Goal: Task Accomplishment & Management: Manage account settings

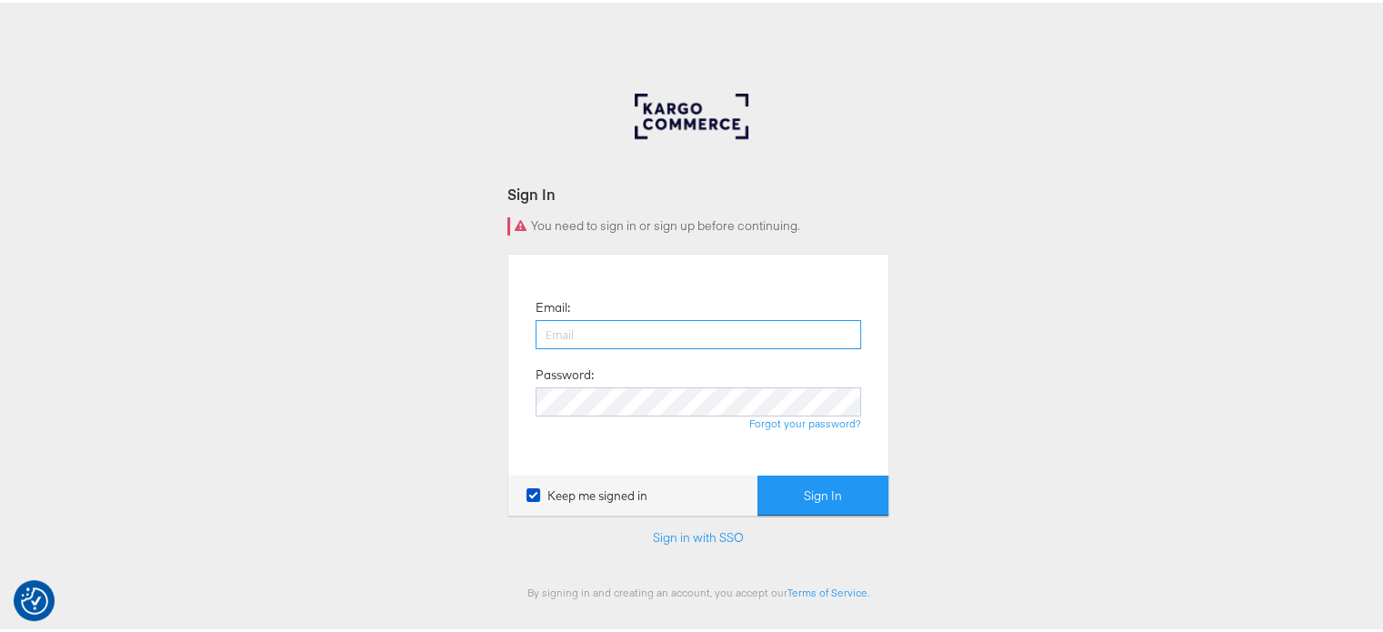
click at [593, 337] on input "email" at bounding box center [698, 331] width 325 height 29
type input "sudheer.bheemunipalli@kargo.com"
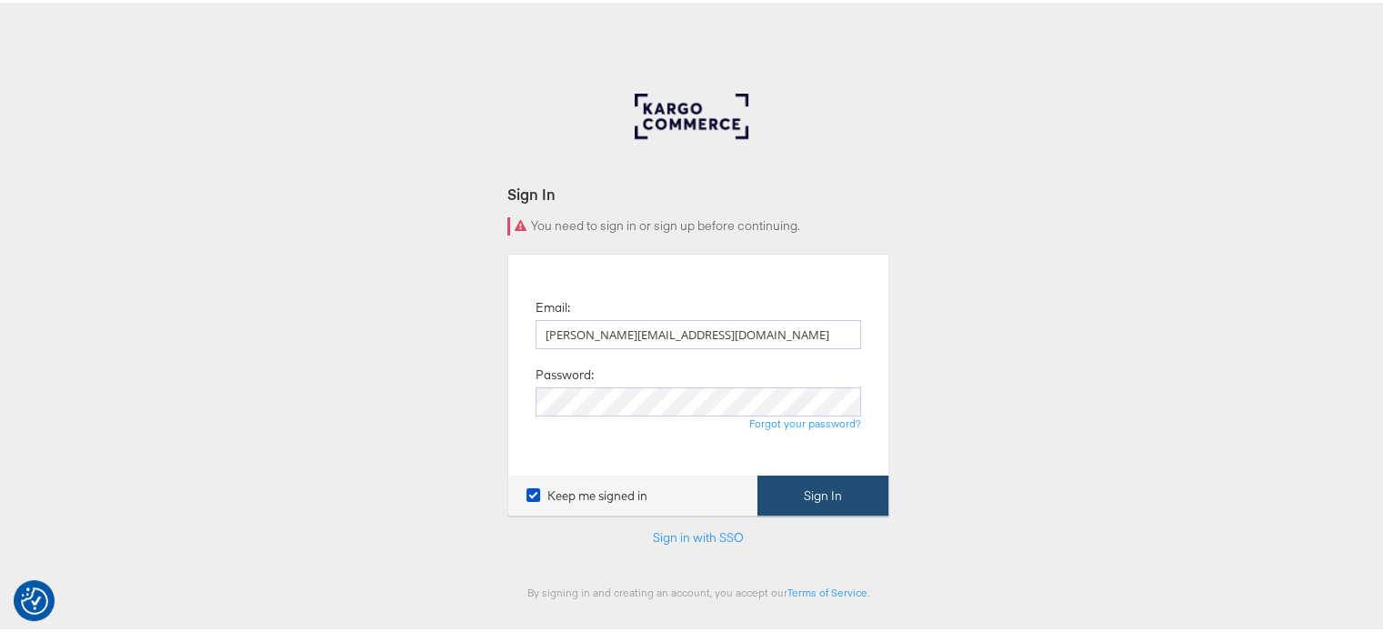
click at [826, 493] on button "Sign In" at bounding box center [822, 493] width 131 height 41
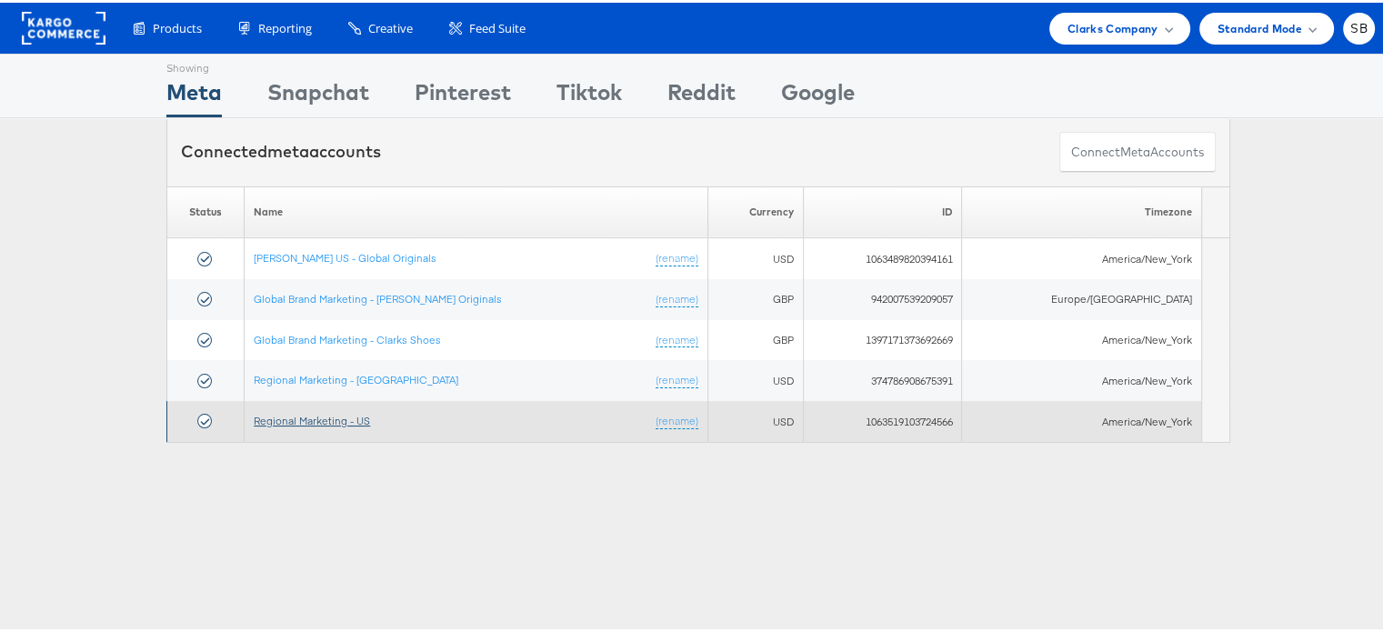
click at [332, 418] on link "Regional Marketing - US" at bounding box center [312, 418] width 116 height 14
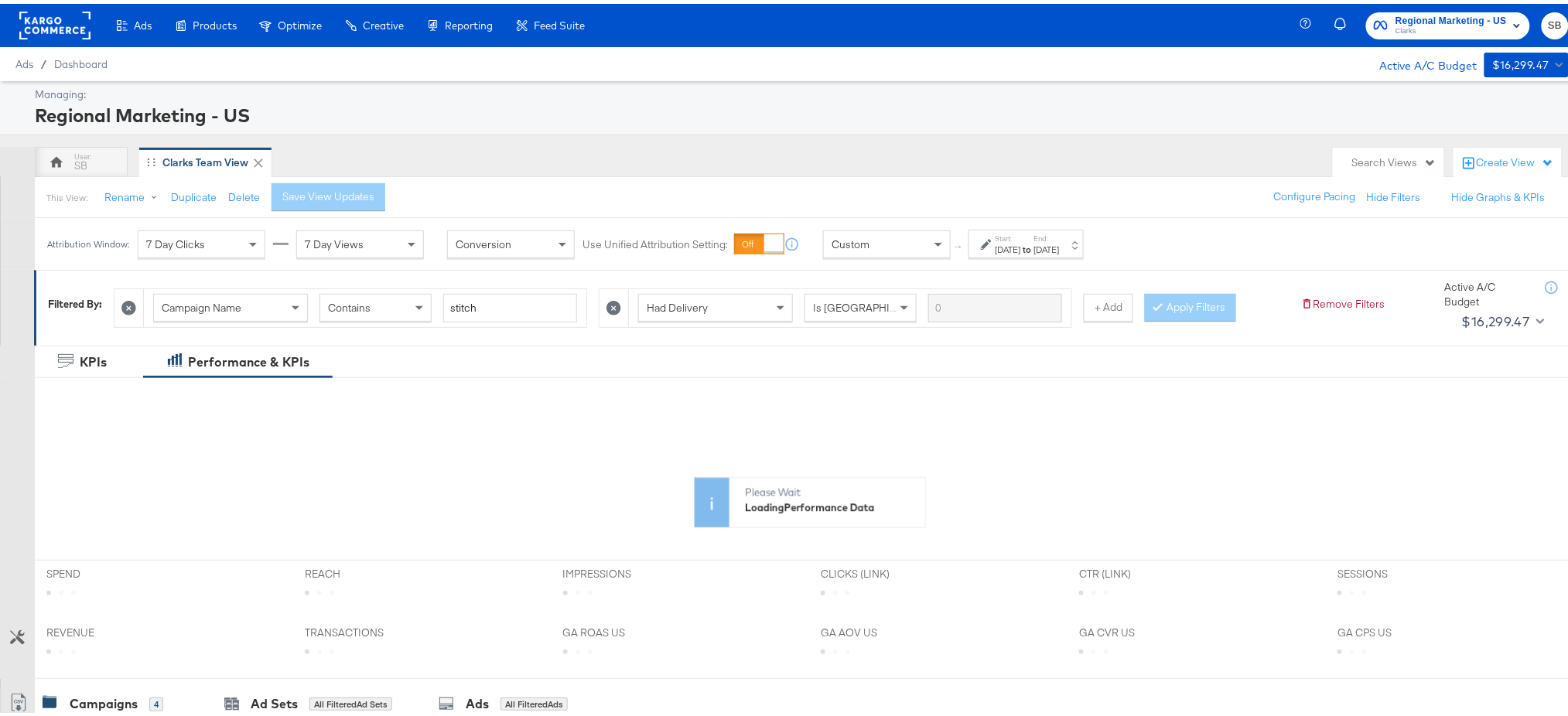
click at [1060, 239] on label "End:" at bounding box center [1047, 235] width 26 height 10
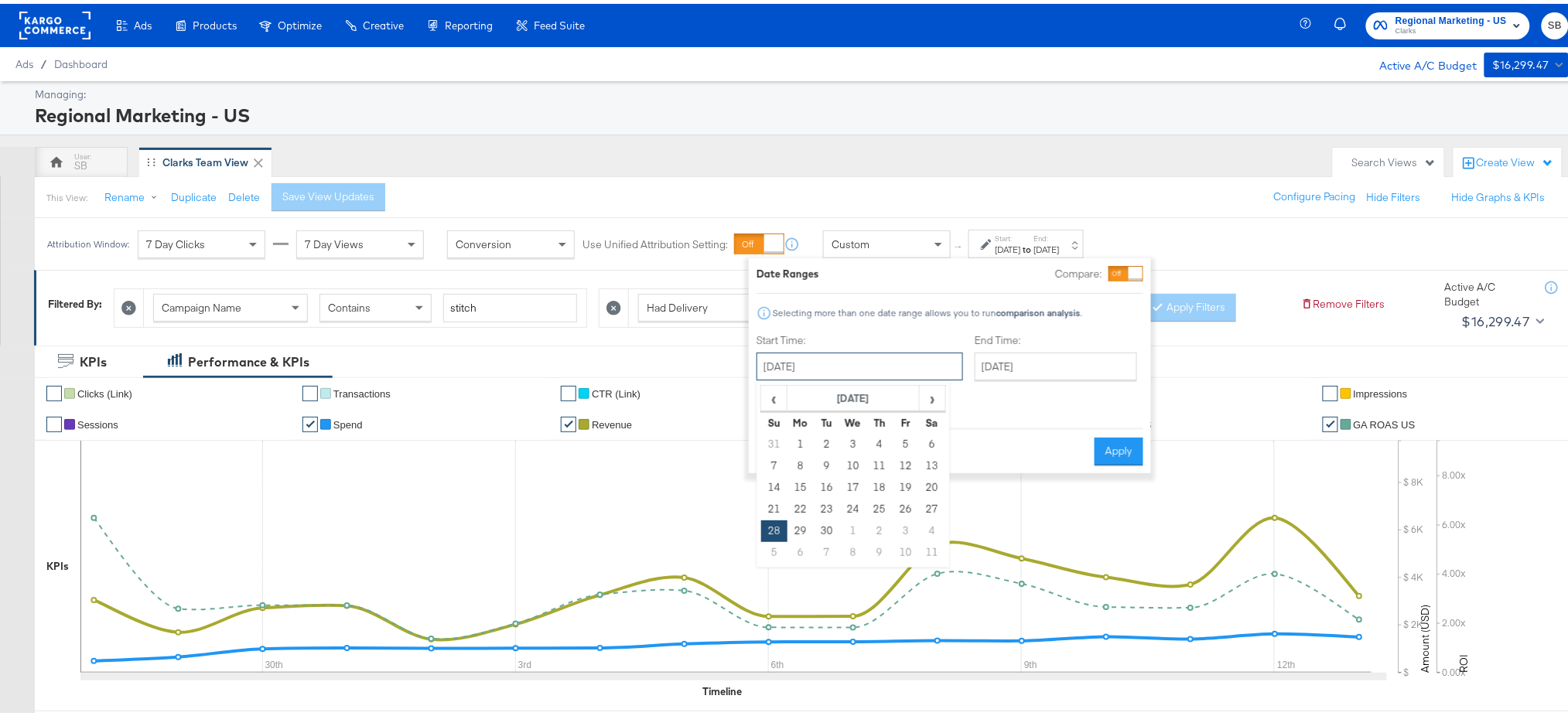
click at [800, 364] on input "[DATE]" at bounding box center [859, 362] width 207 height 28
click at [927, 395] on span "›" at bounding box center [932, 394] width 24 height 23
click at [905, 466] on td "10" at bounding box center [905, 462] width 26 height 21
type input "October 10th 2025"
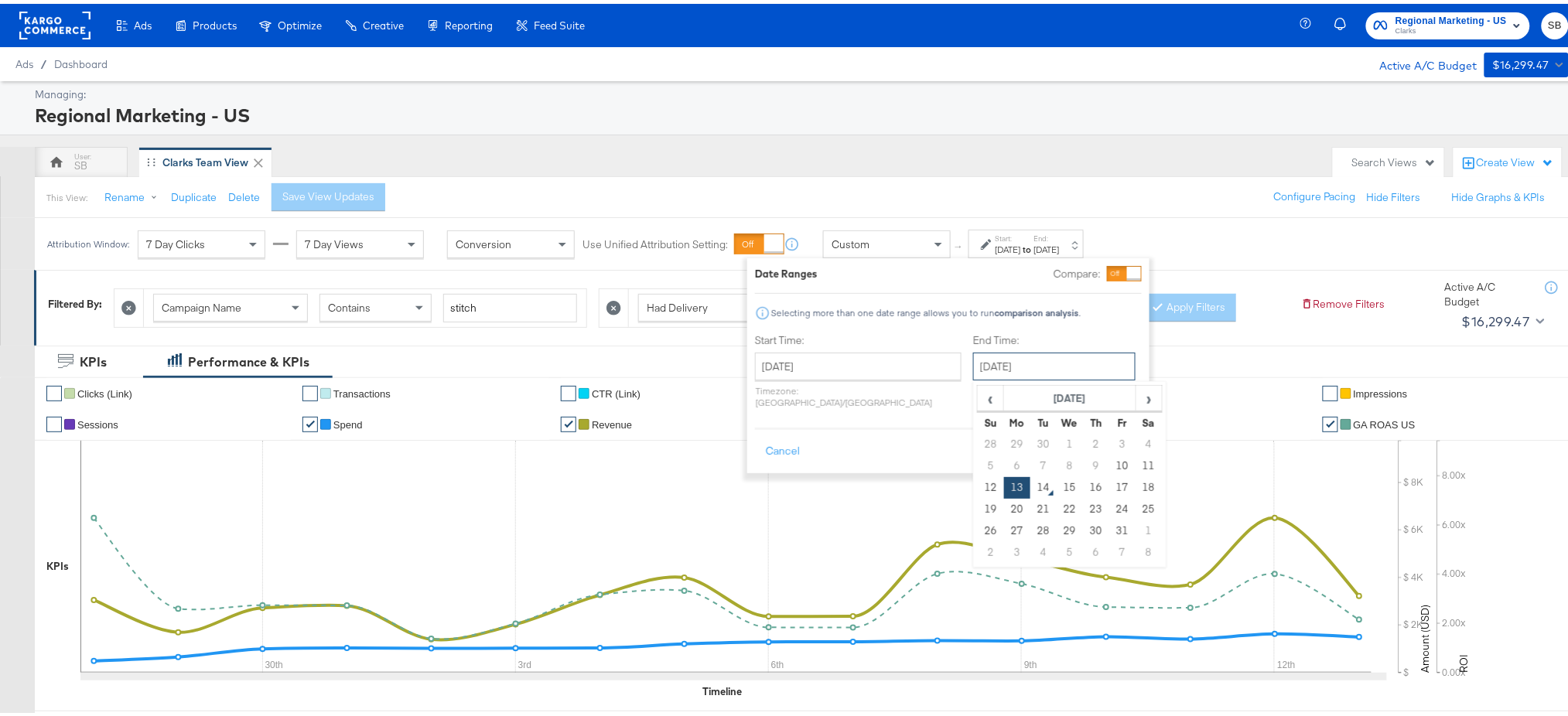
click at [982, 365] on input "[DATE]" at bounding box center [1054, 362] width 163 height 28
click at [1004, 480] on td "13" at bounding box center [1017, 483] width 26 height 21
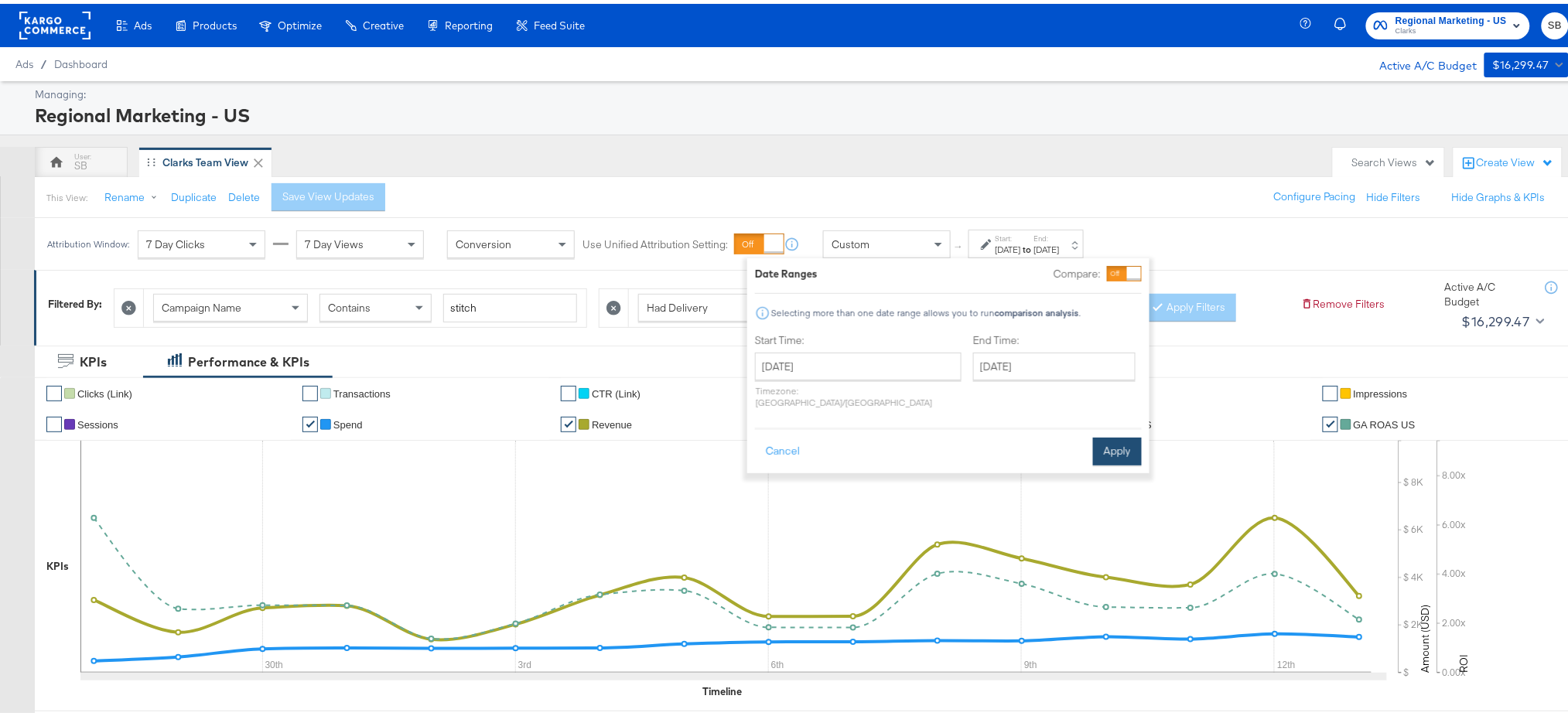
click at [1109, 440] on button "Apply" at bounding box center [1117, 447] width 48 height 28
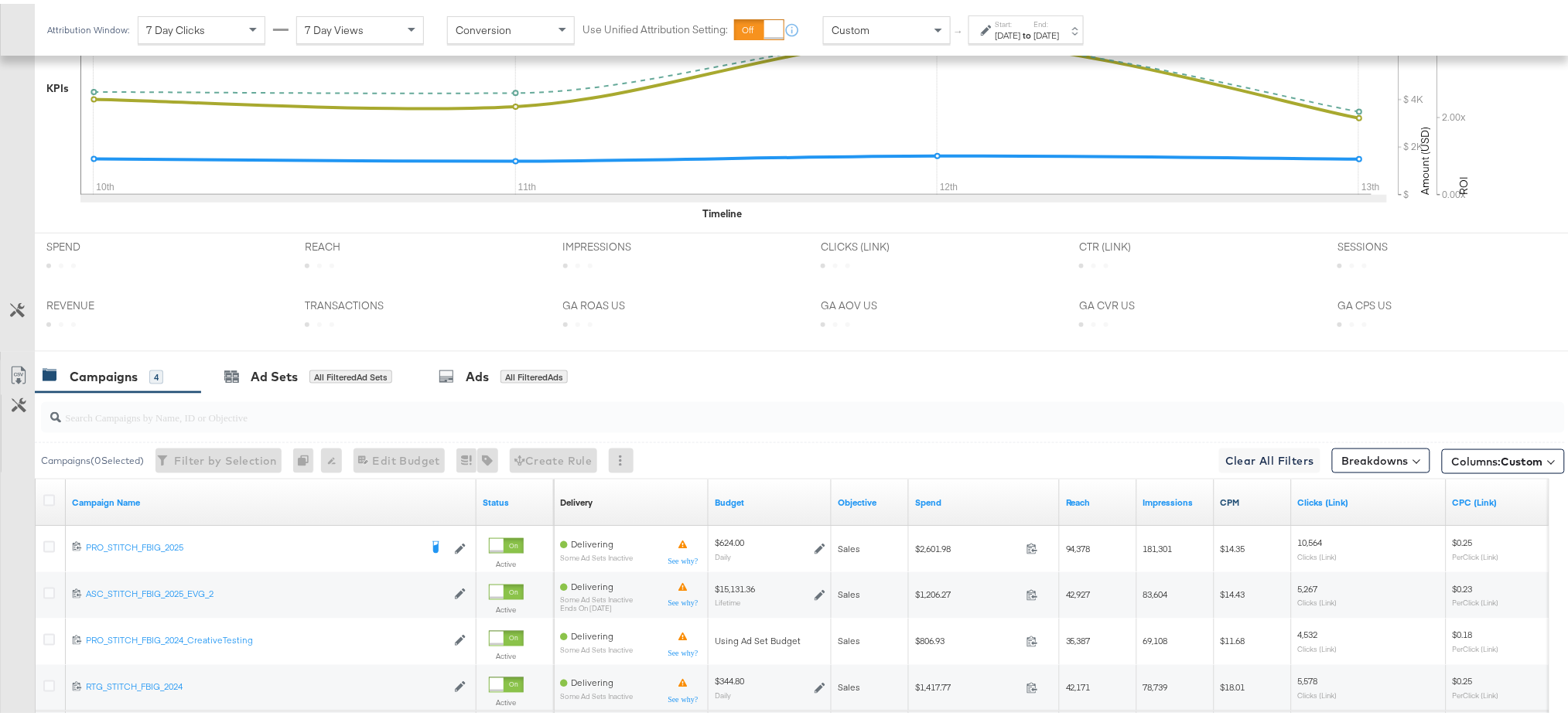
scroll to position [628, 0]
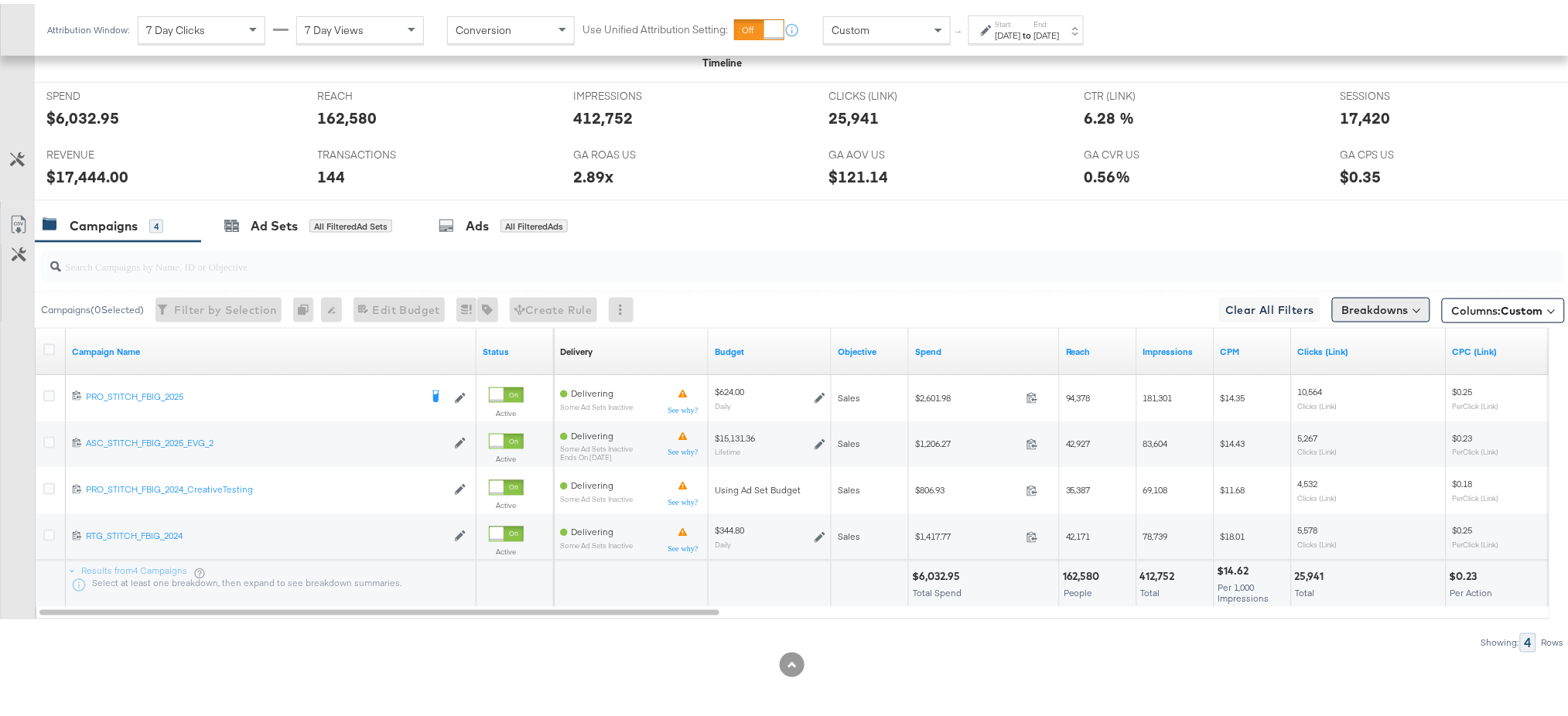
click at [1367, 304] on button "Breakdowns" at bounding box center [1381, 305] width 98 height 25
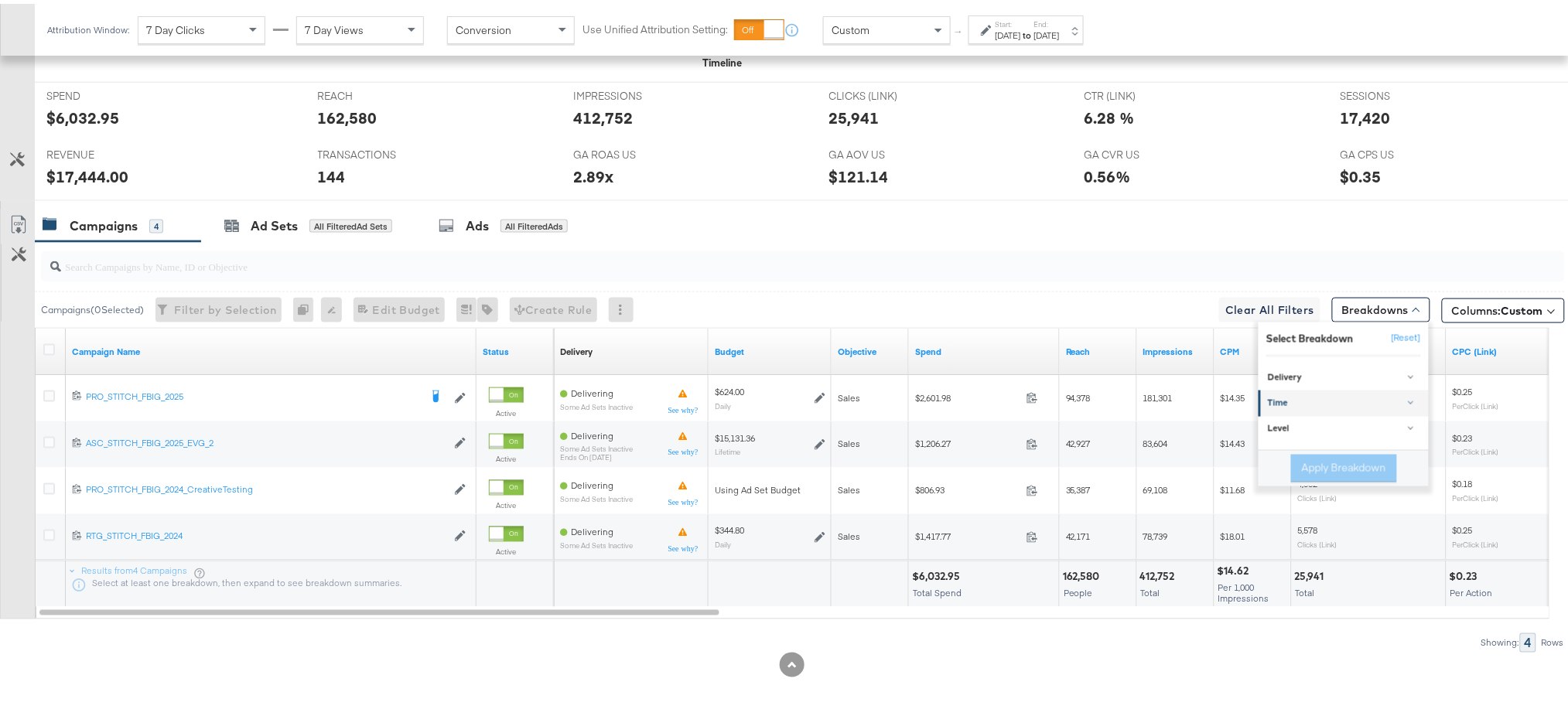
click at [1288, 395] on div "Time" at bounding box center [1344, 400] width 154 height 13
click at [1274, 435] on div "Day" at bounding box center [1344, 438] width 168 height 15
click at [1313, 536] on button "Apply Breakdown" at bounding box center [1343, 544] width 106 height 28
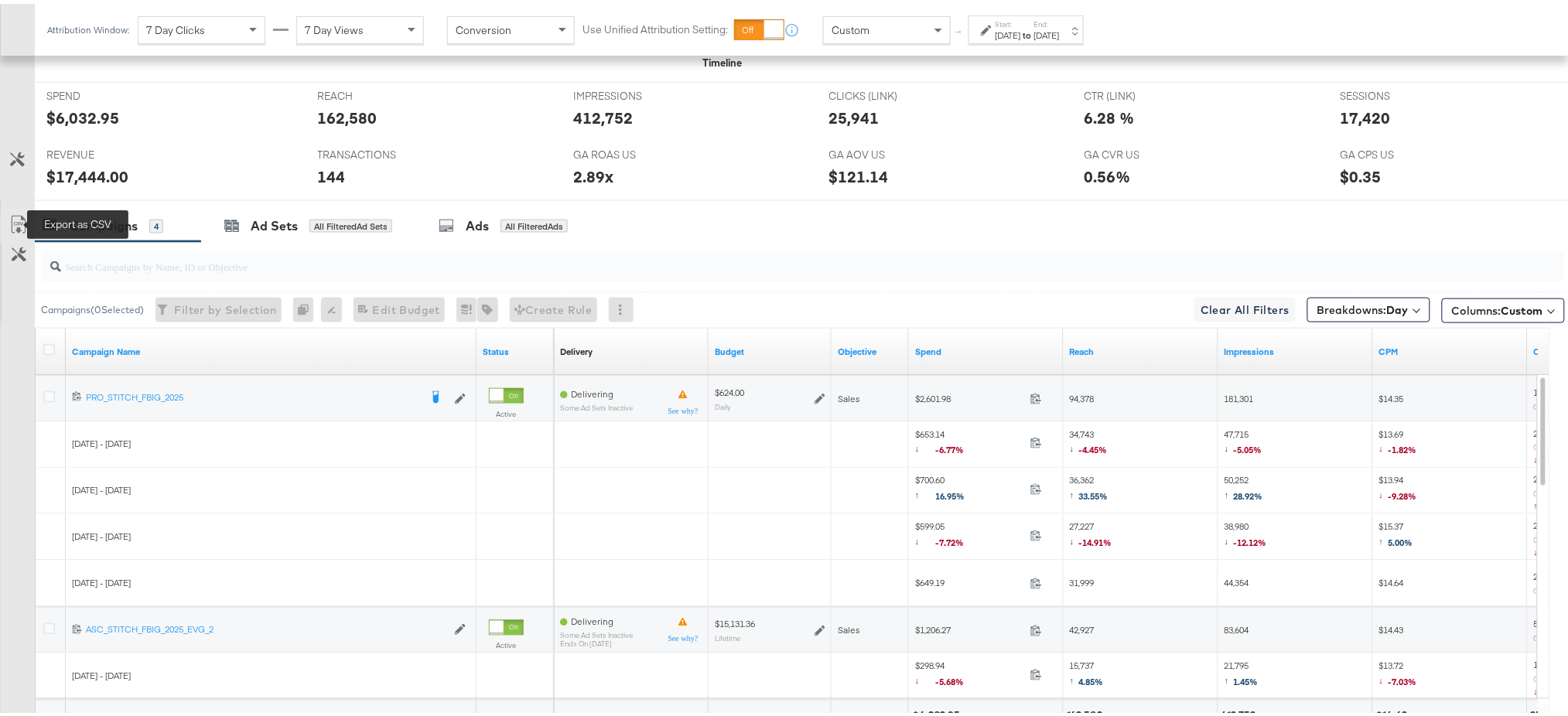
click at [13, 212] on icon at bounding box center [19, 221] width 19 height 19
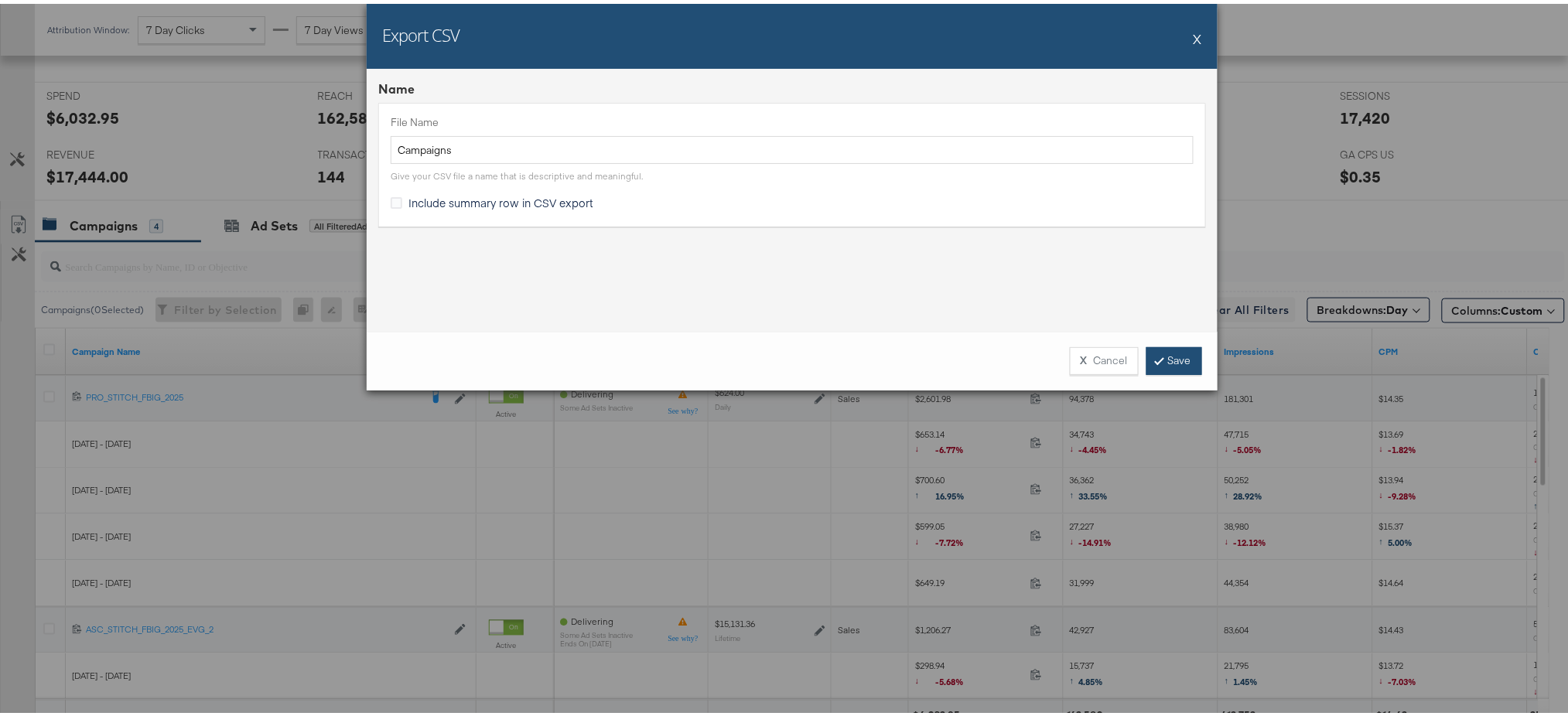
click at [1161, 354] on link "Save" at bounding box center [1173, 357] width 55 height 28
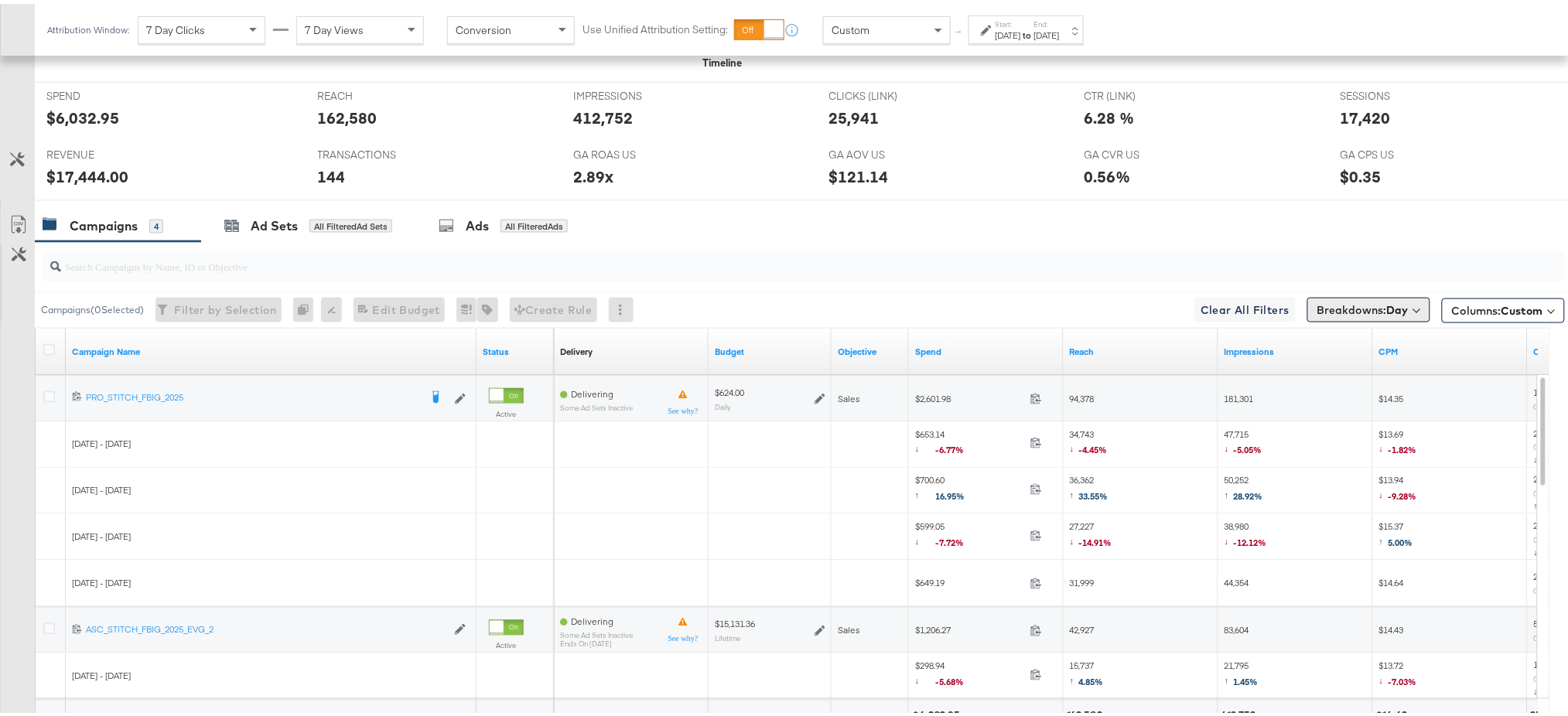
click at [1321, 310] on span "Breakdowns: Day" at bounding box center [1362, 306] width 91 height 15
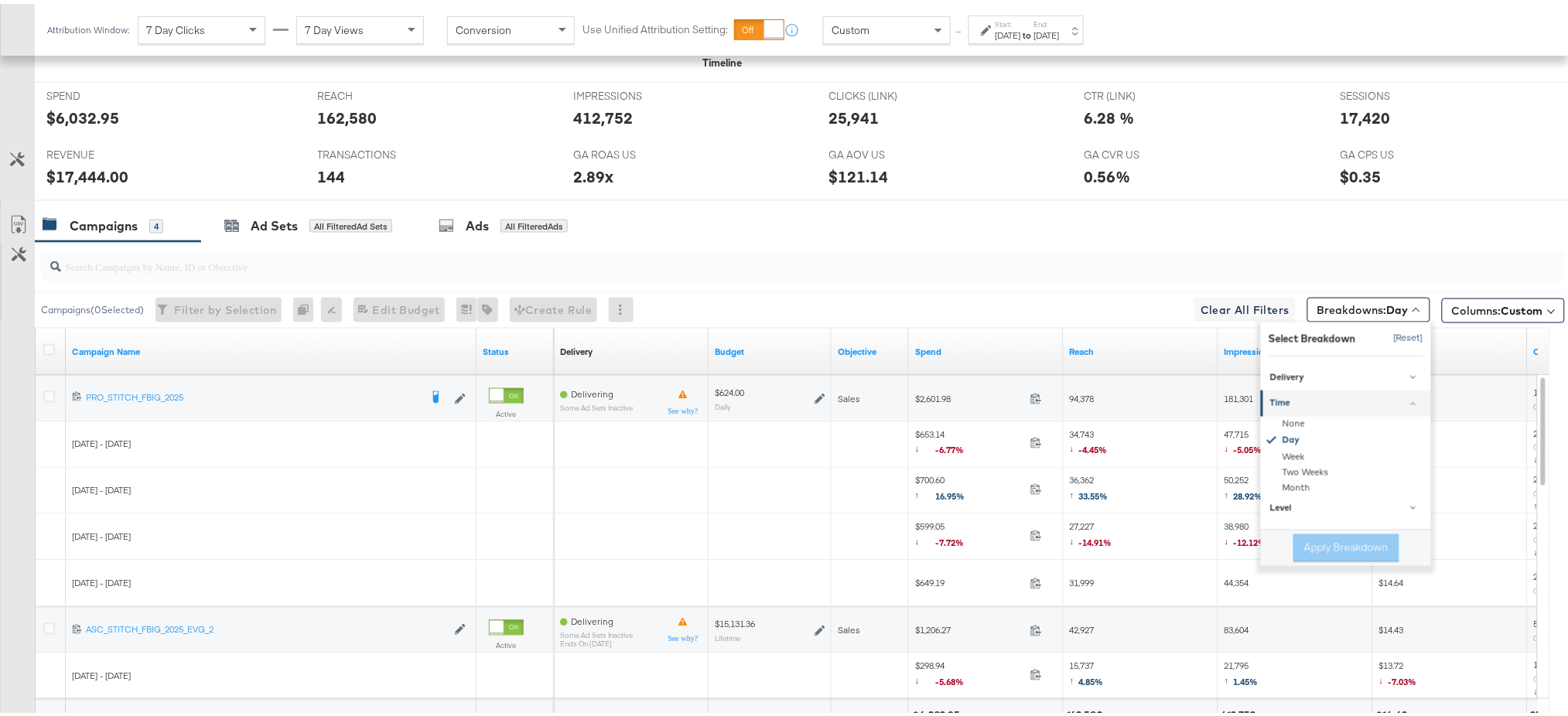
click at [1388, 335] on button "[Reset]" at bounding box center [1403, 334] width 38 height 25
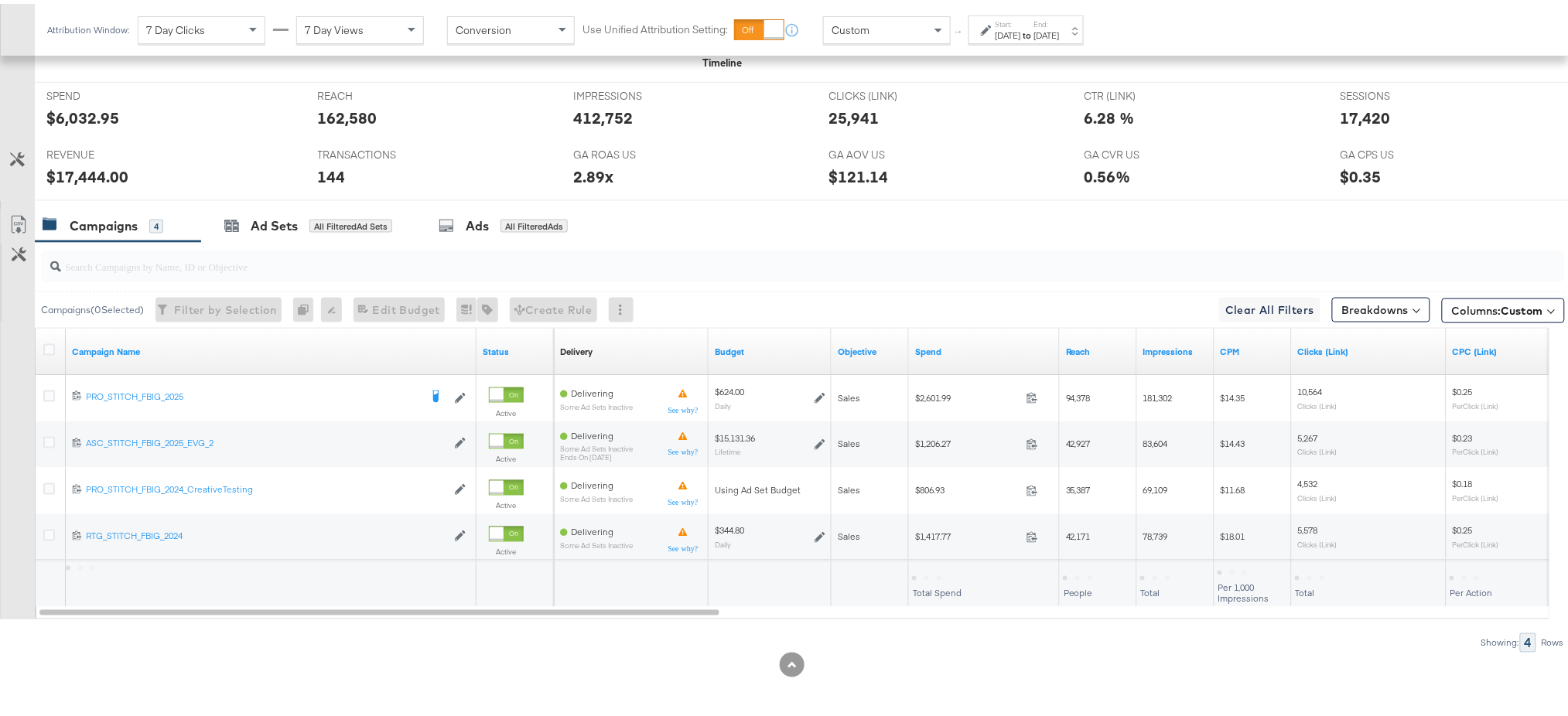
click at [696, 645] on div "Showing: 4 Rows" at bounding box center [782, 639] width 1565 height 20
click at [1021, 28] on div "Oct 10th 2025" at bounding box center [1008, 31] width 26 height 13
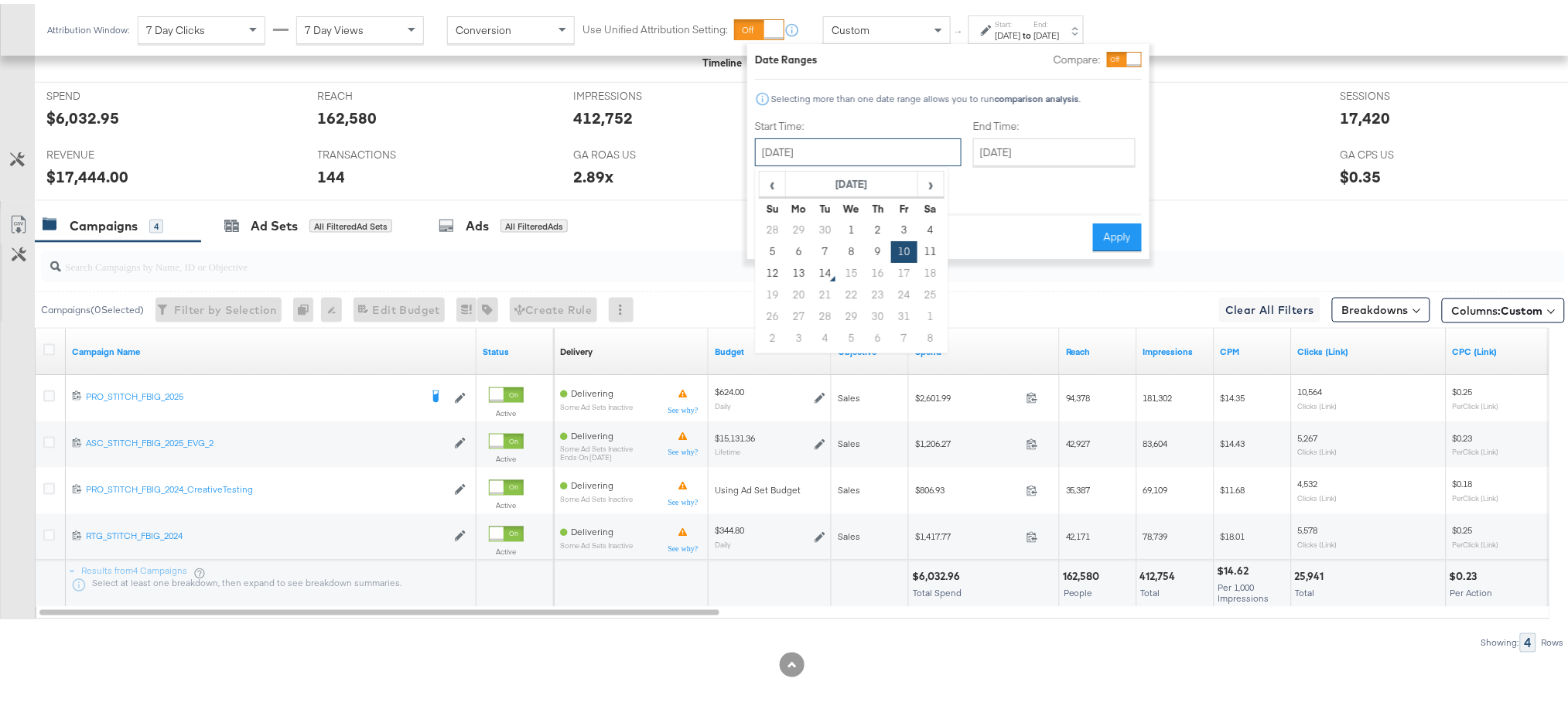
click at [855, 148] on input "October 10th 2025" at bounding box center [858, 148] width 207 height 28
click at [778, 177] on span "‹" at bounding box center [773, 179] width 24 height 23
click at [773, 313] on td "28" at bounding box center [773, 312] width 26 height 21
type input "September 28th 2025"
click at [1125, 219] on button "Apply" at bounding box center [1118, 233] width 48 height 28
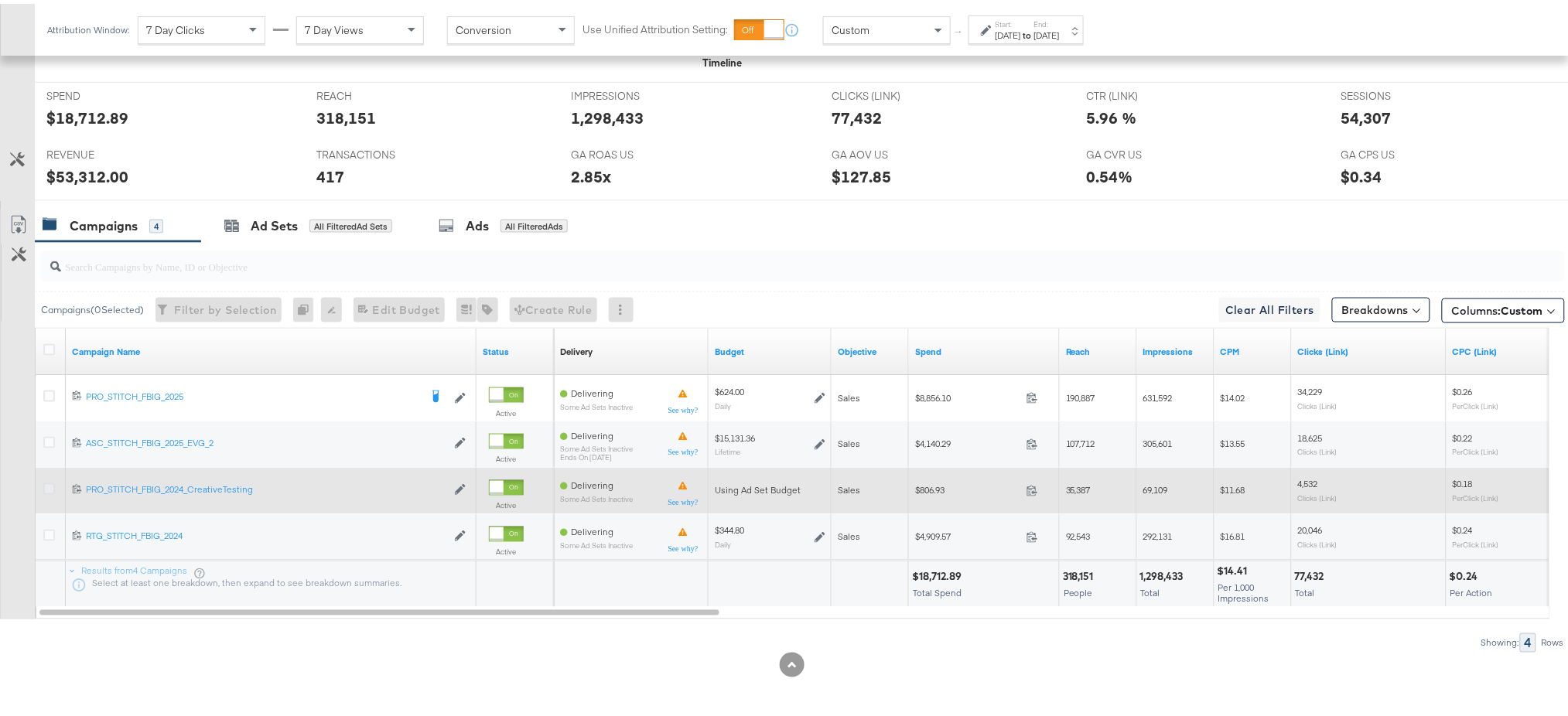
click at [51, 481] on icon at bounding box center [49, 486] width 12 height 12
click at [0, 0] on input "checkbox" at bounding box center [0, 0] width 0 height 0
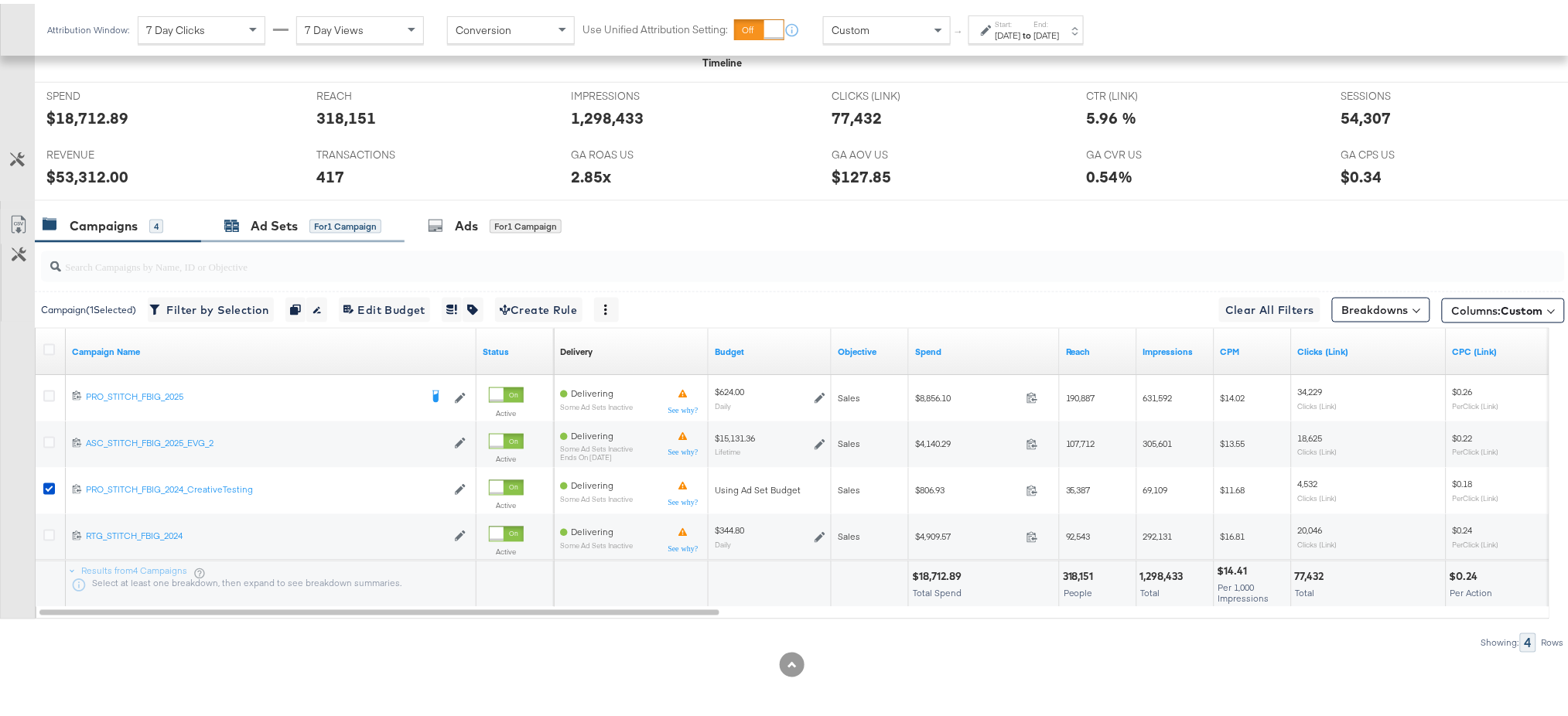
click at [265, 216] on div "Ad Sets" at bounding box center [274, 222] width 47 height 18
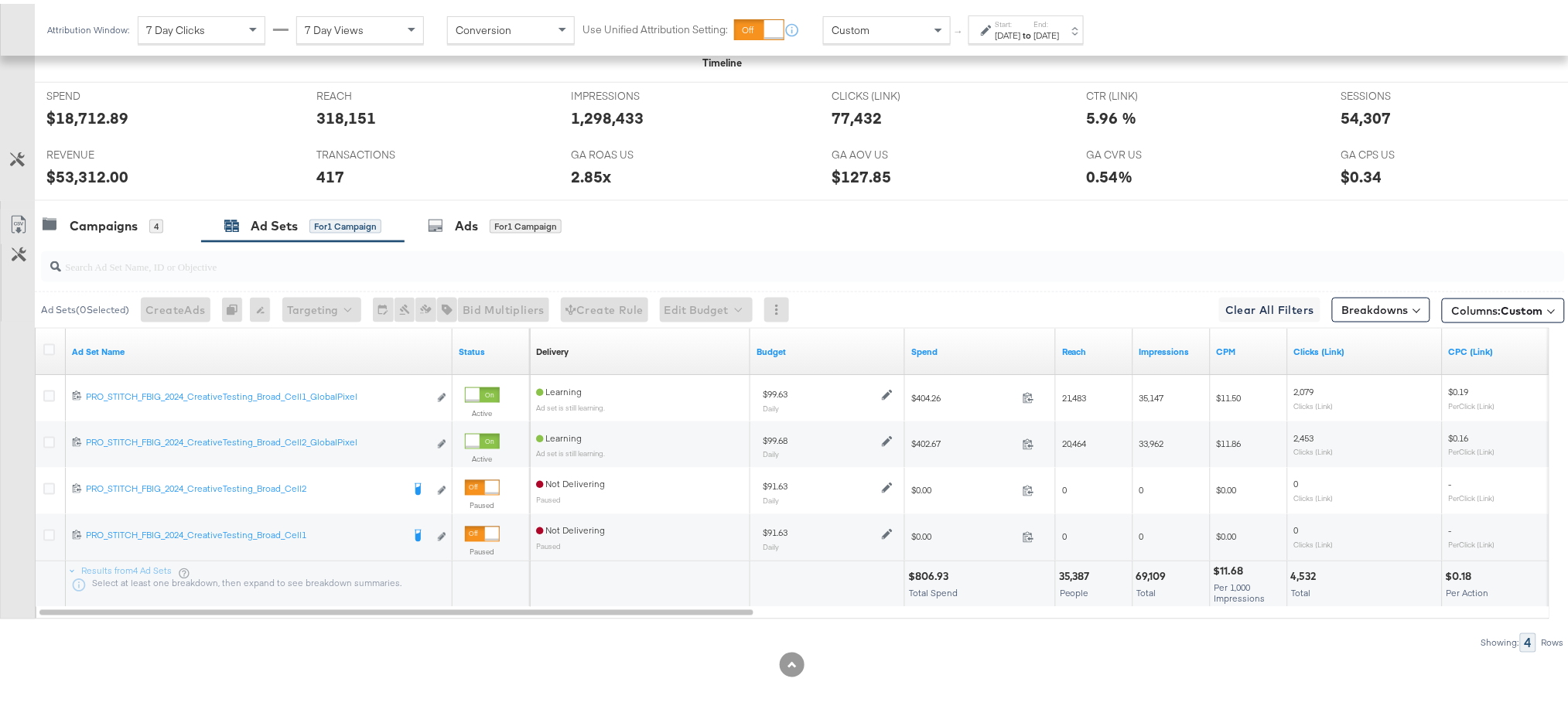
click at [42, 344] on div at bounding box center [52, 348] width 29 height 28
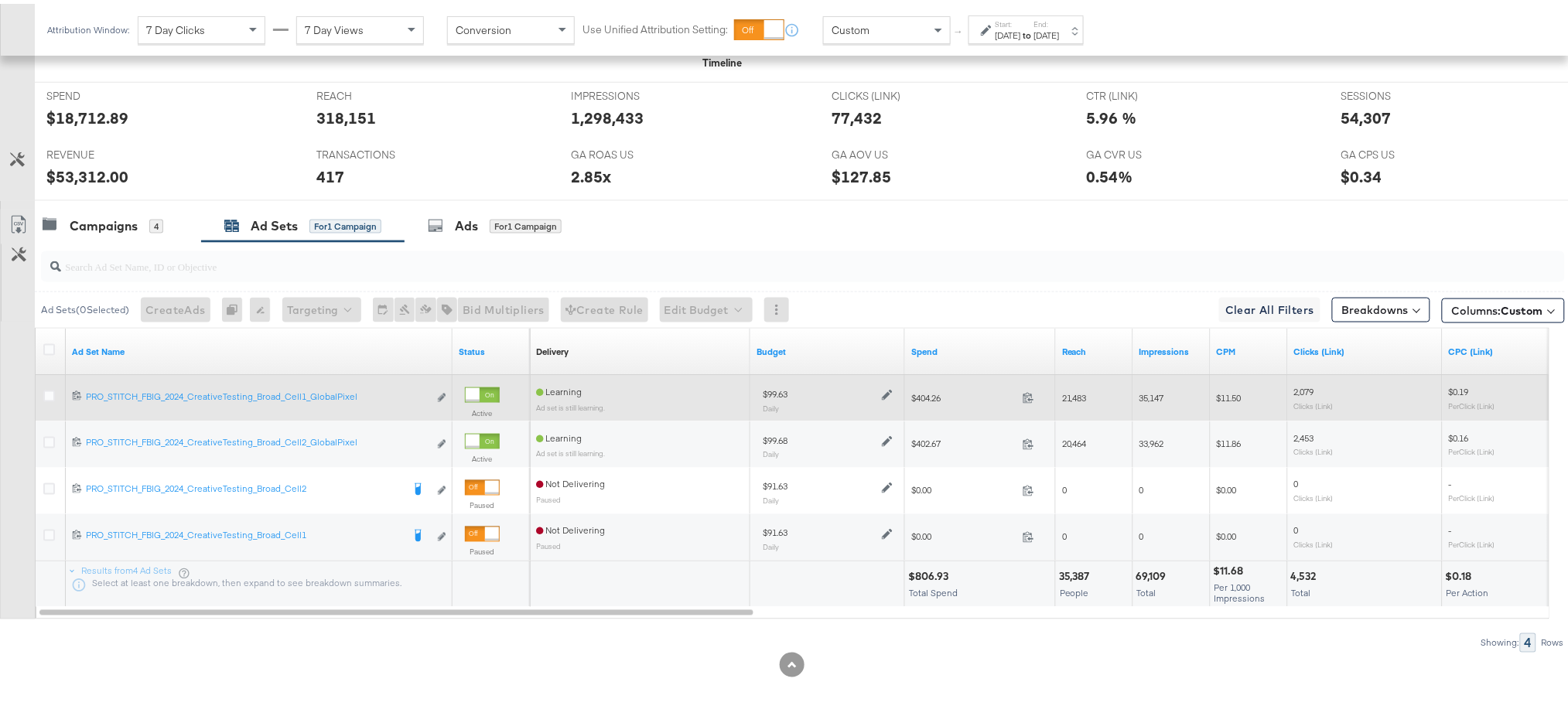
click at [54, 395] on div at bounding box center [51, 395] width 16 height 15
click at [47, 391] on icon at bounding box center [49, 393] width 12 height 12
click at [0, 0] on input "checkbox" at bounding box center [0, 0] width 0 height 0
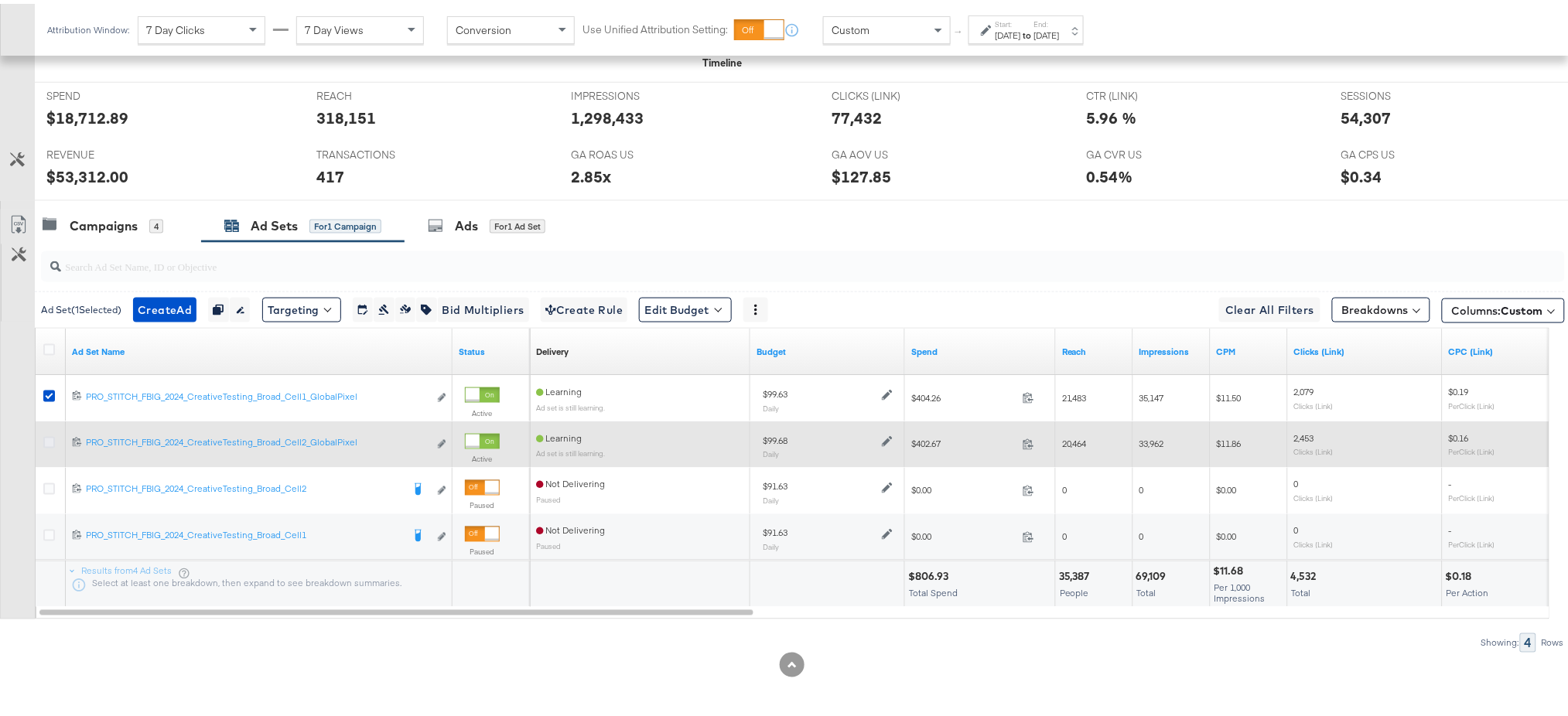
click at [50, 440] on icon at bounding box center [49, 439] width 12 height 12
click at [0, 0] on input "checkbox" at bounding box center [0, 0] width 0 height 0
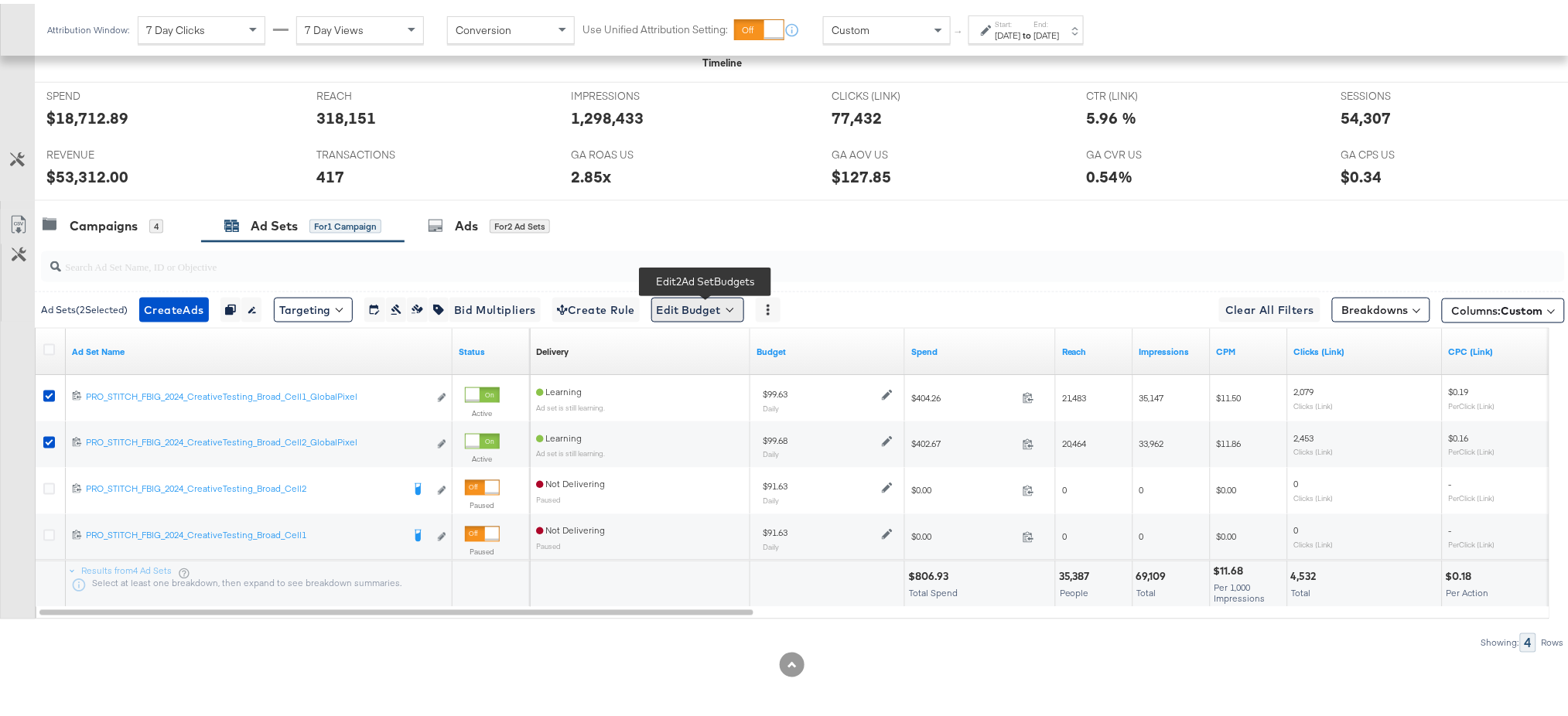
click at [689, 301] on button "Edit Budget" at bounding box center [698, 305] width 93 height 25
click at [721, 344] on span "Edit Ad Set Budget" at bounding box center [703, 346] width 88 height 20
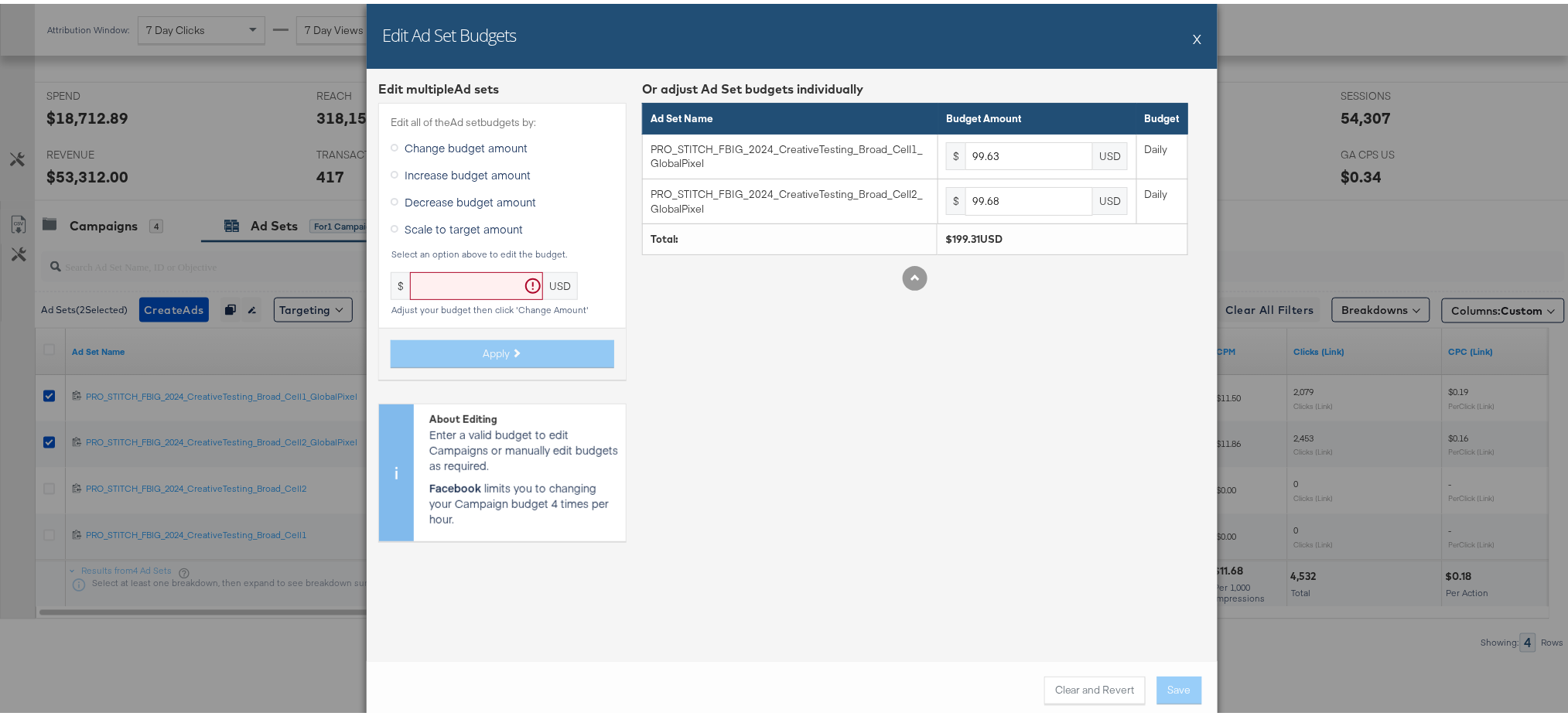
click at [1194, 35] on button "X" at bounding box center [1198, 35] width 9 height 31
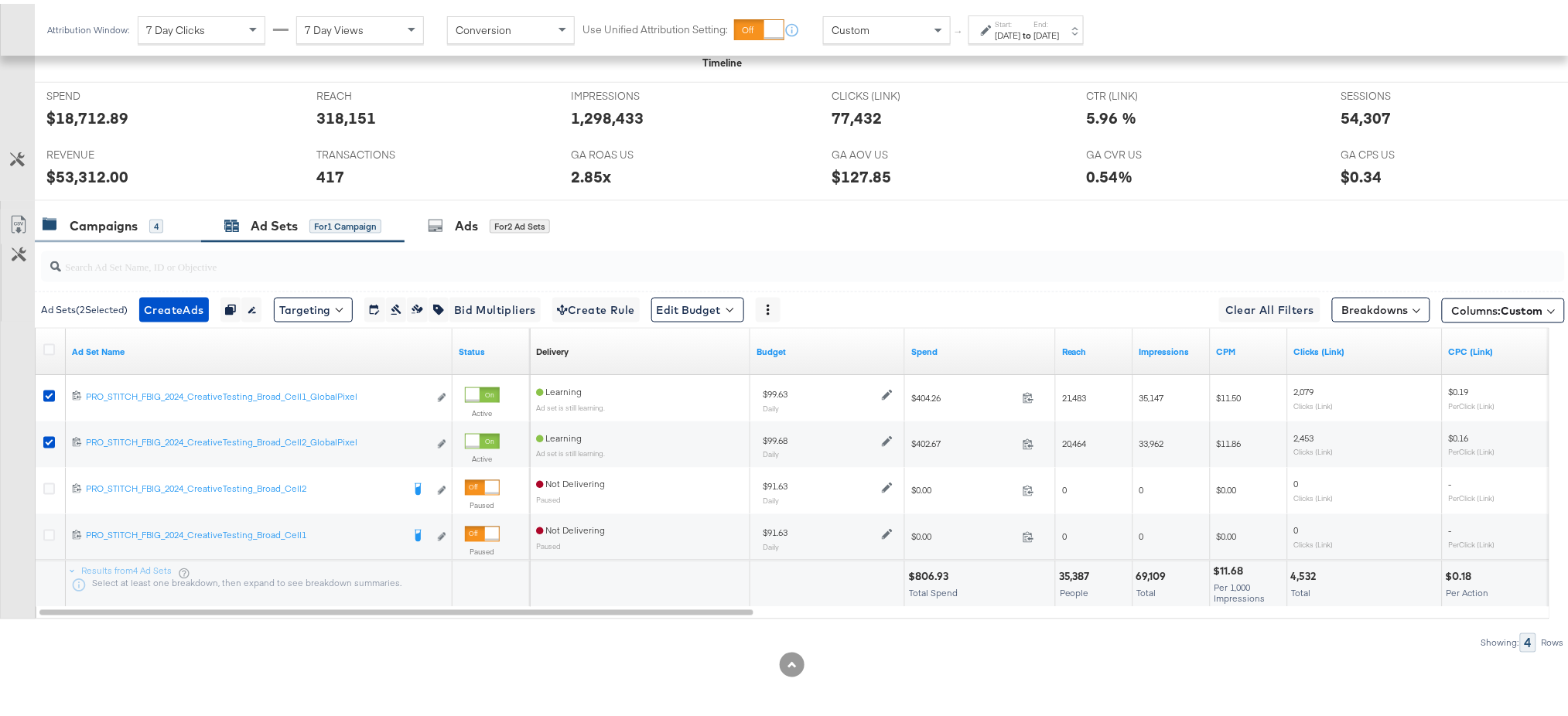
click at [123, 234] on div "Campaigns 4" at bounding box center [117, 222] width 166 height 33
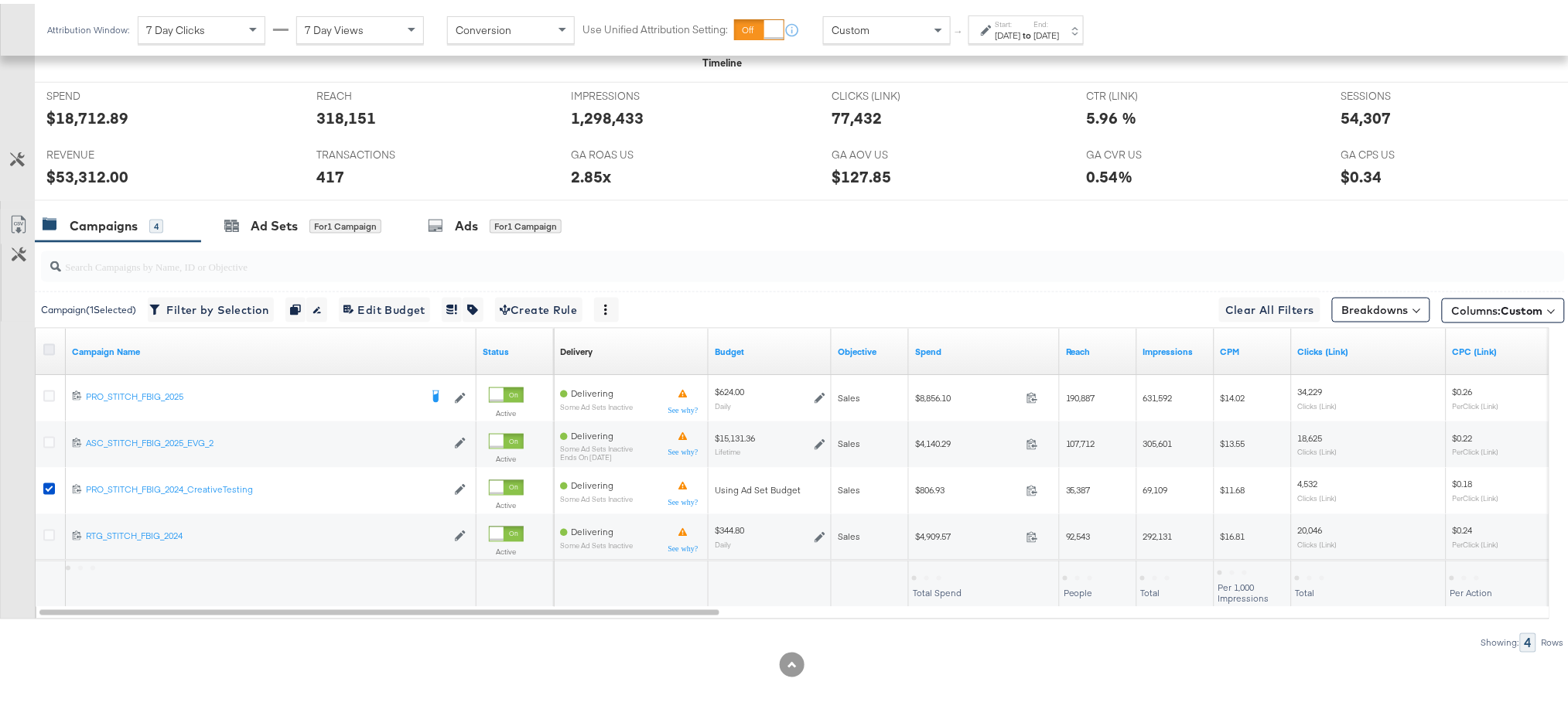
click at [46, 341] on icon at bounding box center [49, 346] width 12 height 12
click at [0, 0] on input "checkbox" at bounding box center [0, 0] width 0 height 0
click at [46, 341] on icon at bounding box center [49, 346] width 12 height 12
click at [0, 0] on input "checkbox" at bounding box center [0, 0] width 0 height 0
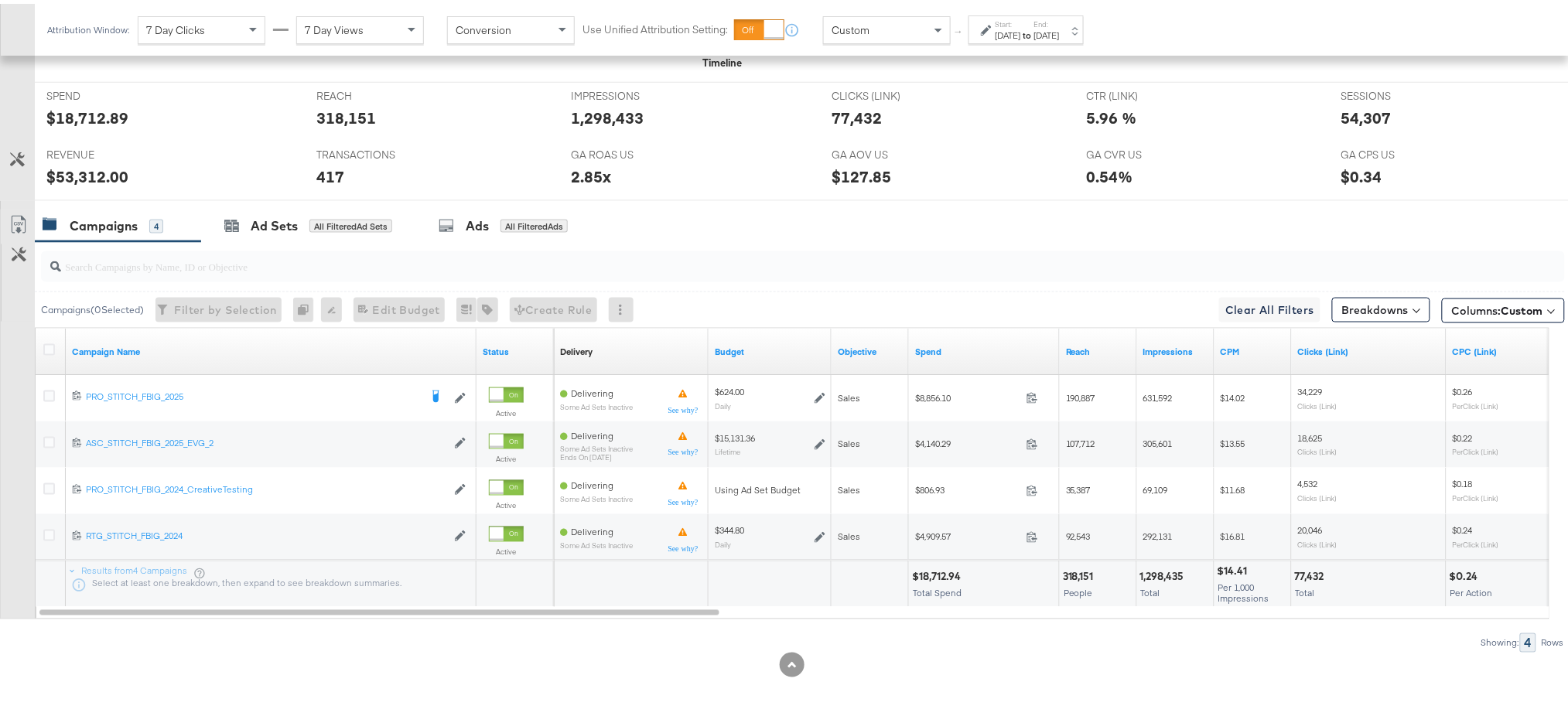
click at [1060, 22] on label "End:" at bounding box center [1047, 20] width 26 height 10
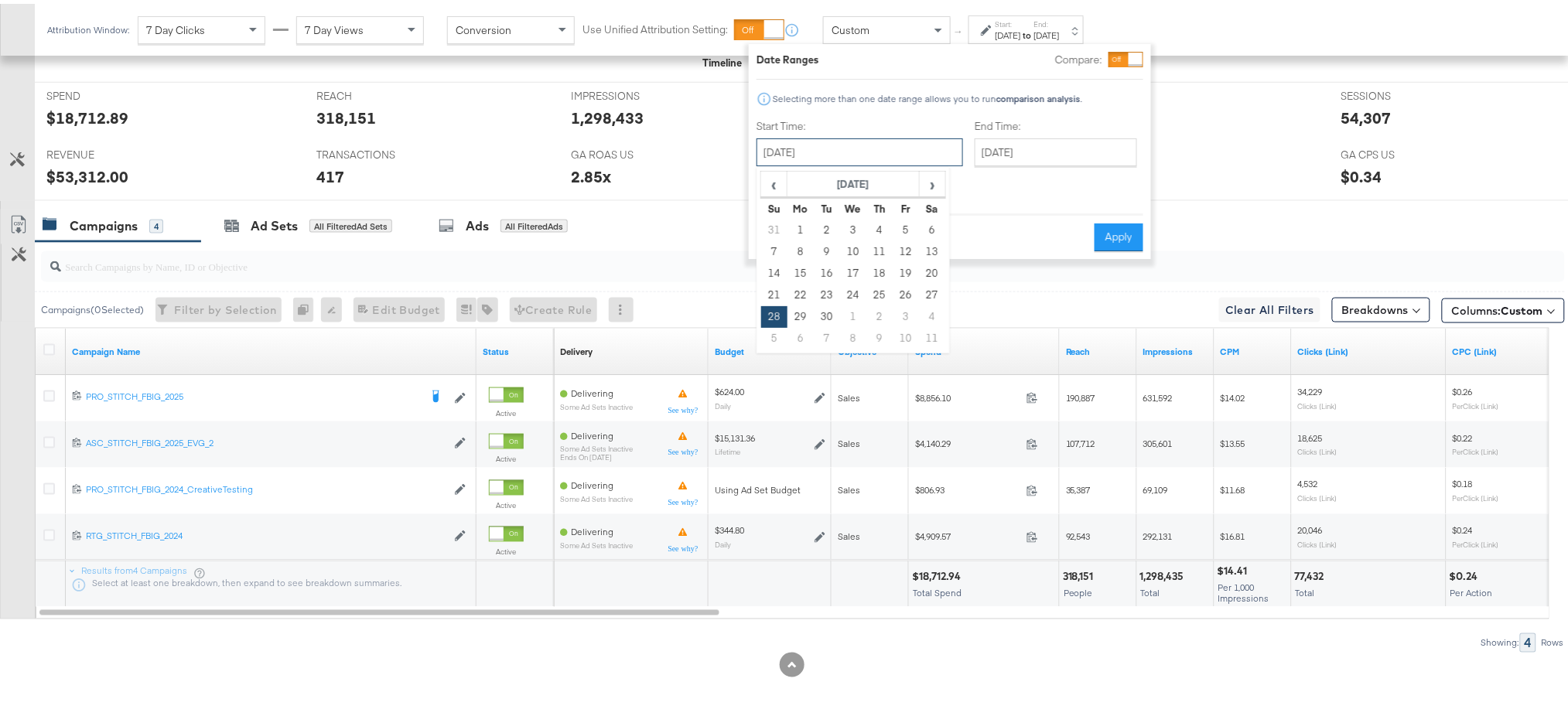
click at [876, 149] on input "September 28th 2025" at bounding box center [859, 148] width 207 height 28
click at [856, 31] on span "Custom" at bounding box center [850, 26] width 38 height 14
click at [857, 26] on span "Custom" at bounding box center [850, 26] width 38 height 14
click at [937, 30] on span at bounding box center [940, 26] width 20 height 26
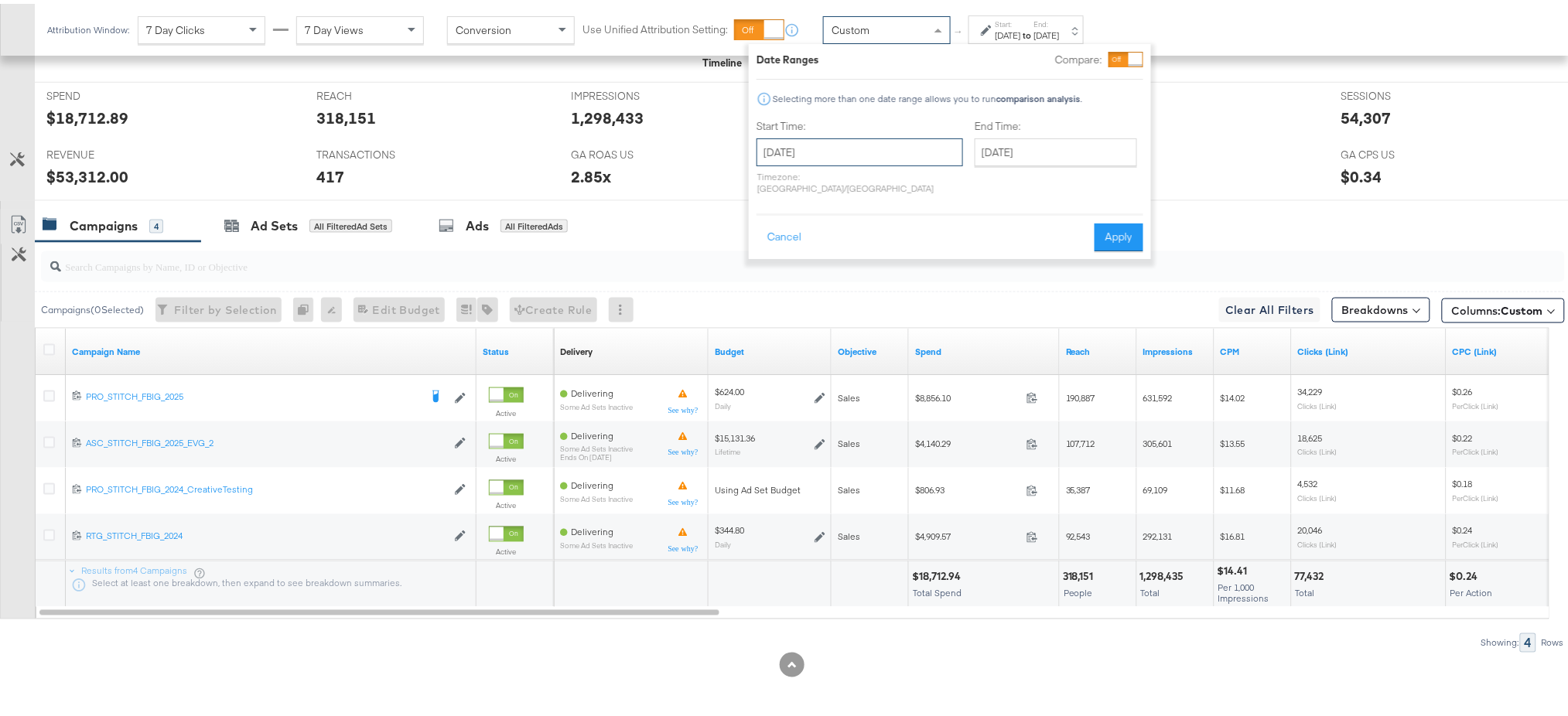
click at [861, 142] on input "September 28th 2025" at bounding box center [859, 148] width 207 height 28
click at [927, 174] on span "›" at bounding box center [932, 179] width 24 height 23
click at [795, 270] on td "13" at bounding box center [801, 270] width 26 height 21
type input "[DATE]"
click at [1111, 226] on button "Apply" at bounding box center [1117, 233] width 48 height 28
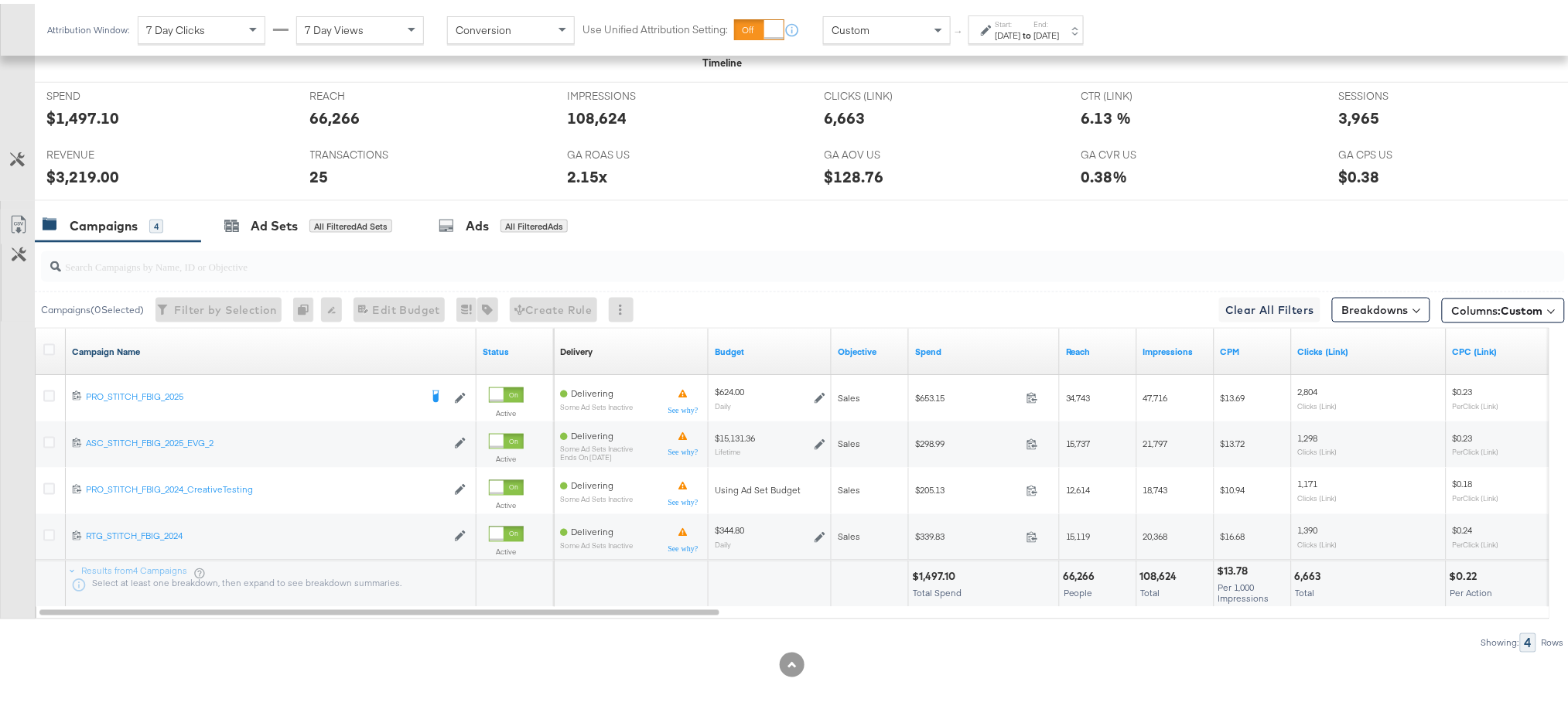
click at [87, 349] on link "Campaign Name" at bounding box center [271, 348] width 398 height 13
click at [121, 346] on link "Campaign Name ↓" at bounding box center [271, 348] width 398 height 13
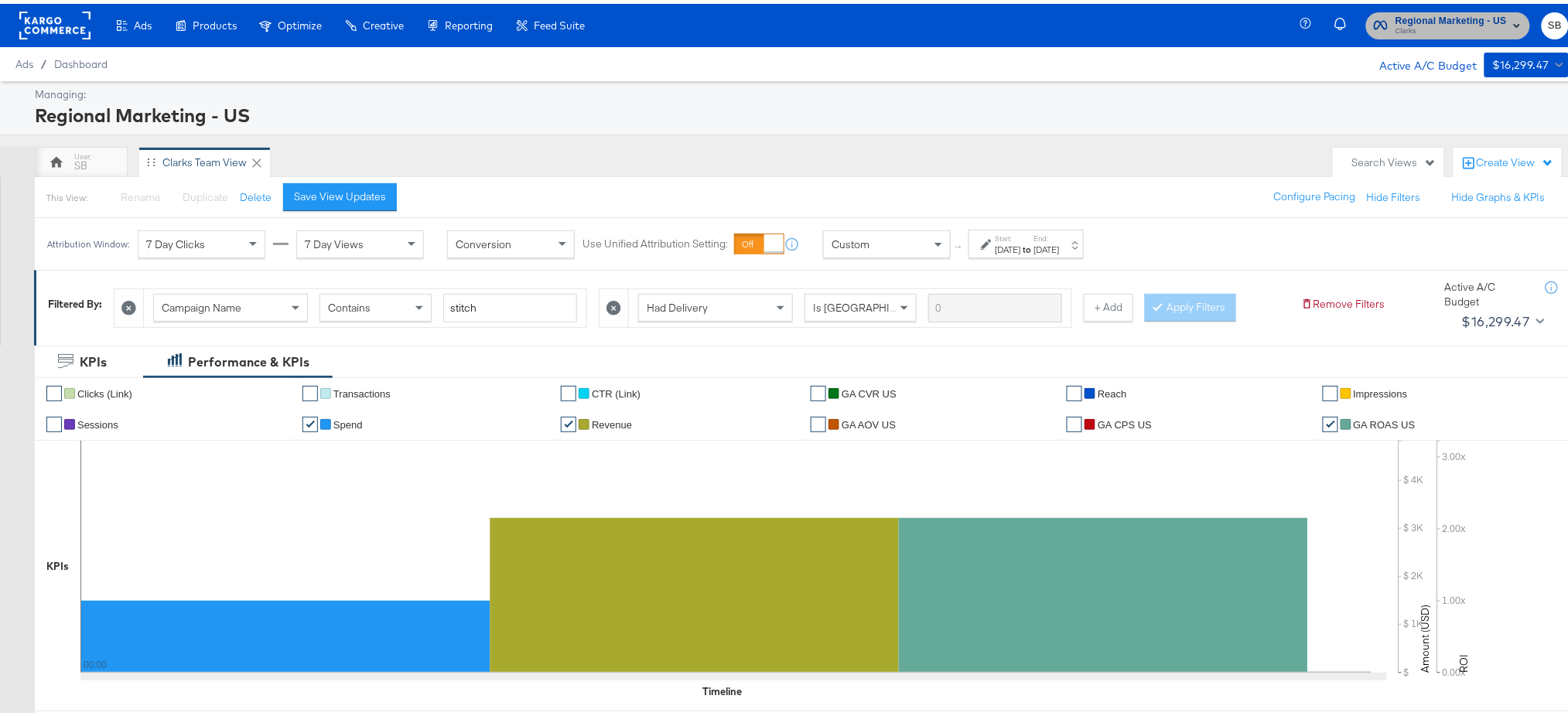
click at [1448, 25] on span "Clarks" at bounding box center [1451, 27] width 111 height 13
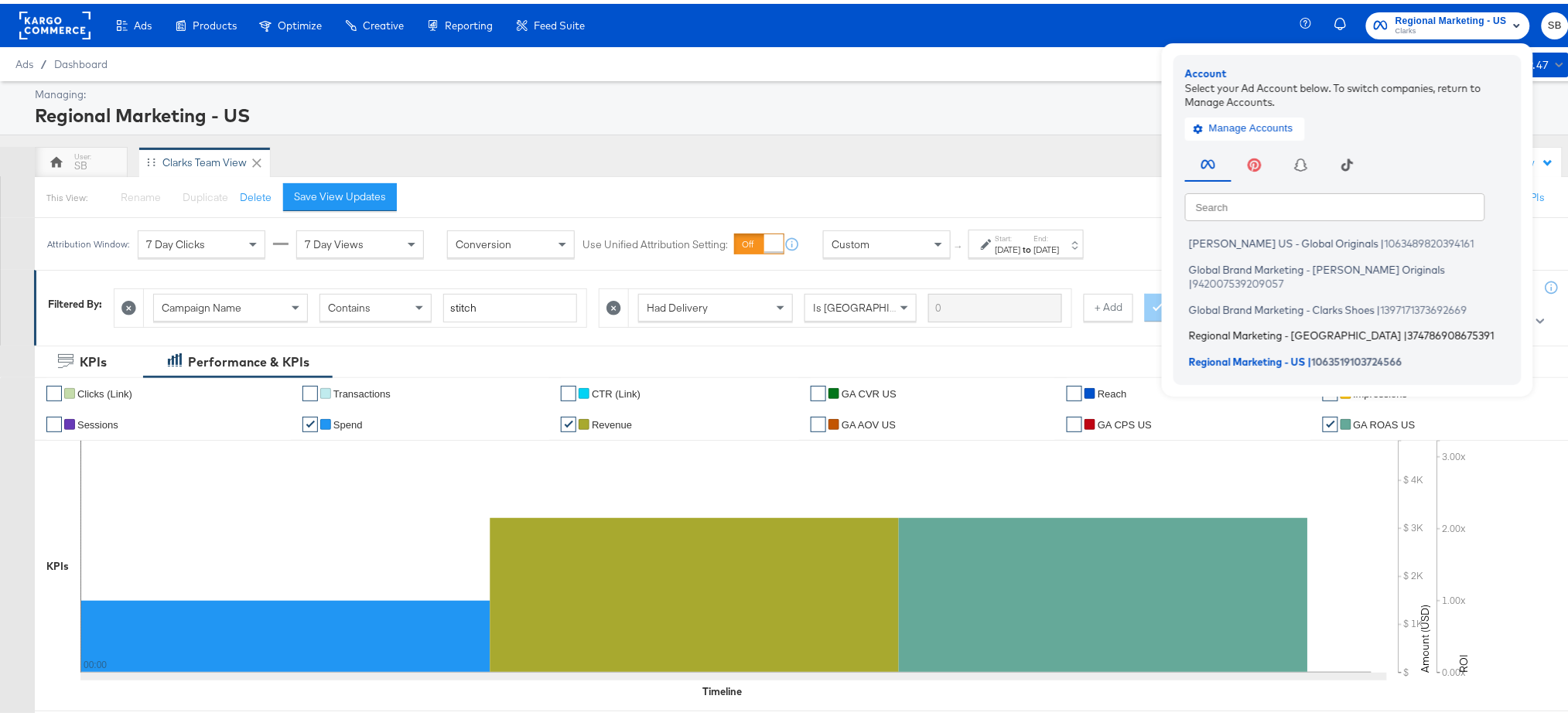
click at [1228, 326] on span "Regional Marketing - CA" at bounding box center [1295, 332] width 213 height 13
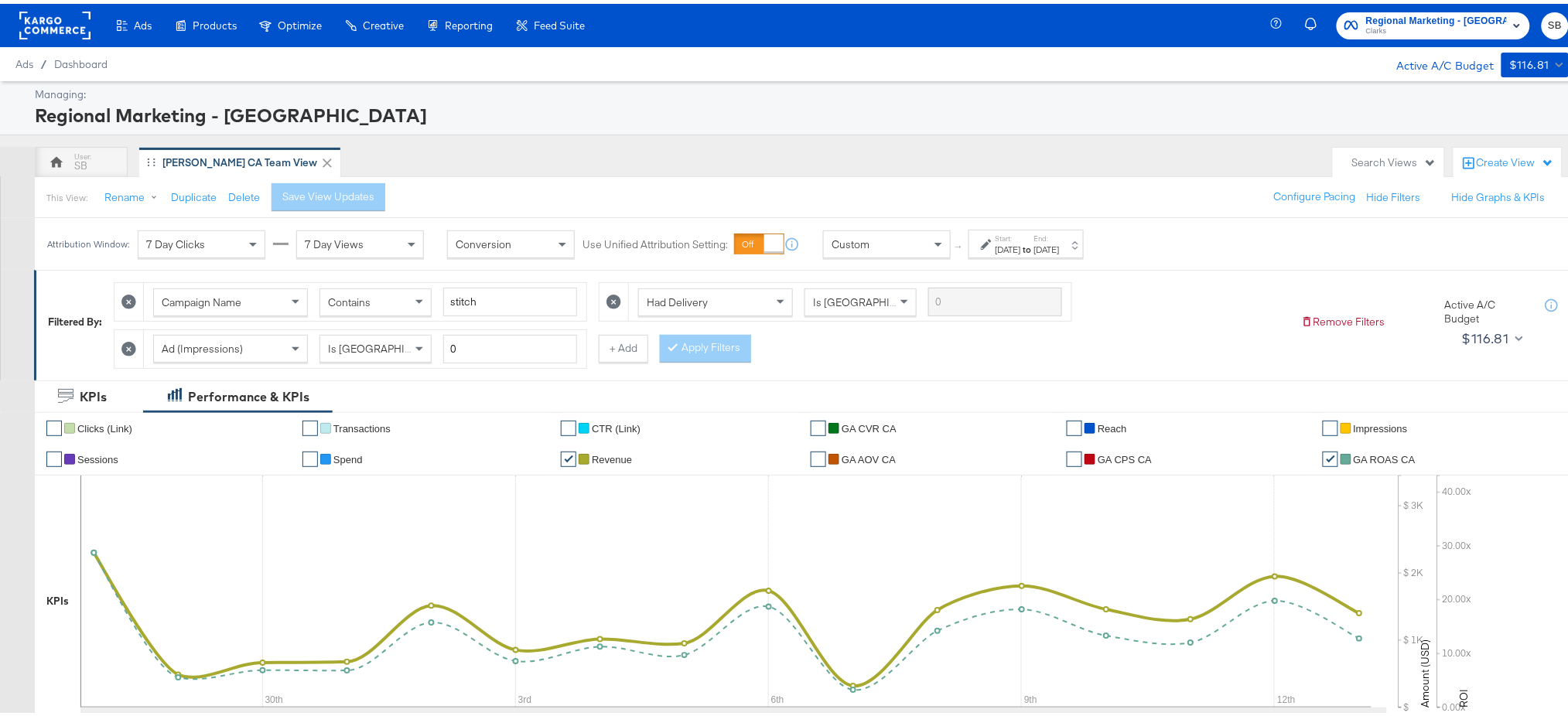
click at [1060, 243] on div "[DATE]" at bounding box center [1047, 246] width 26 height 13
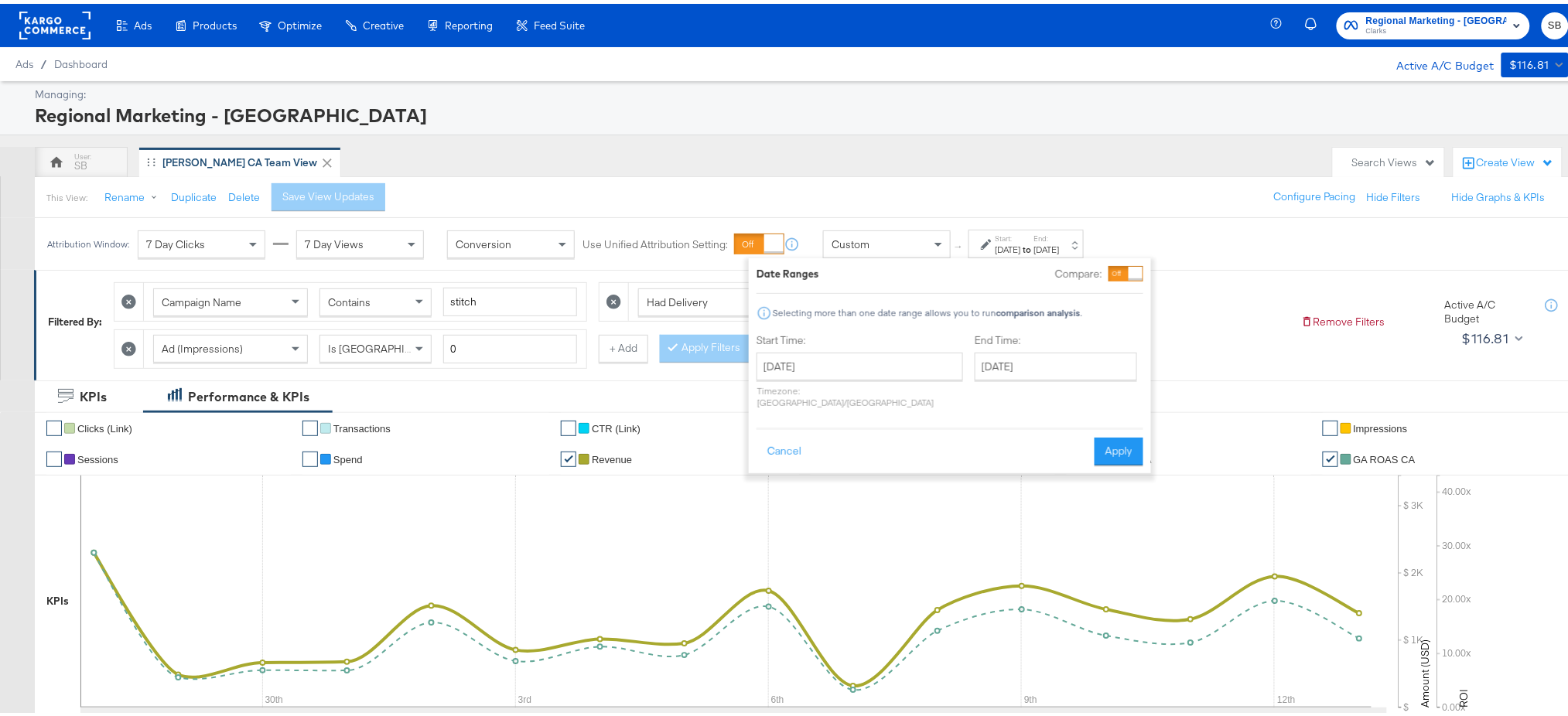
click at [934, 123] on div "Regional Marketing - [GEOGRAPHIC_DATA]" at bounding box center [800, 111] width 1530 height 26
click at [934, 123] on div "Regional Marketing - CA" at bounding box center [800, 111] width 1530 height 26
click at [780, 434] on button "Cancel" at bounding box center [784, 447] width 55 height 28
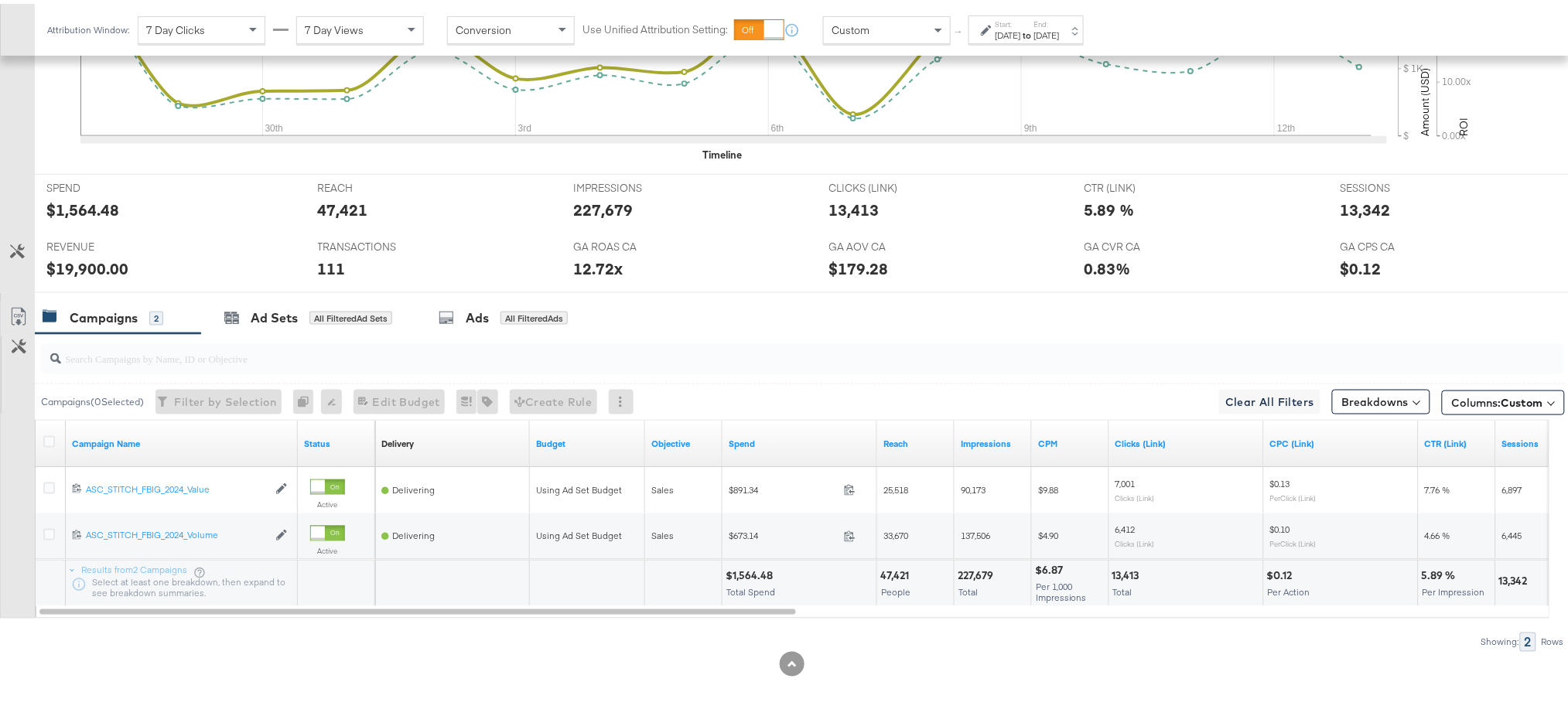
scroll to position [571, 0]
click at [239, 310] on div "Ad Sets All Filtered Ad Sets" at bounding box center [308, 315] width 168 height 18
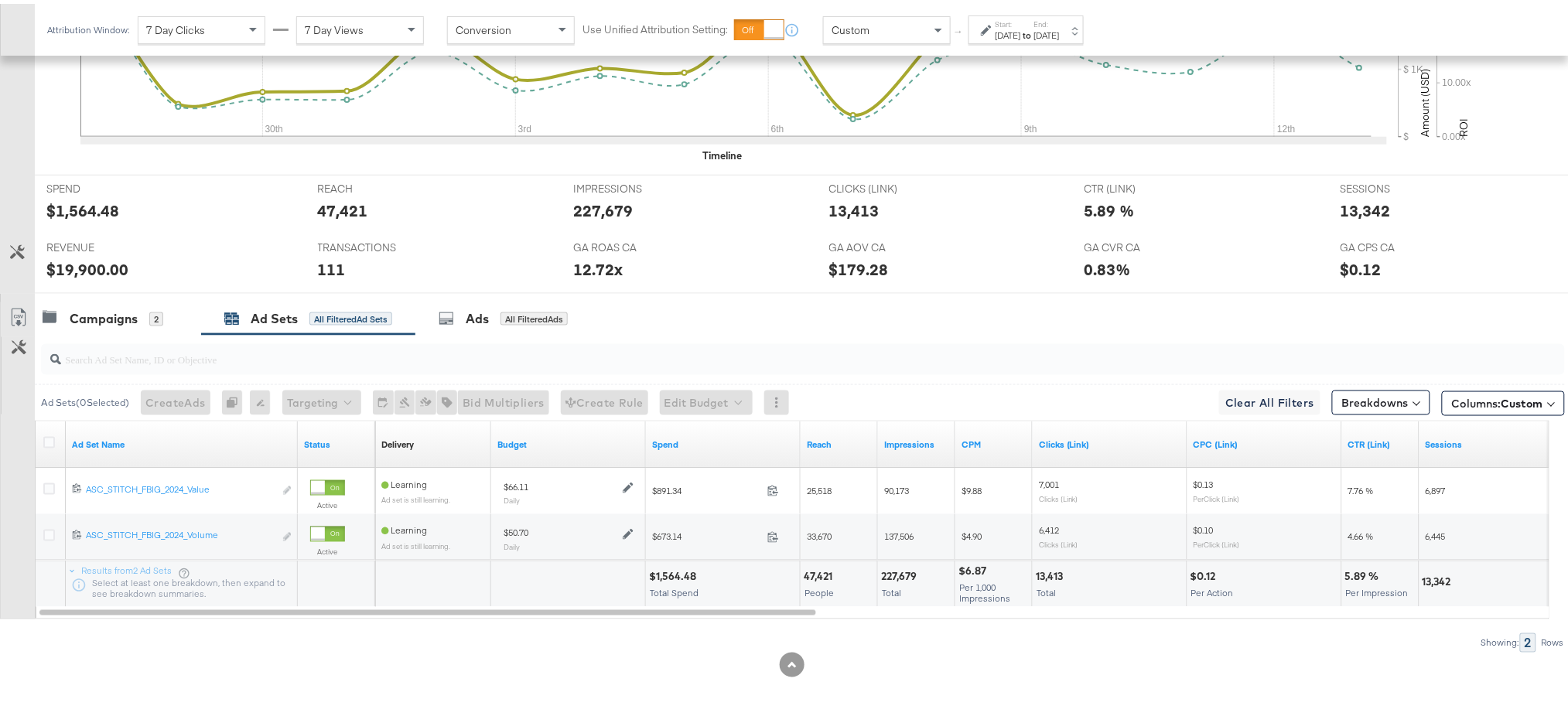
click at [1021, 21] on label "Start:" at bounding box center [1008, 20] width 26 height 10
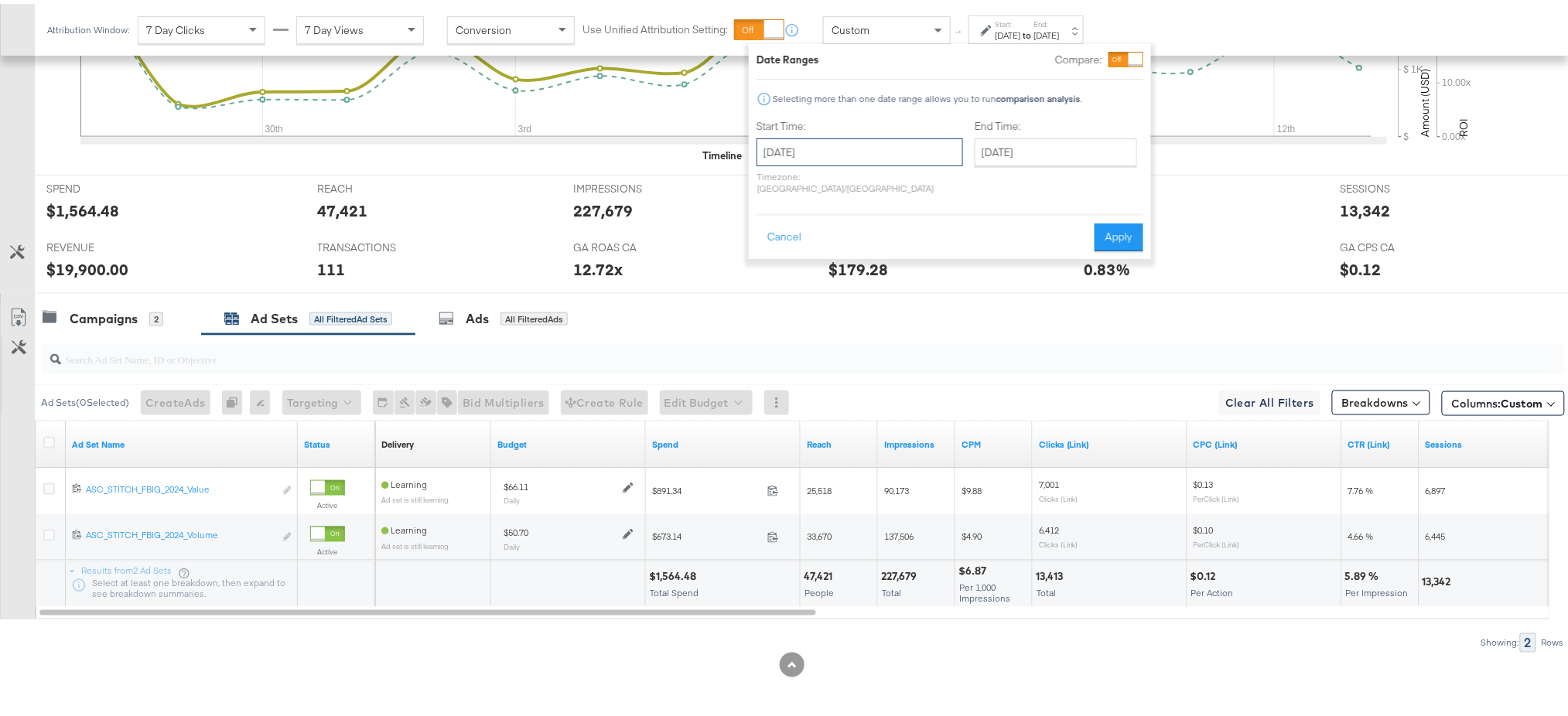
click at [871, 158] on input "September 28th 2025" at bounding box center [859, 148] width 207 height 28
click at [932, 186] on span "›" at bounding box center [932, 179] width 24 height 23
click at [774, 268] on td "12" at bounding box center [774, 270] width 26 height 21
type input "[DATE]"
click at [1115, 219] on button "Apply" at bounding box center [1117, 233] width 48 height 28
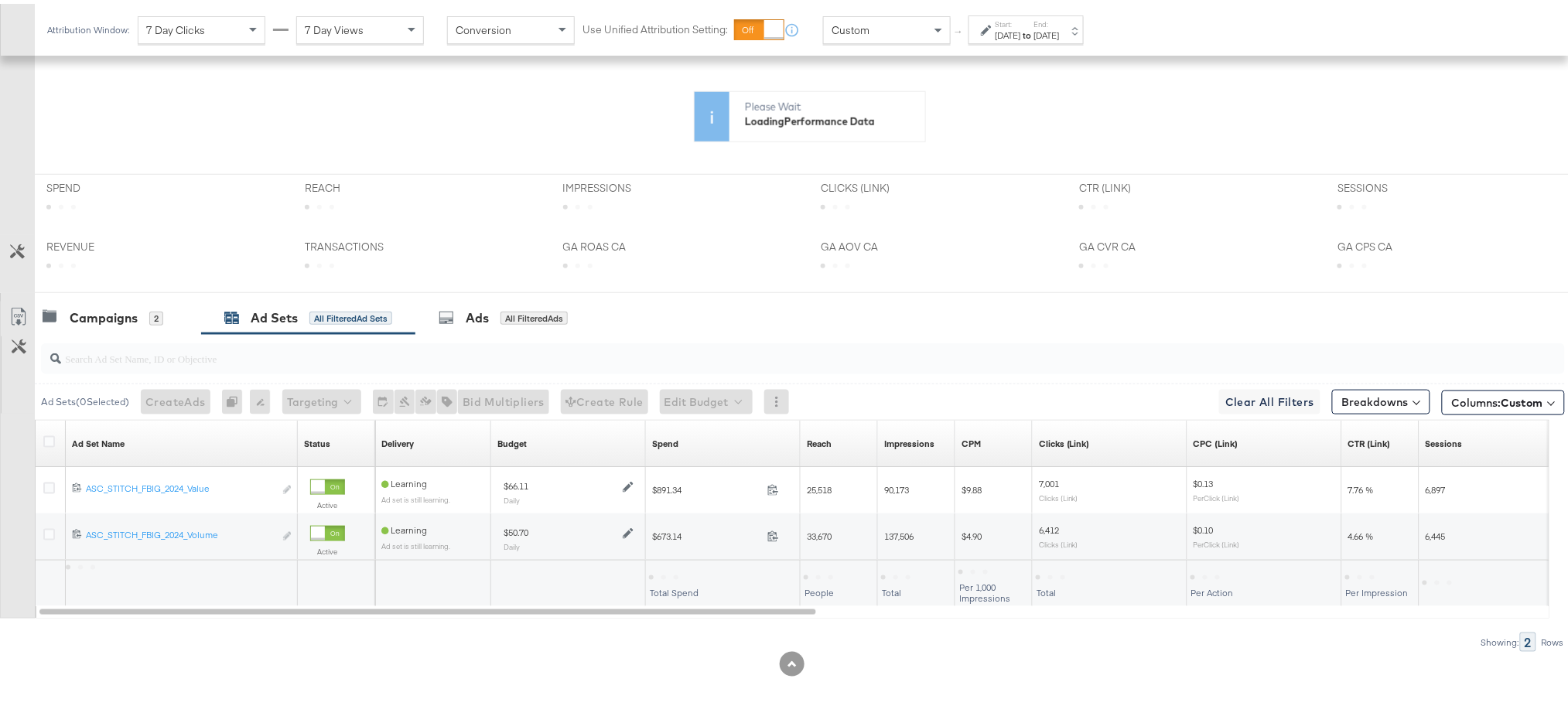
scroll to position [419, 0]
click at [1350, 396] on button "Breakdowns" at bounding box center [1381, 399] width 98 height 25
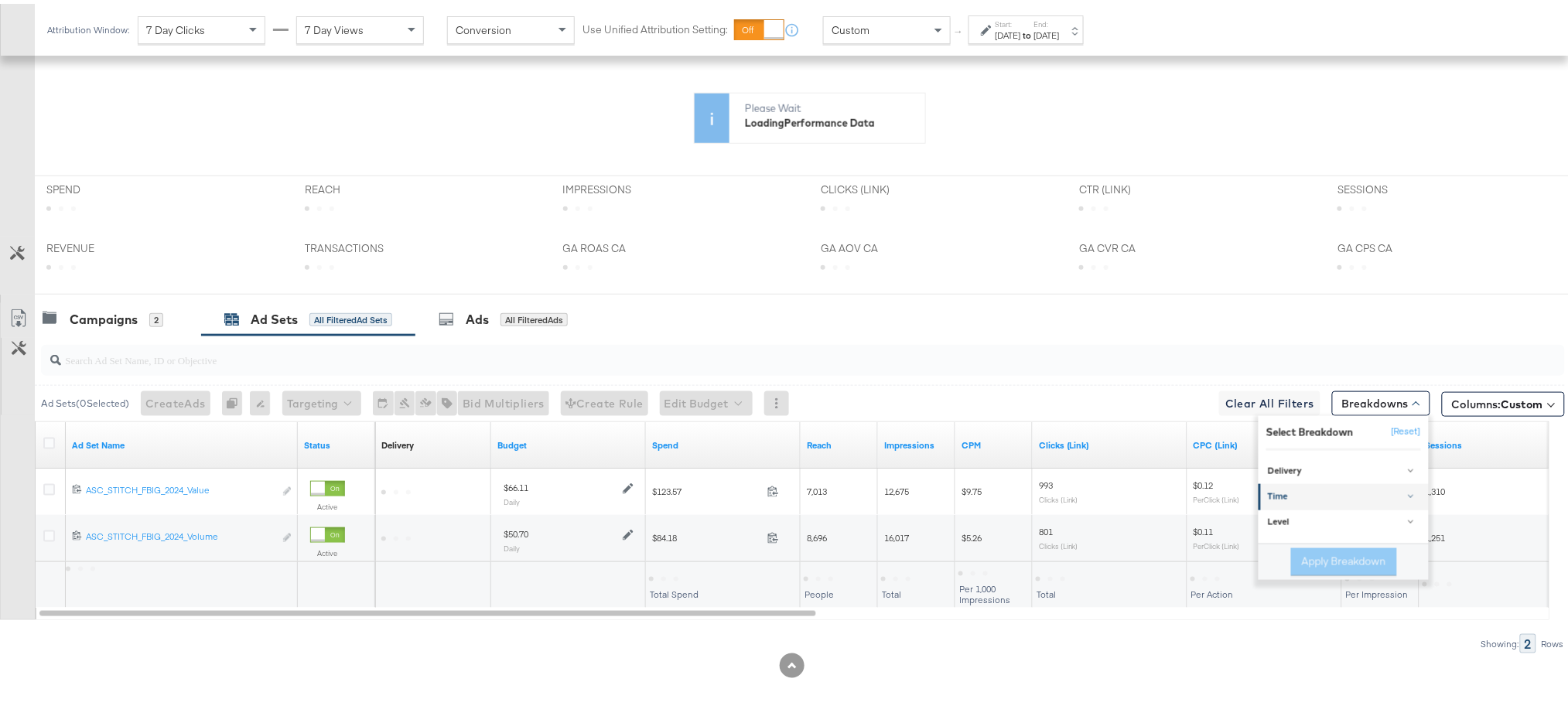
click at [1273, 483] on link "Time" at bounding box center [1343, 494] width 170 height 26
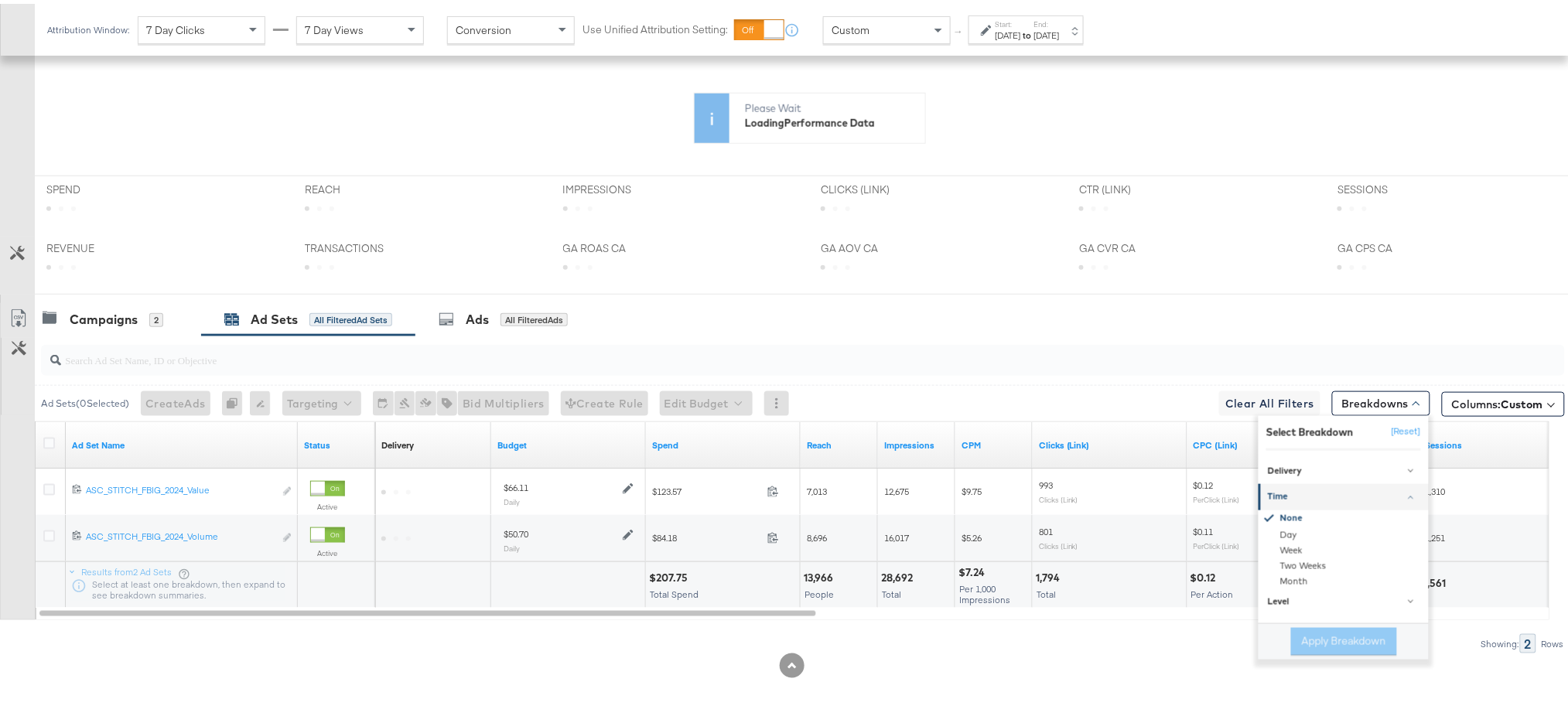
scroll to position [571, 0]
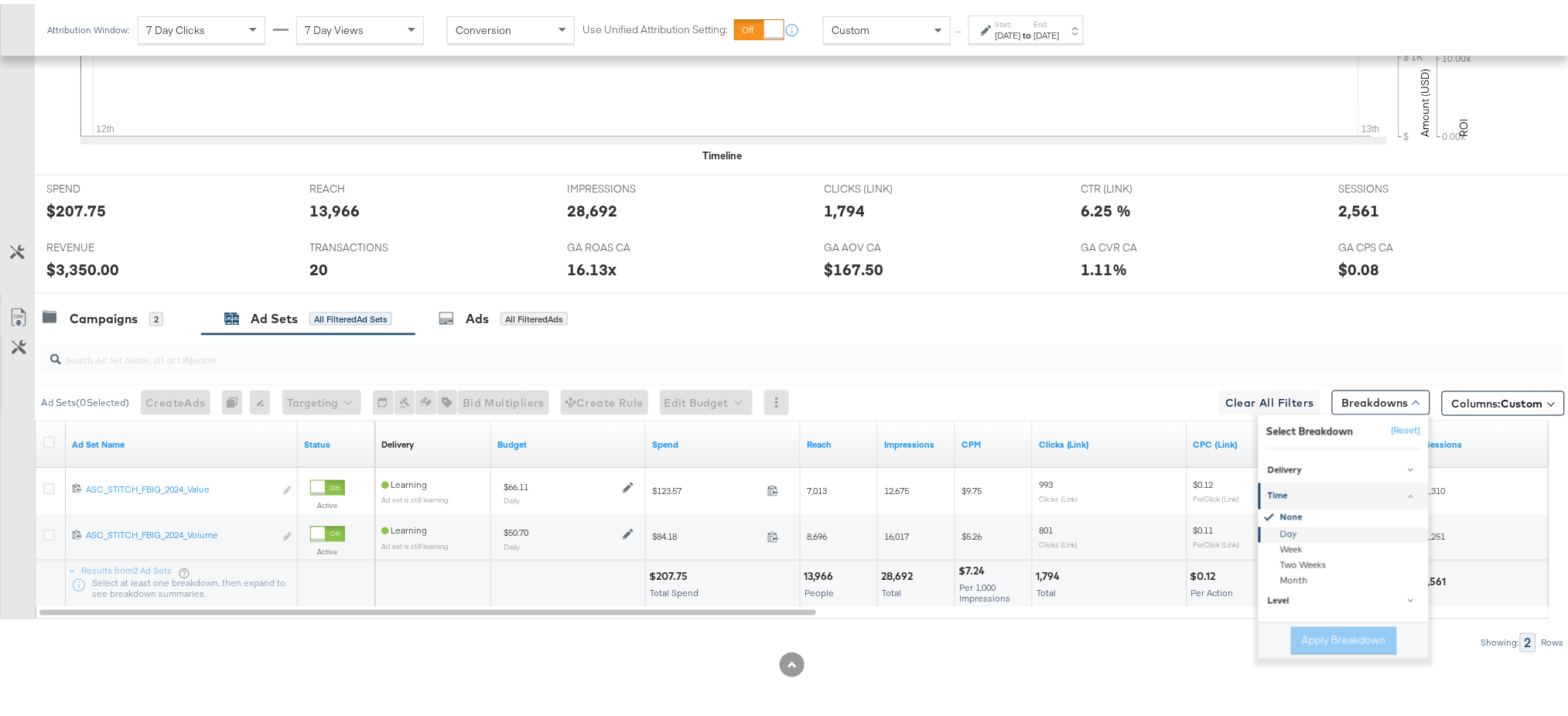
click at [1270, 526] on div "Day" at bounding box center [1344, 531] width 168 height 15
click at [1308, 643] on button "Apply Breakdown" at bounding box center [1343, 637] width 106 height 28
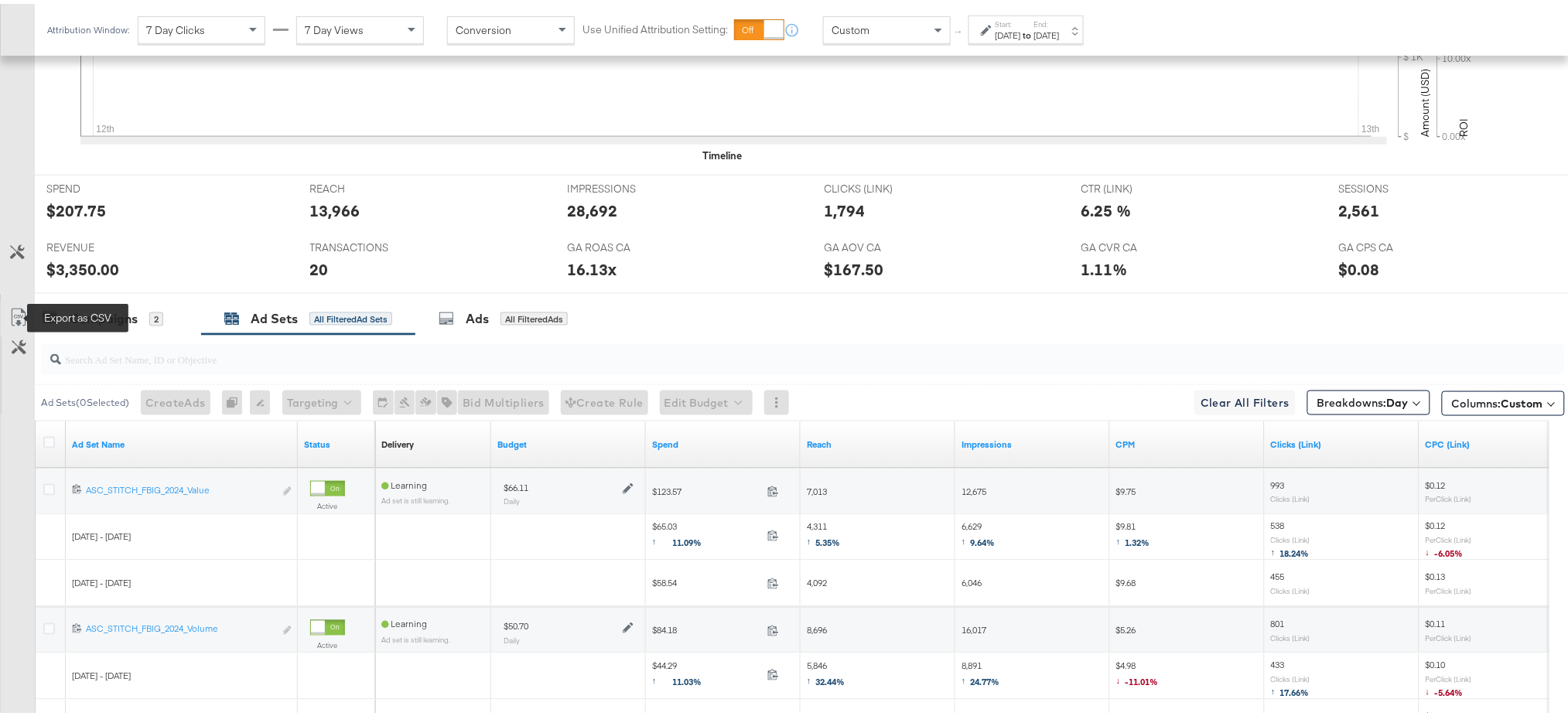
click at [14, 315] on icon at bounding box center [19, 314] width 19 height 19
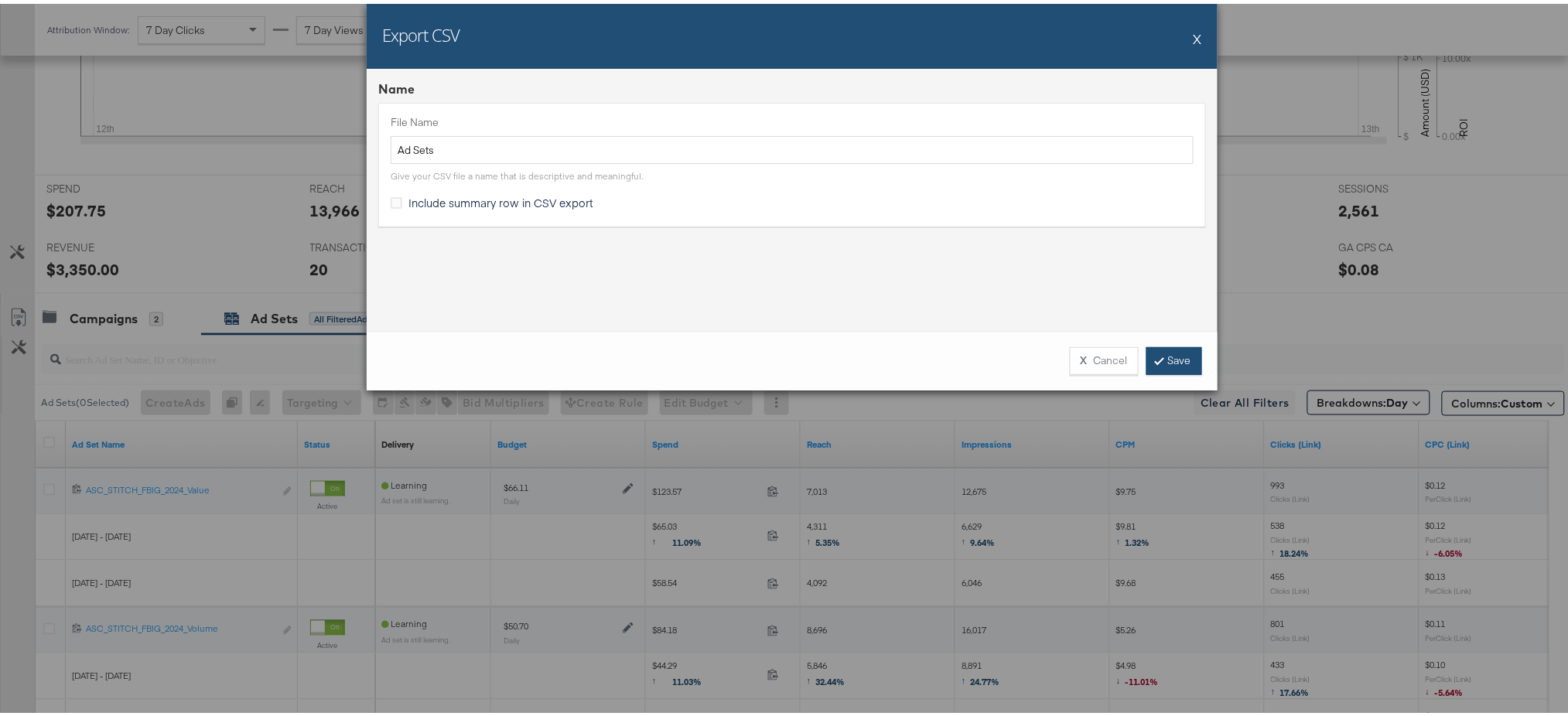
click at [1157, 358] on icon at bounding box center [1159, 356] width 4 height 9
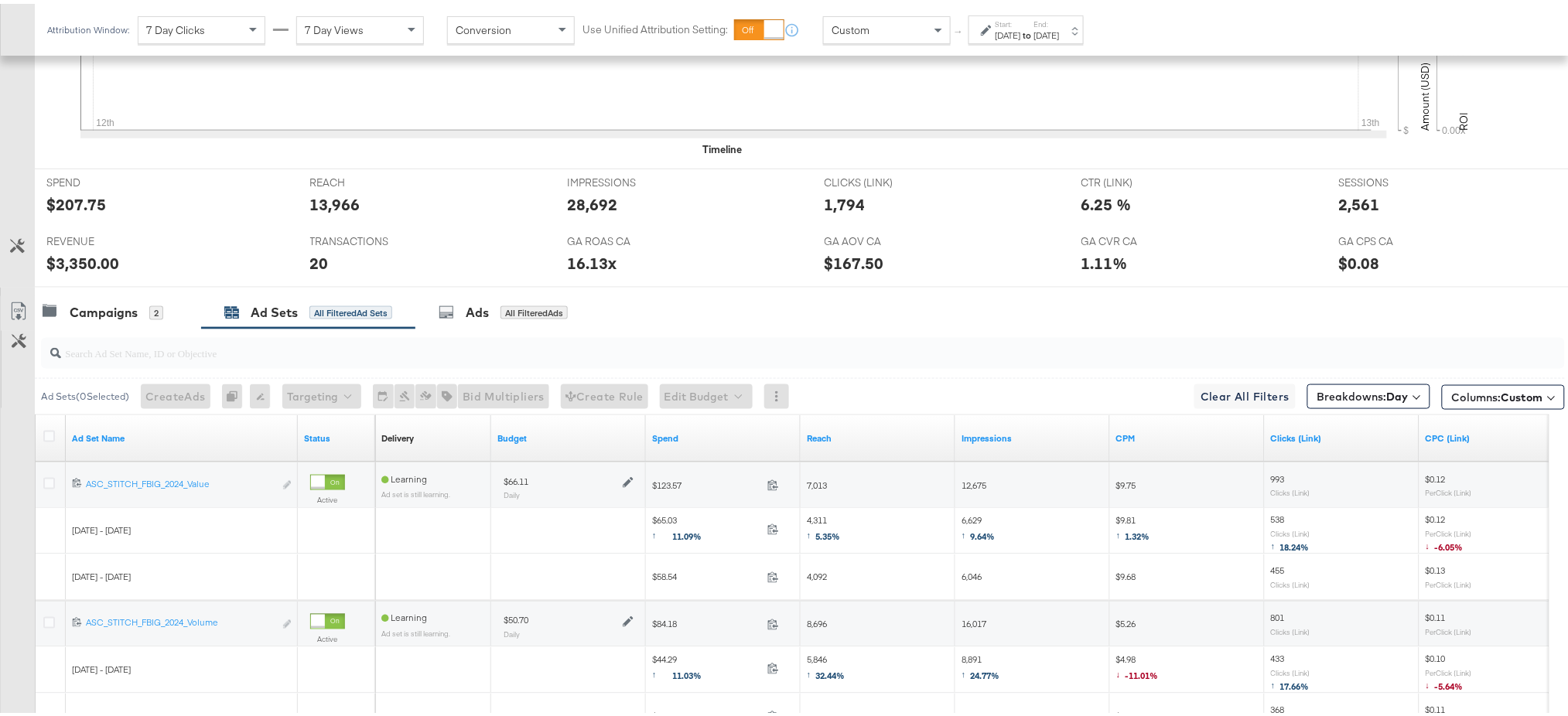
scroll to position [576, 0]
click at [1502, 395] on span "Custom" at bounding box center [1522, 394] width 42 height 14
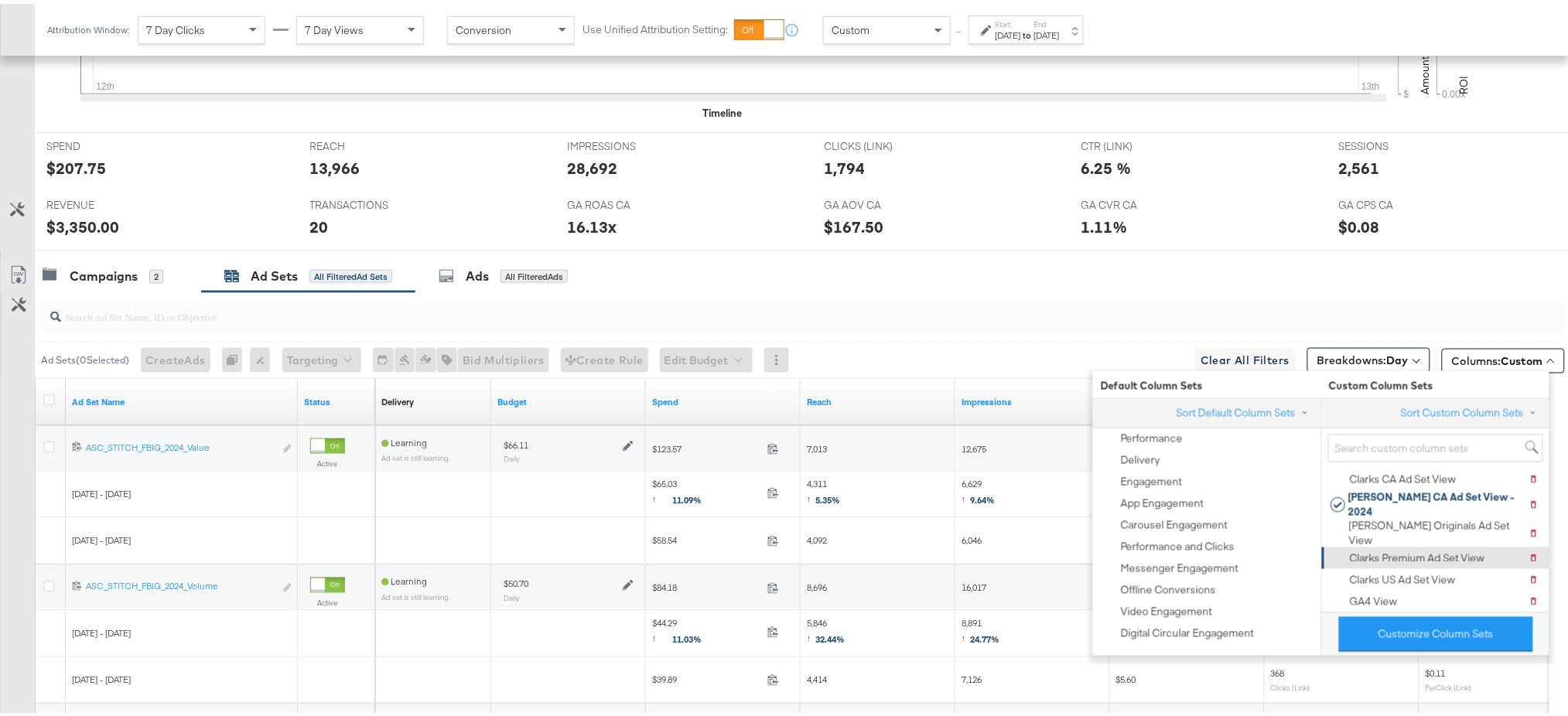
scroll to position [611, 0]
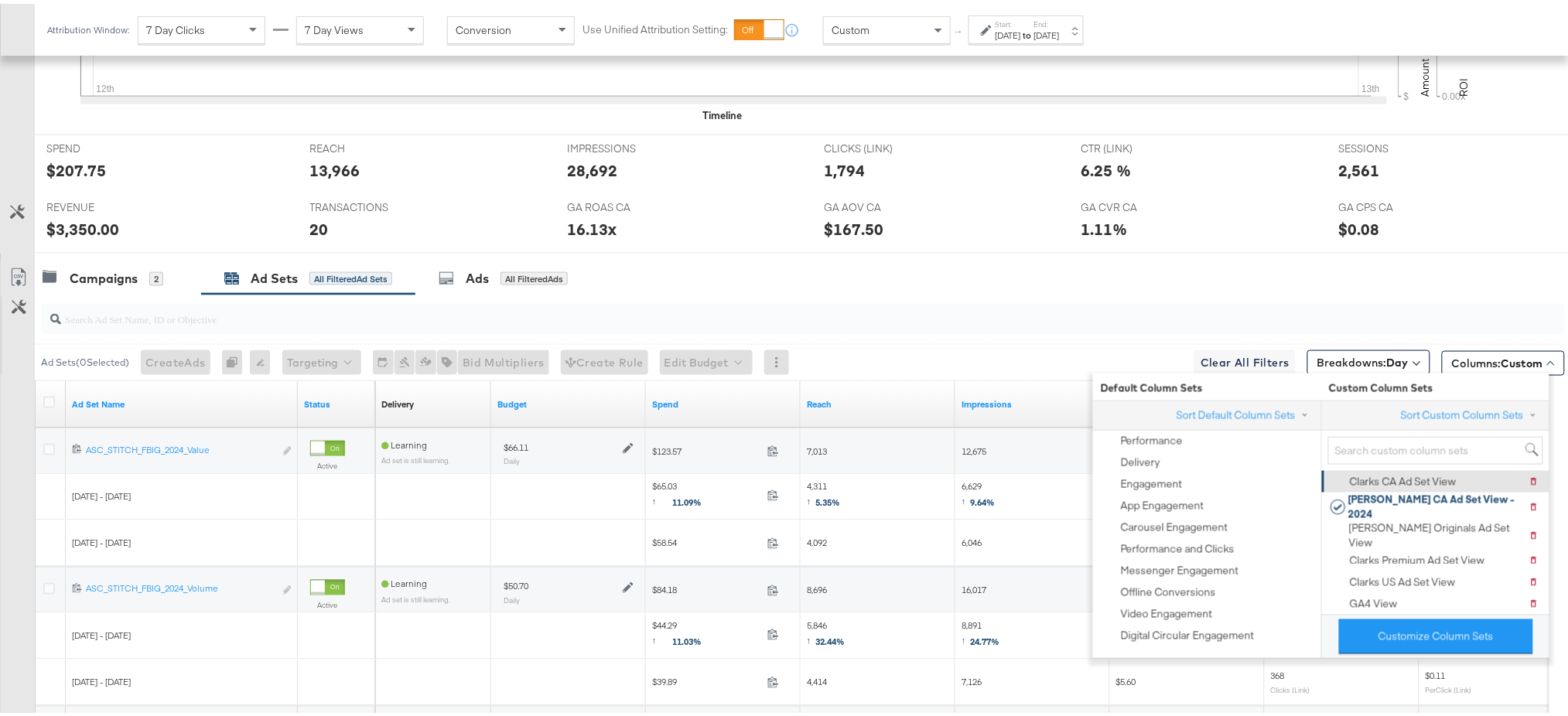
click at [1376, 482] on div "Clarks CA Ad Set View" at bounding box center [1403, 478] width 106 height 14
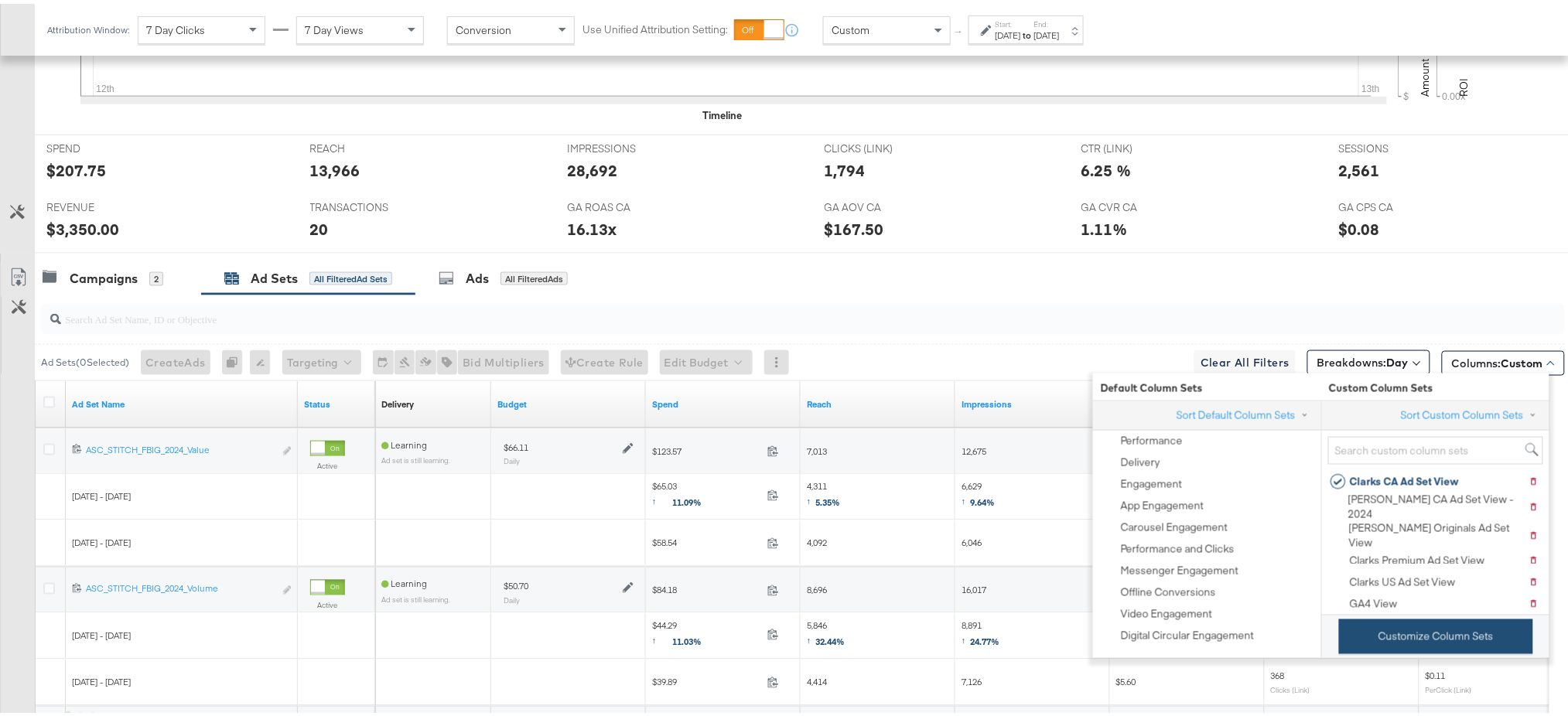
click at [1411, 650] on button "Customize Column Sets" at bounding box center [1436, 633] width 194 height 35
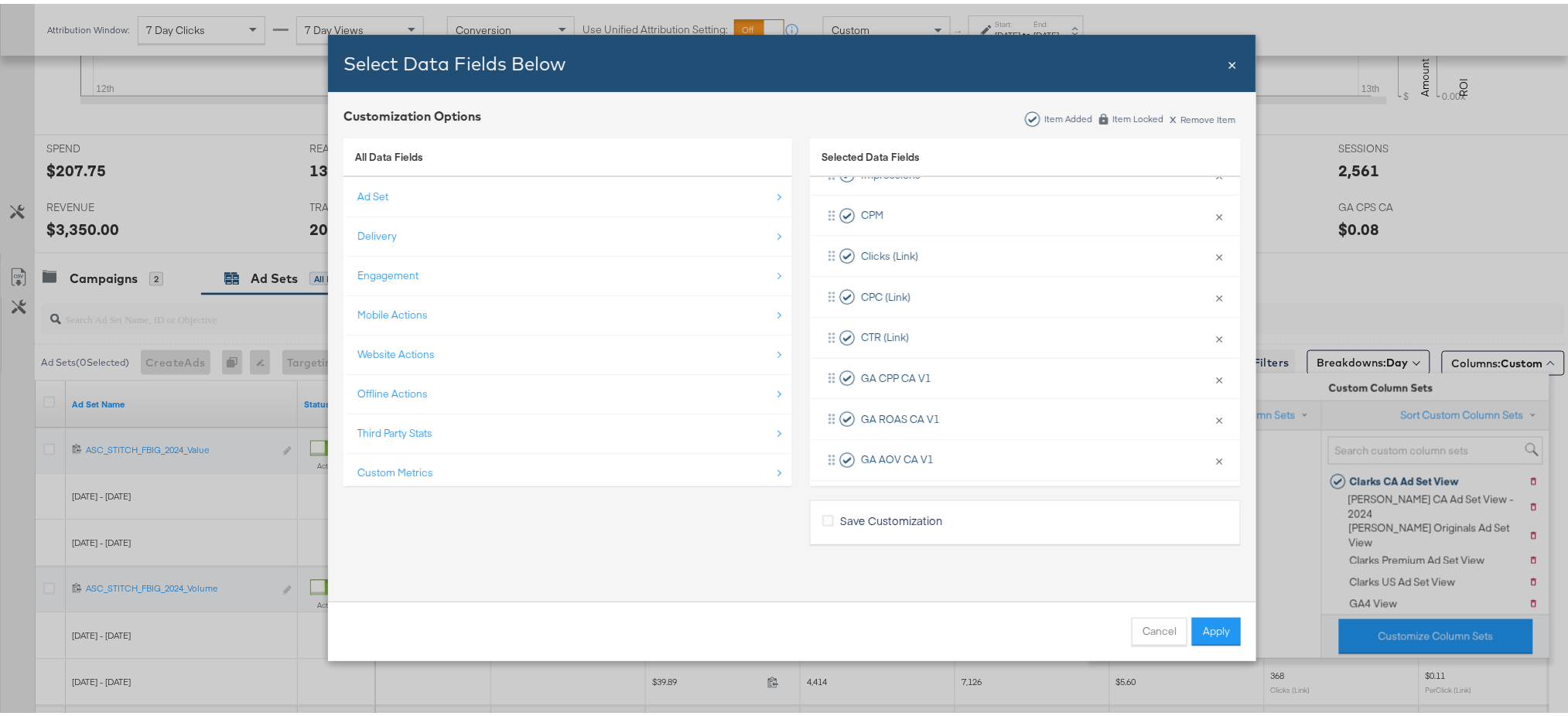
scroll to position [246, 0]
click at [1229, 61] on span "×" at bounding box center [1232, 59] width 9 height 21
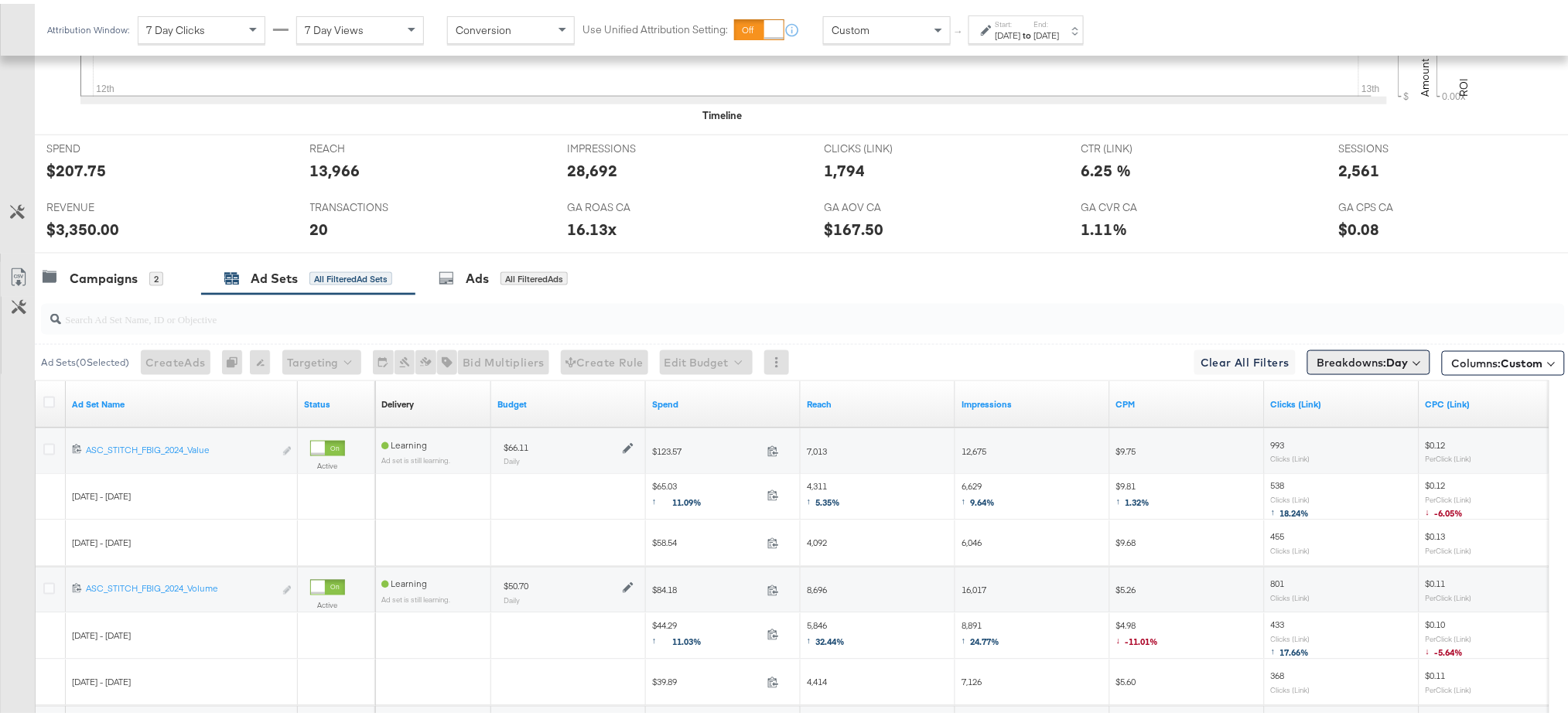
click at [1338, 355] on span "Breakdowns: Day" at bounding box center [1362, 359] width 91 height 15
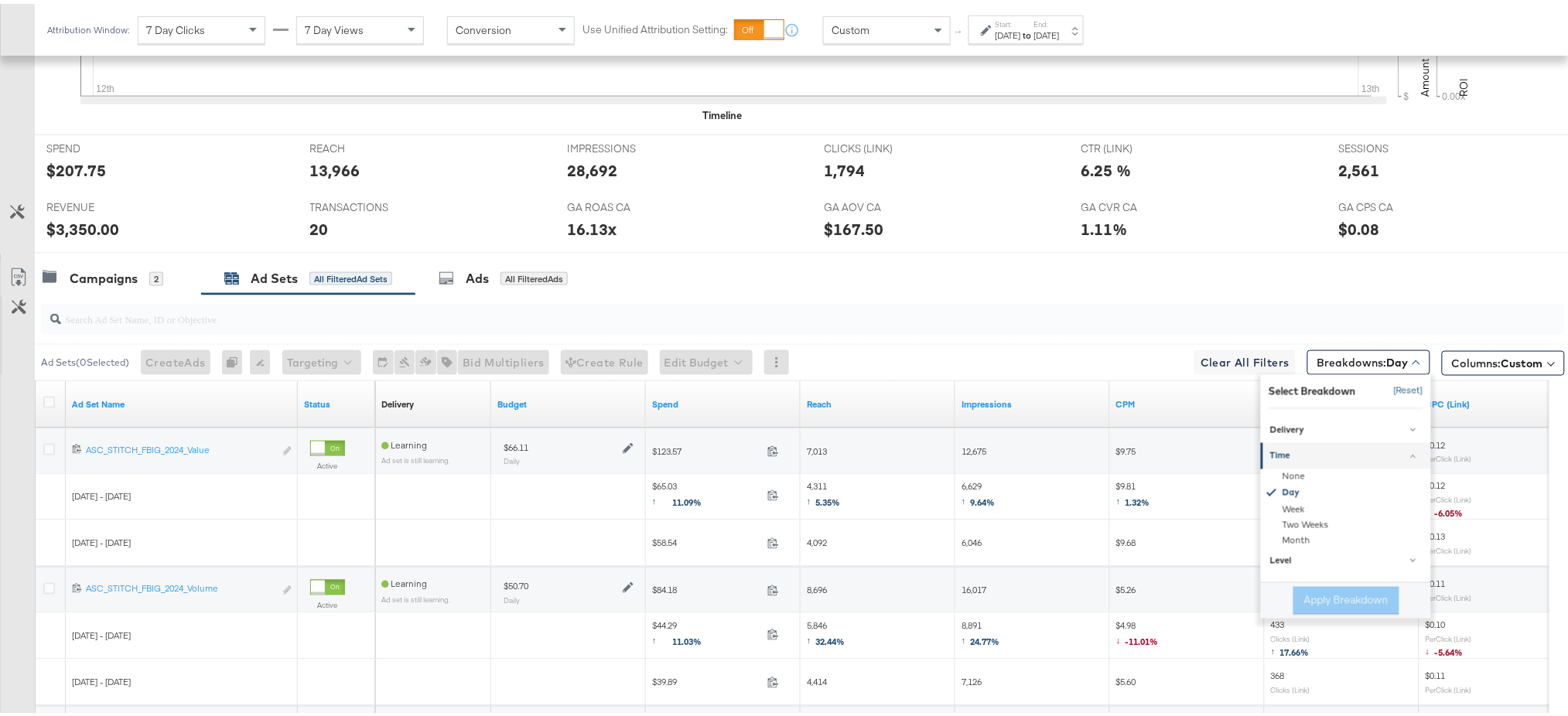
click at [1384, 382] on button "[Reset]" at bounding box center [1403, 387] width 38 height 25
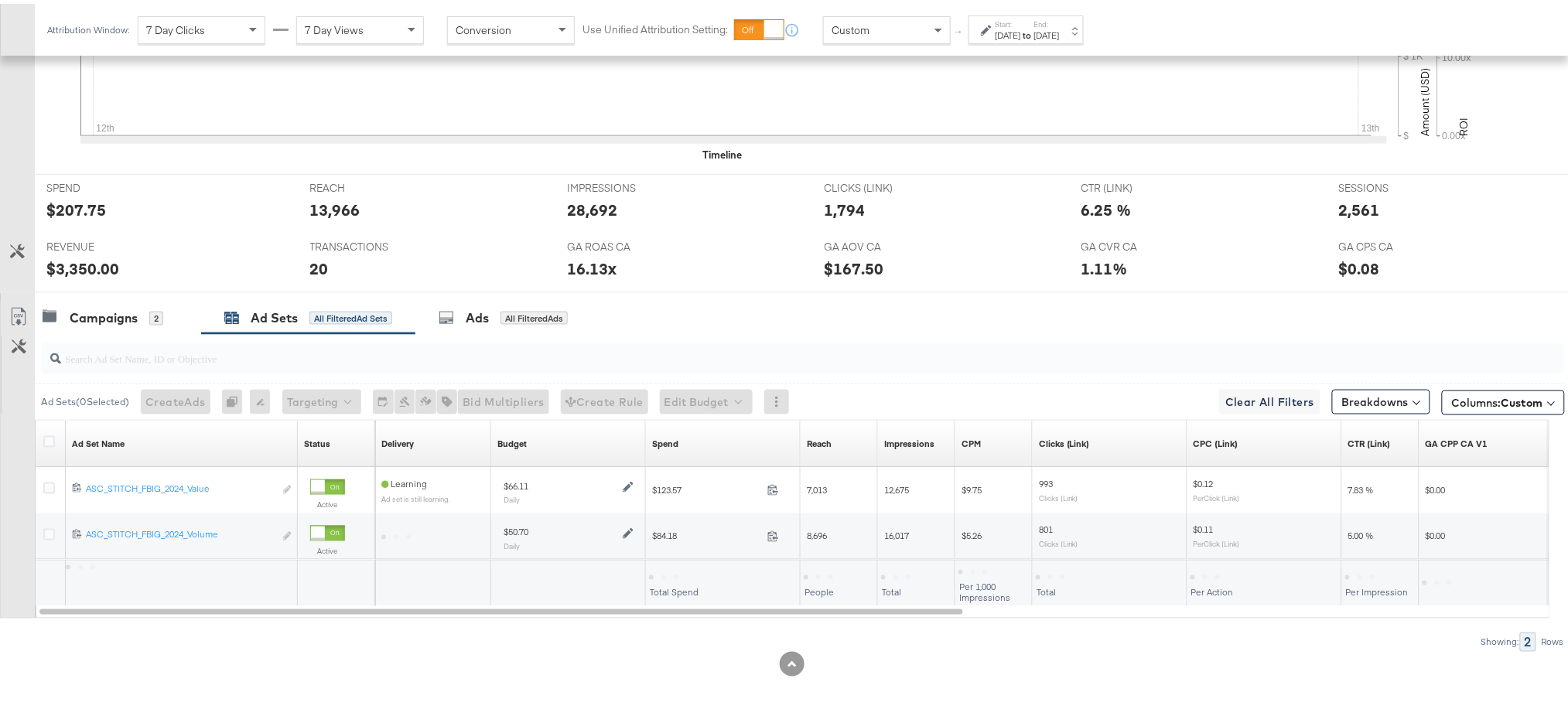
scroll to position [571, 0]
click at [879, 667] on div at bounding box center [792, 660] width 1584 height 25
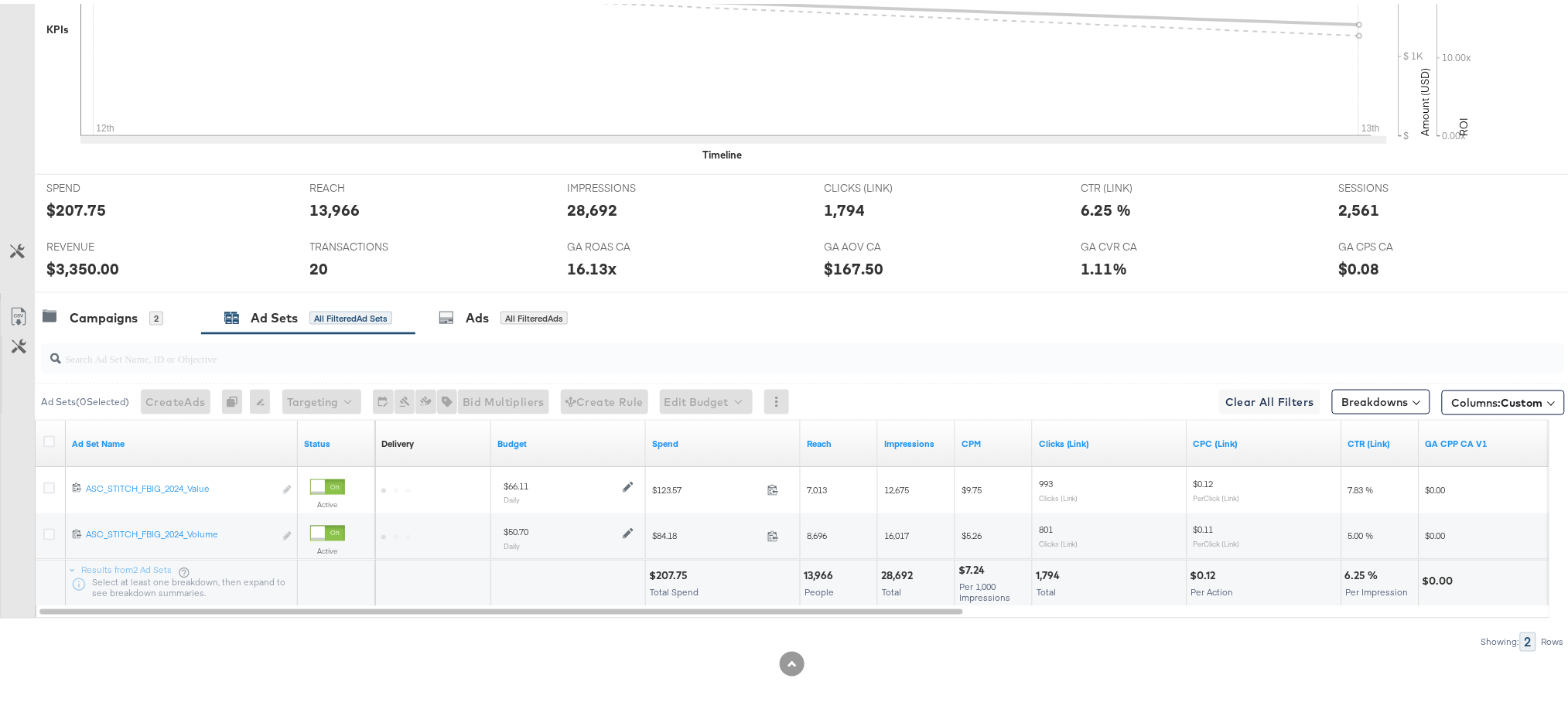
scroll to position [0, 0]
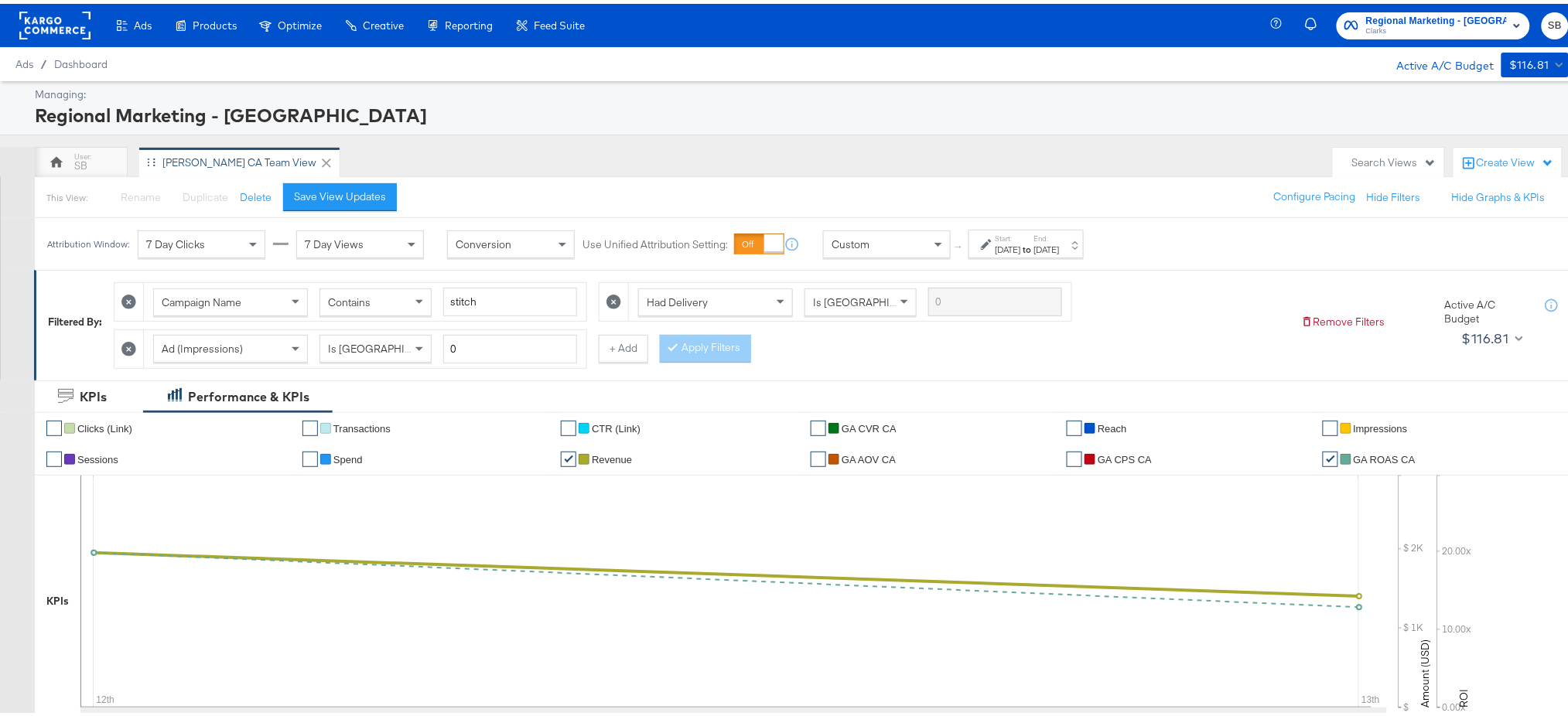
click at [198, 154] on div "Clarks CA Team View" at bounding box center [239, 158] width 154 height 14
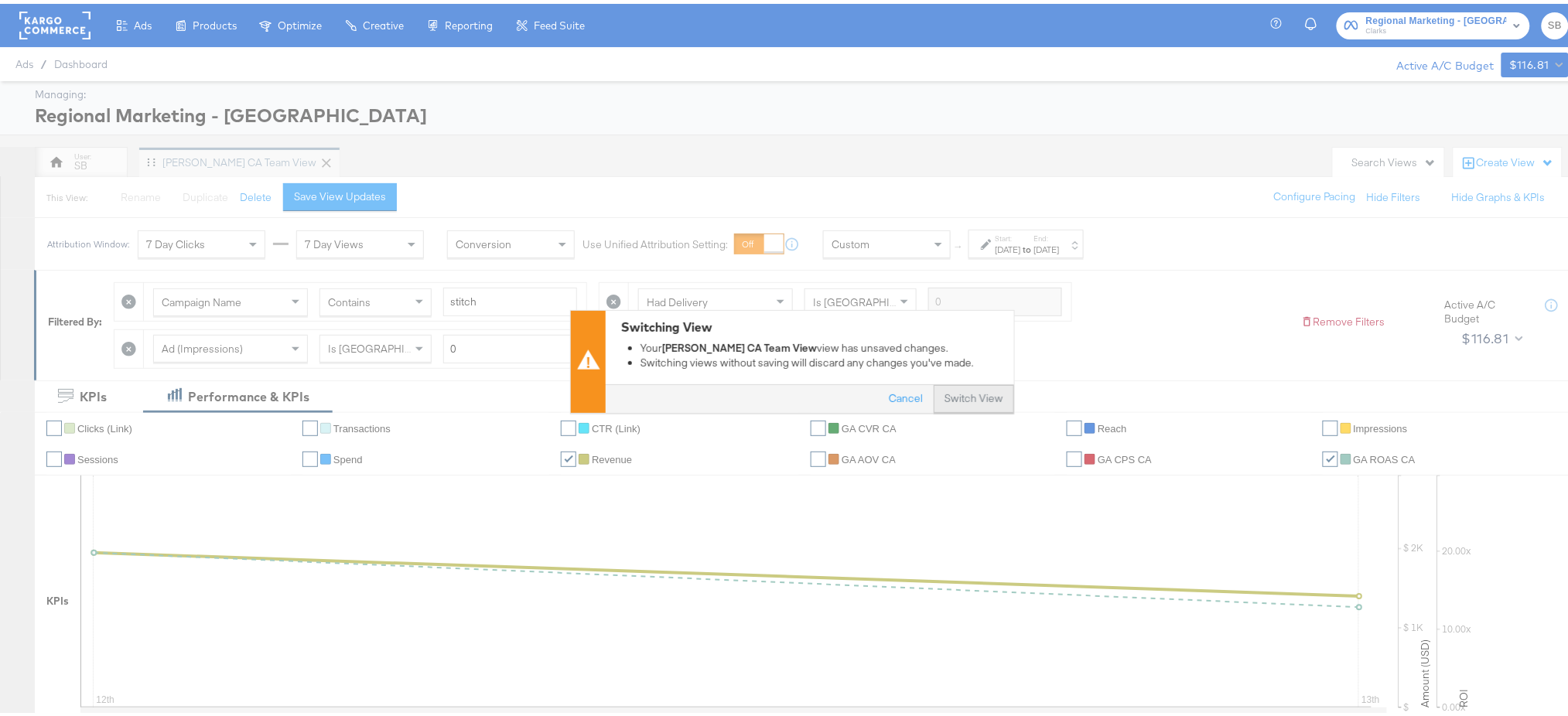
click at [963, 389] on button "Switch View" at bounding box center [973, 395] width 81 height 28
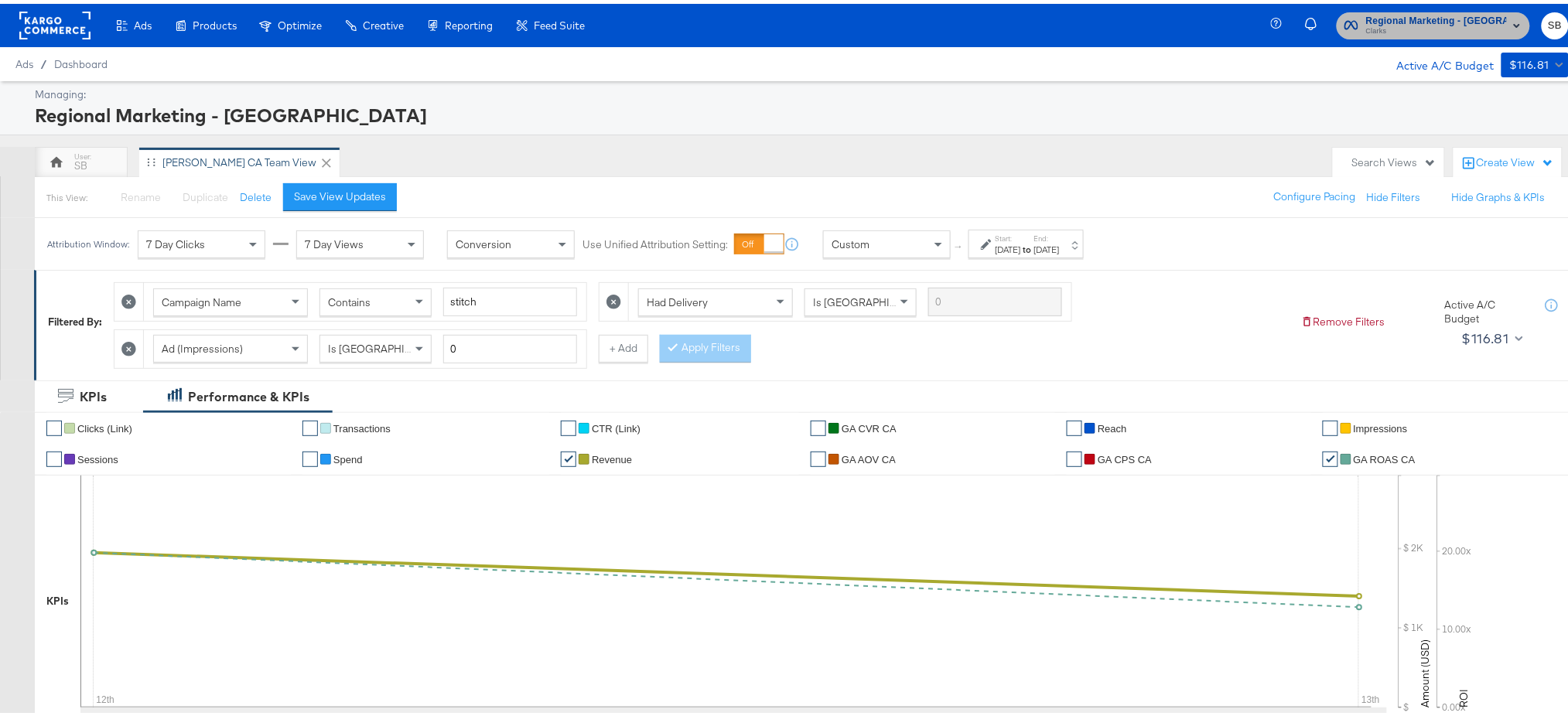
click at [1467, 20] on span "Regional Marketing - CA" at bounding box center [1436, 17] width 140 height 16
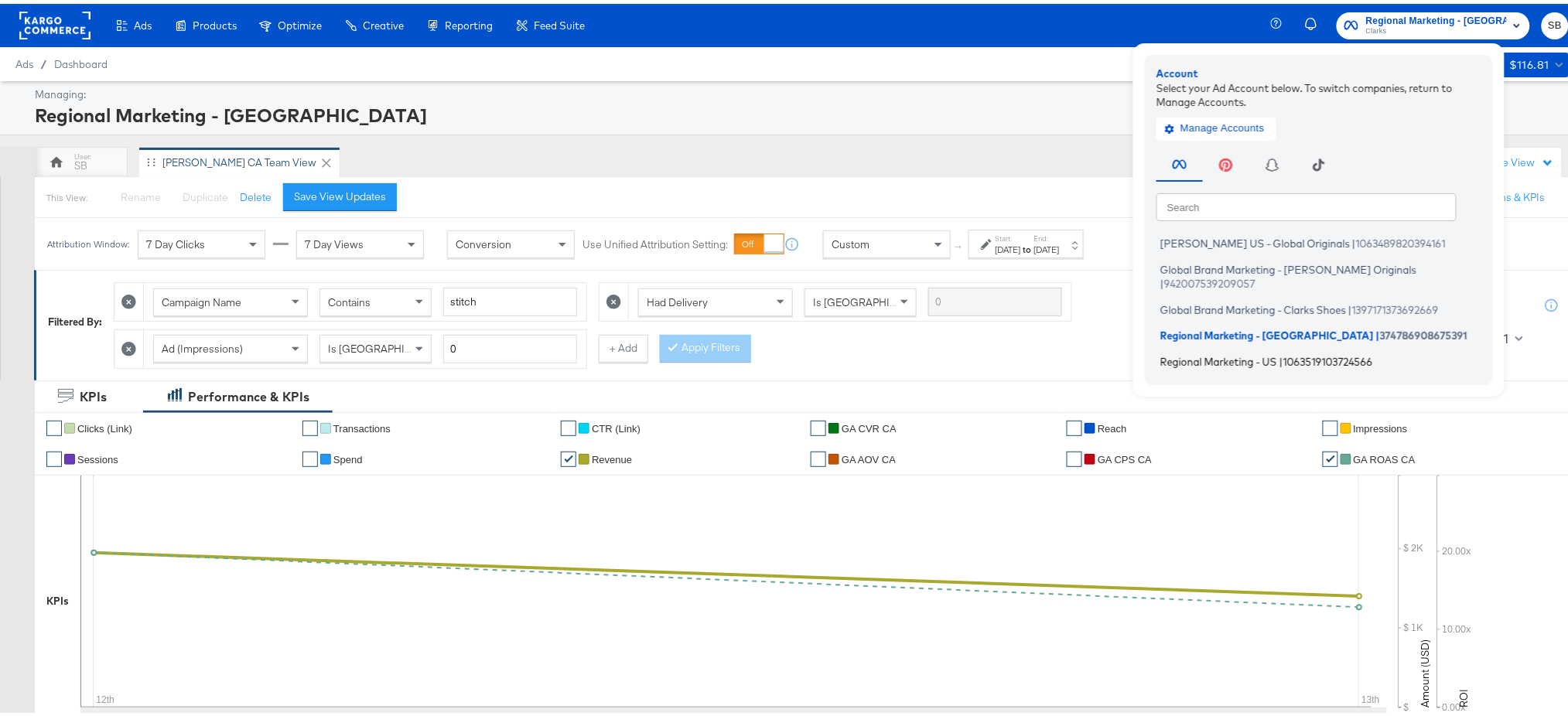
click at [1206, 351] on span "Regional Marketing - US" at bounding box center [1218, 357] width 117 height 13
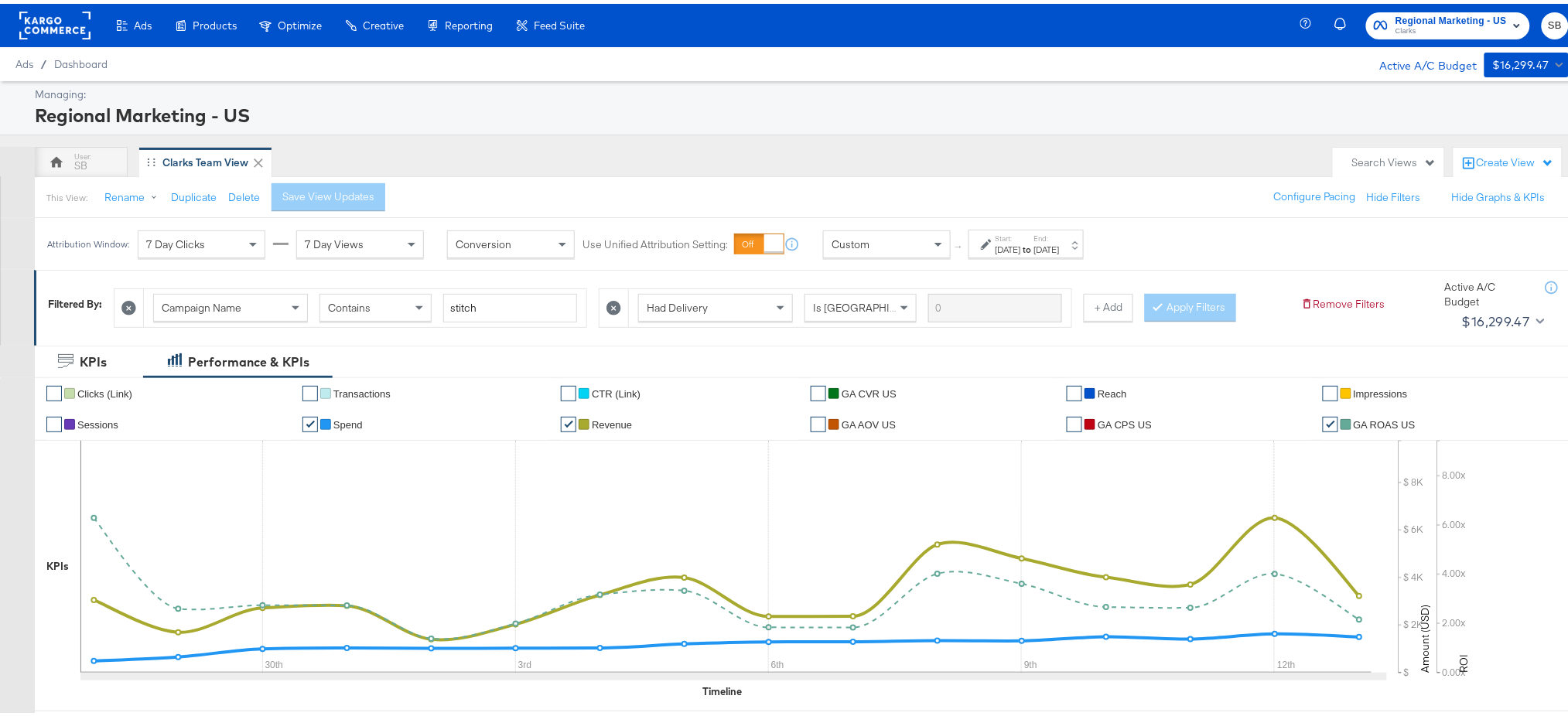
click at [1060, 239] on label "End:" at bounding box center [1047, 235] width 26 height 10
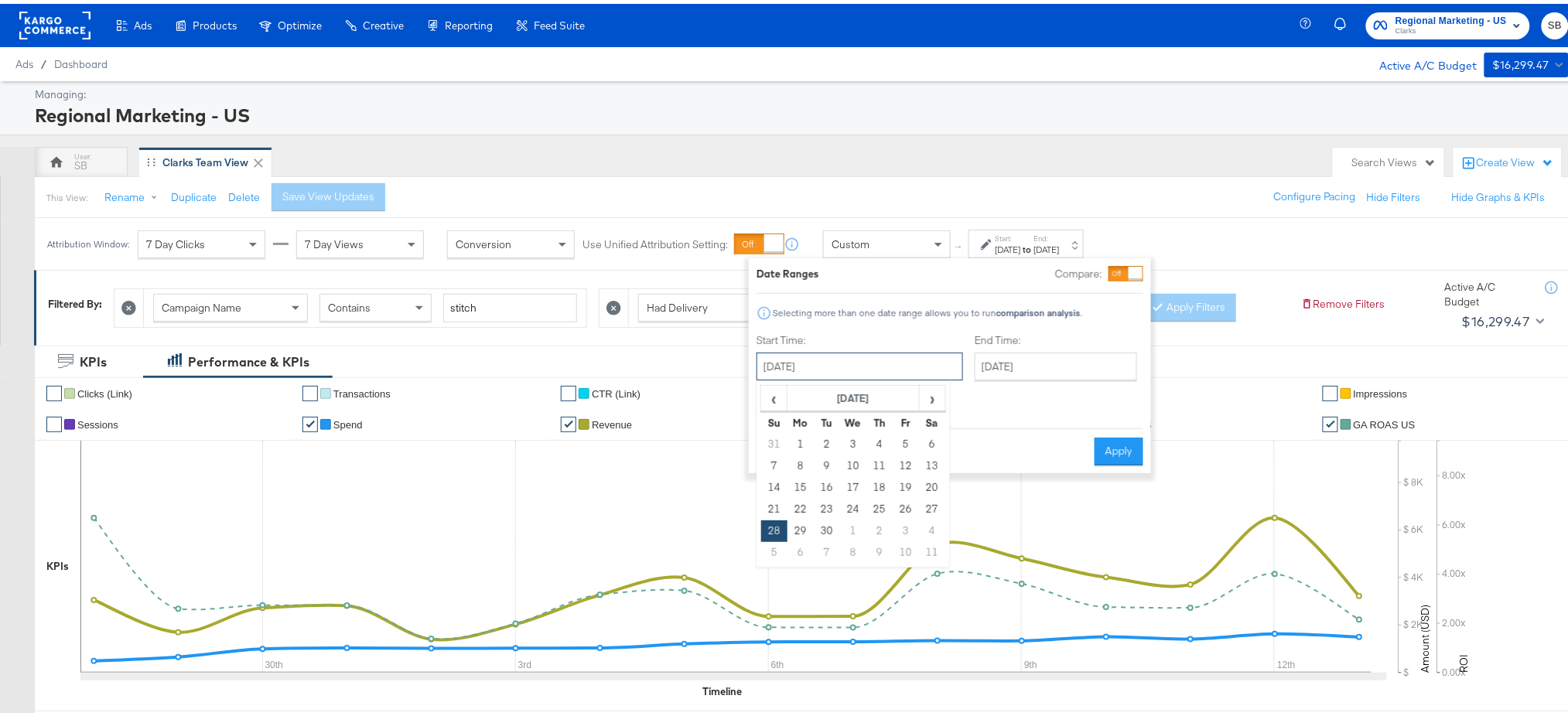
click at [886, 362] on input "[DATE]" at bounding box center [859, 362] width 207 height 28
click at [924, 395] on span "›" at bounding box center [932, 394] width 24 height 23
click at [775, 486] on td "12" at bounding box center [774, 483] width 26 height 21
type input "[DATE]"
click at [1115, 441] on button "Apply" at bounding box center [1117, 447] width 48 height 28
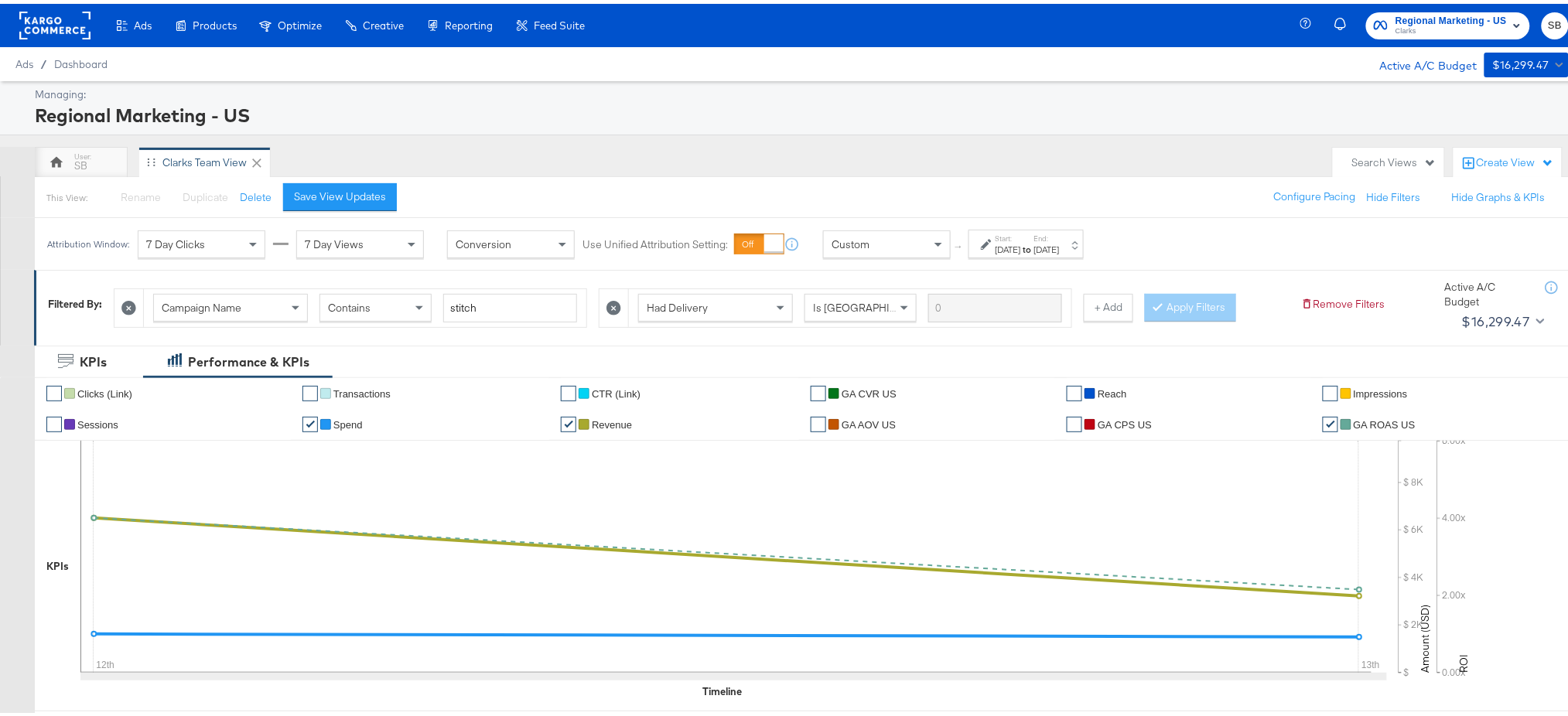
click at [1455, 7] on div "Regional Marketing - US Clarks SB" at bounding box center [1445, 21] width 278 height 43
click at [1435, 17] on span "Regional Marketing - US" at bounding box center [1451, 17] width 111 height 16
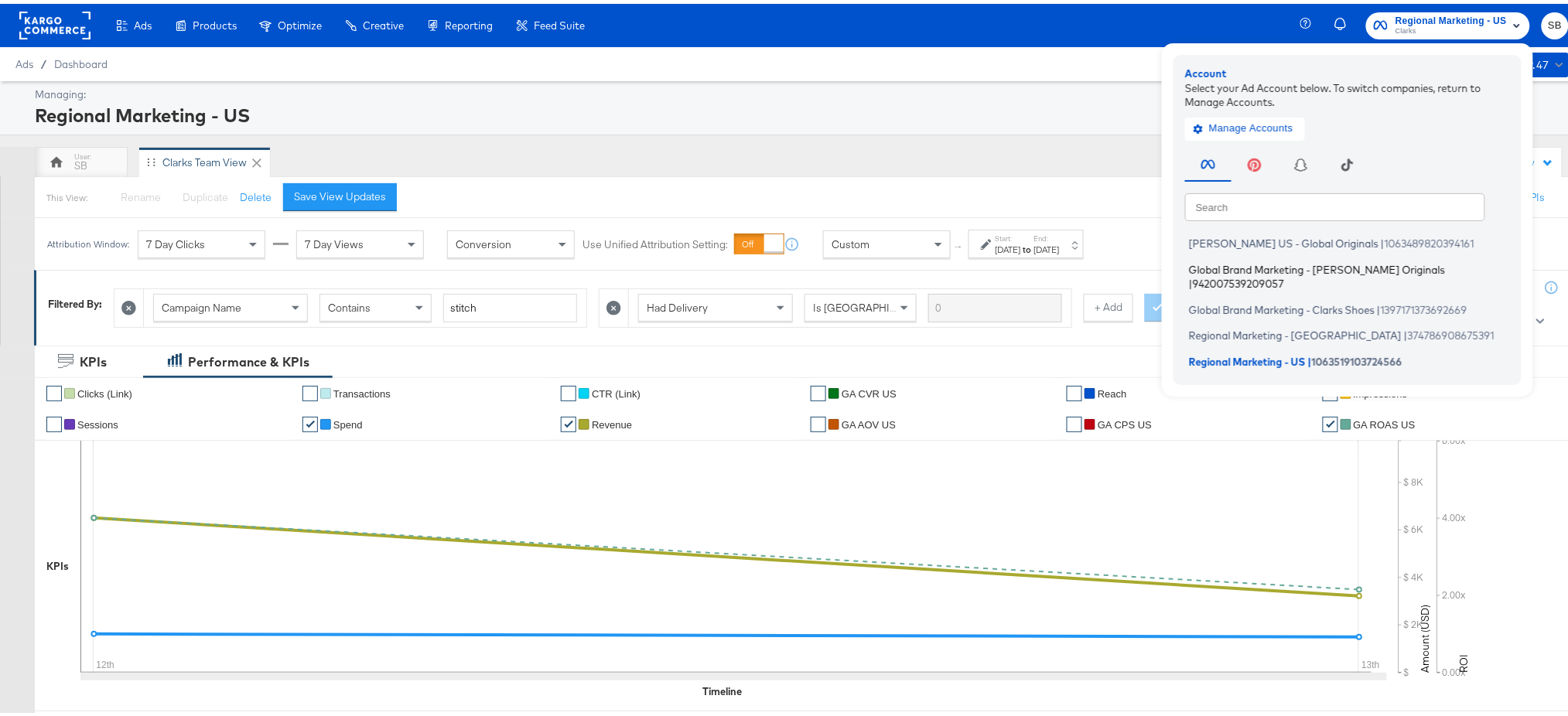
click at [1227, 264] on span "Global Brand Marketing - [PERSON_NAME] Originals" at bounding box center [1316, 265] width 256 height 13
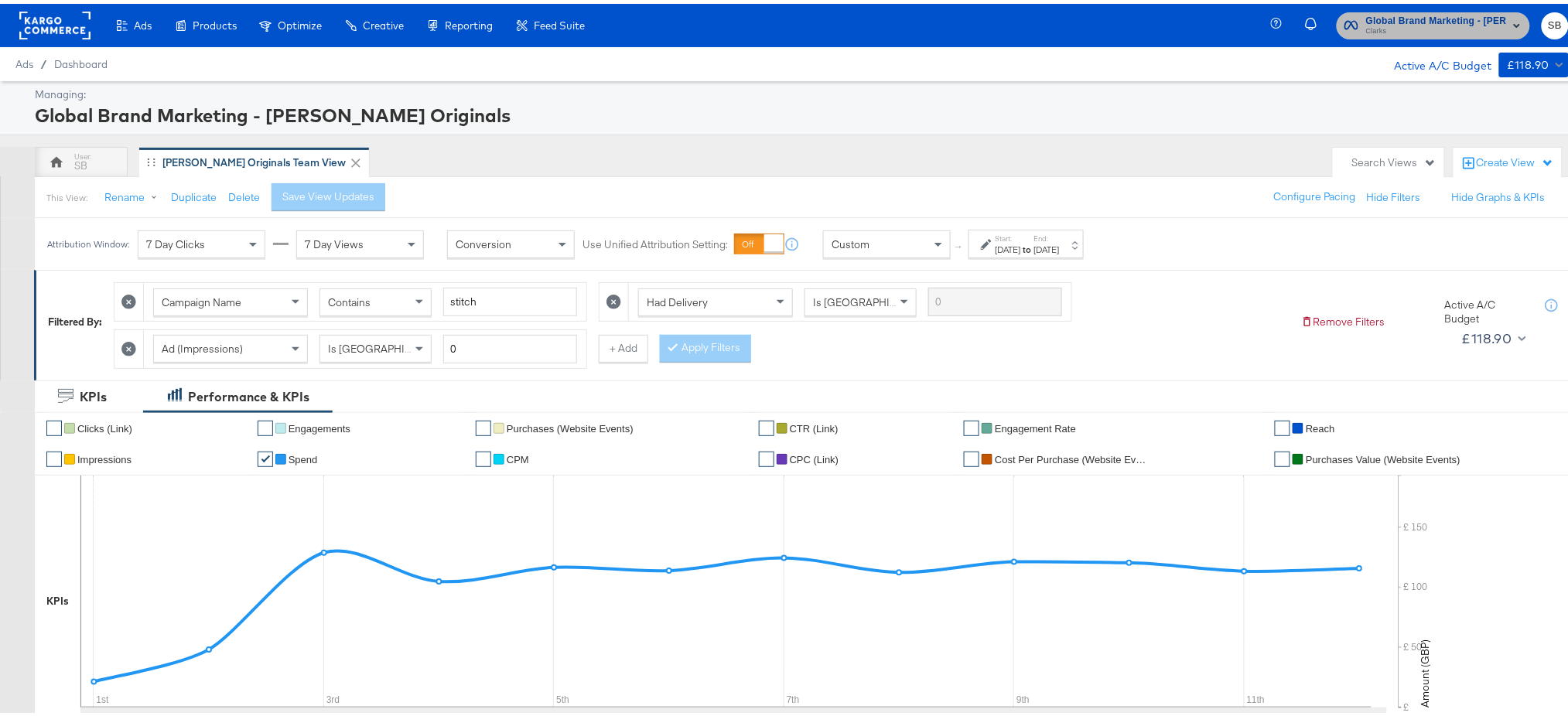
click at [1464, 20] on span "Global Brand Marketing - [PERSON_NAME] Originals" at bounding box center [1436, 17] width 140 height 16
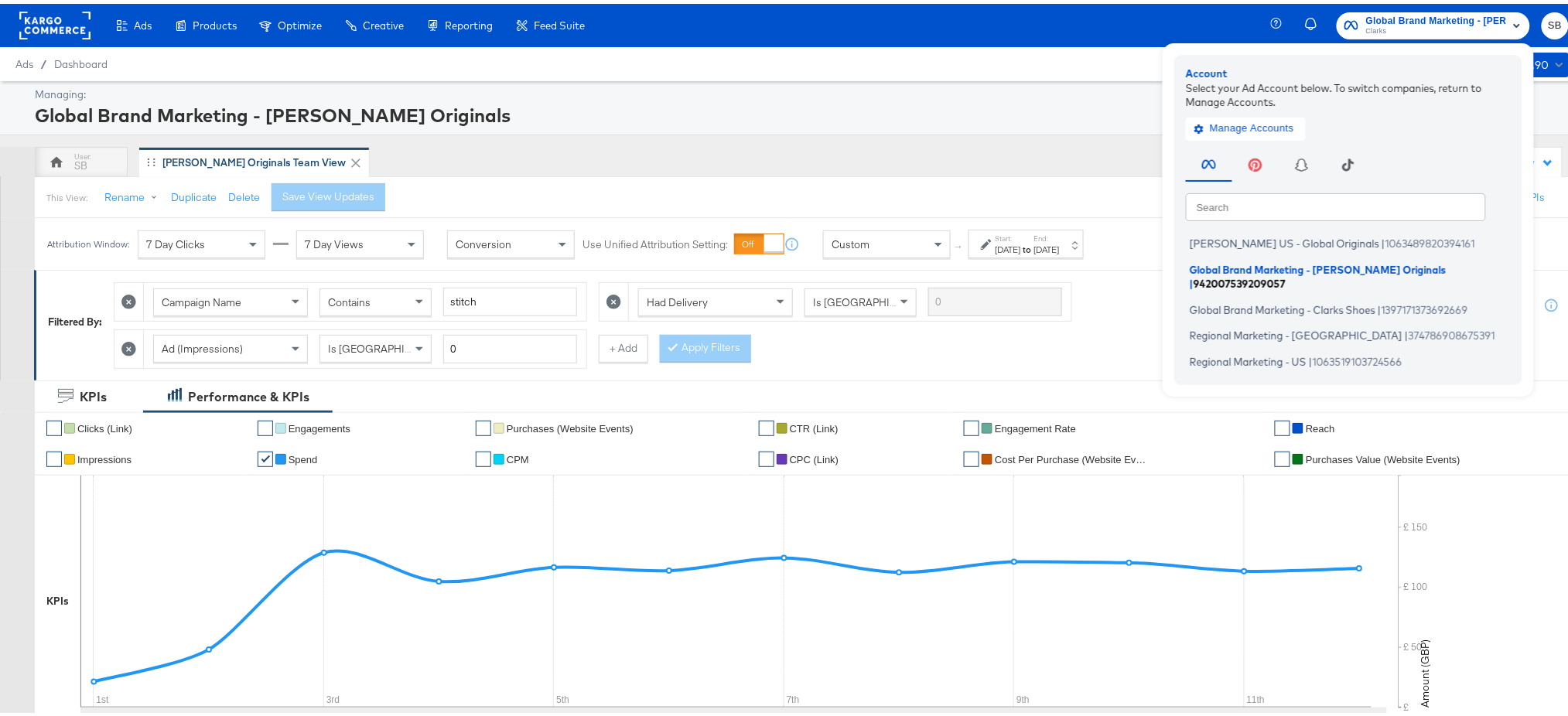
click at [1252, 268] on span "Global Brand Marketing - [PERSON_NAME] Originals" at bounding box center [1318, 265] width 257 height 13
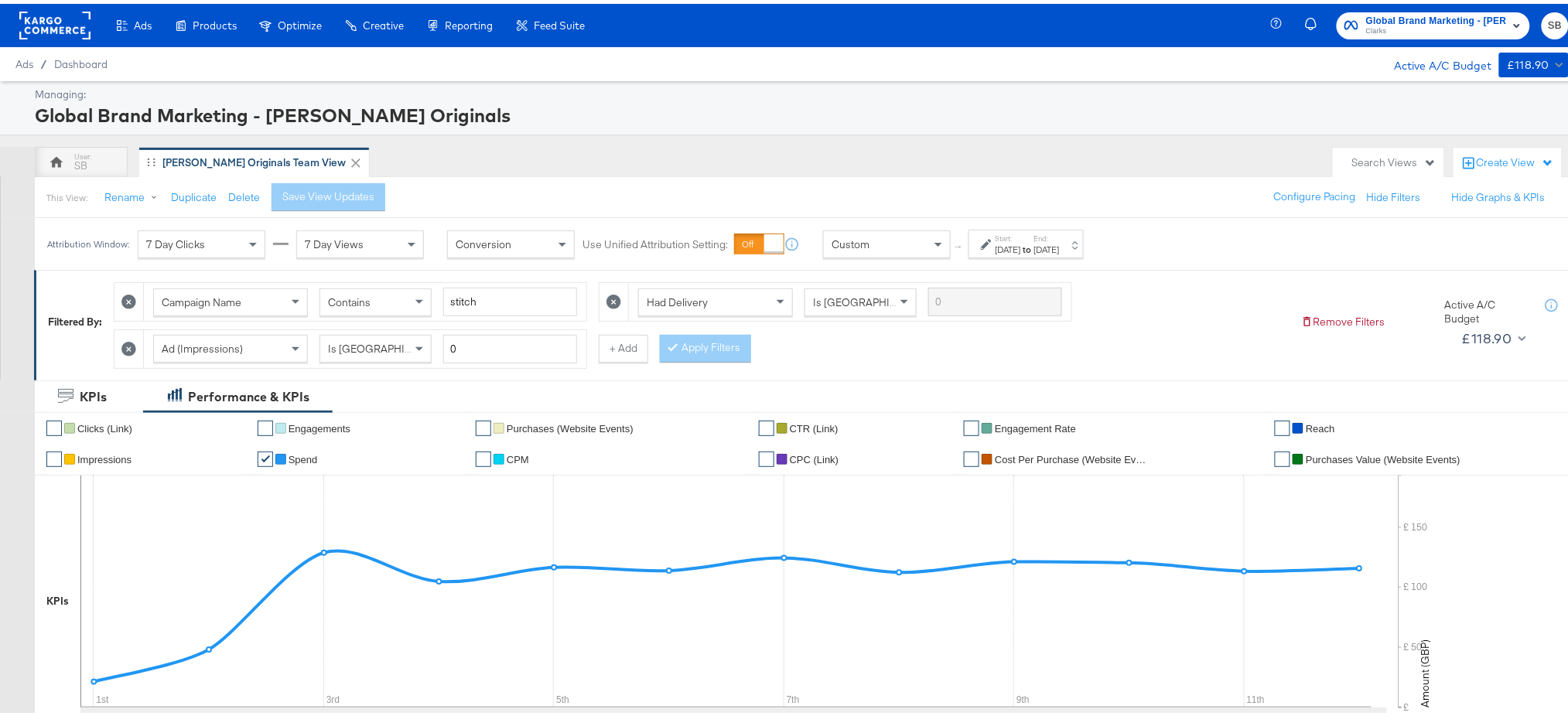
click at [1021, 234] on label "Start:" at bounding box center [1008, 235] width 26 height 10
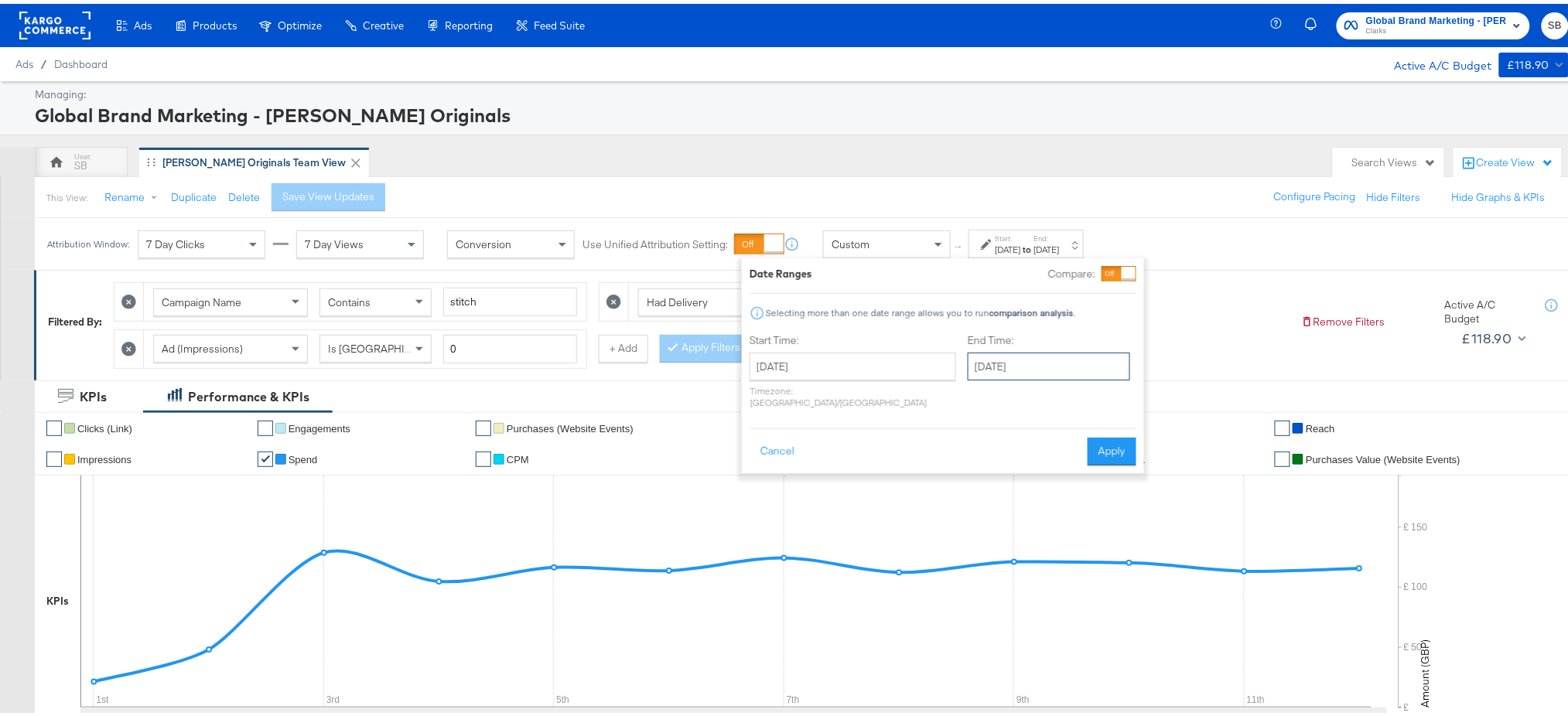
click at [975, 357] on input "[DATE]" at bounding box center [1048, 362] width 163 height 28
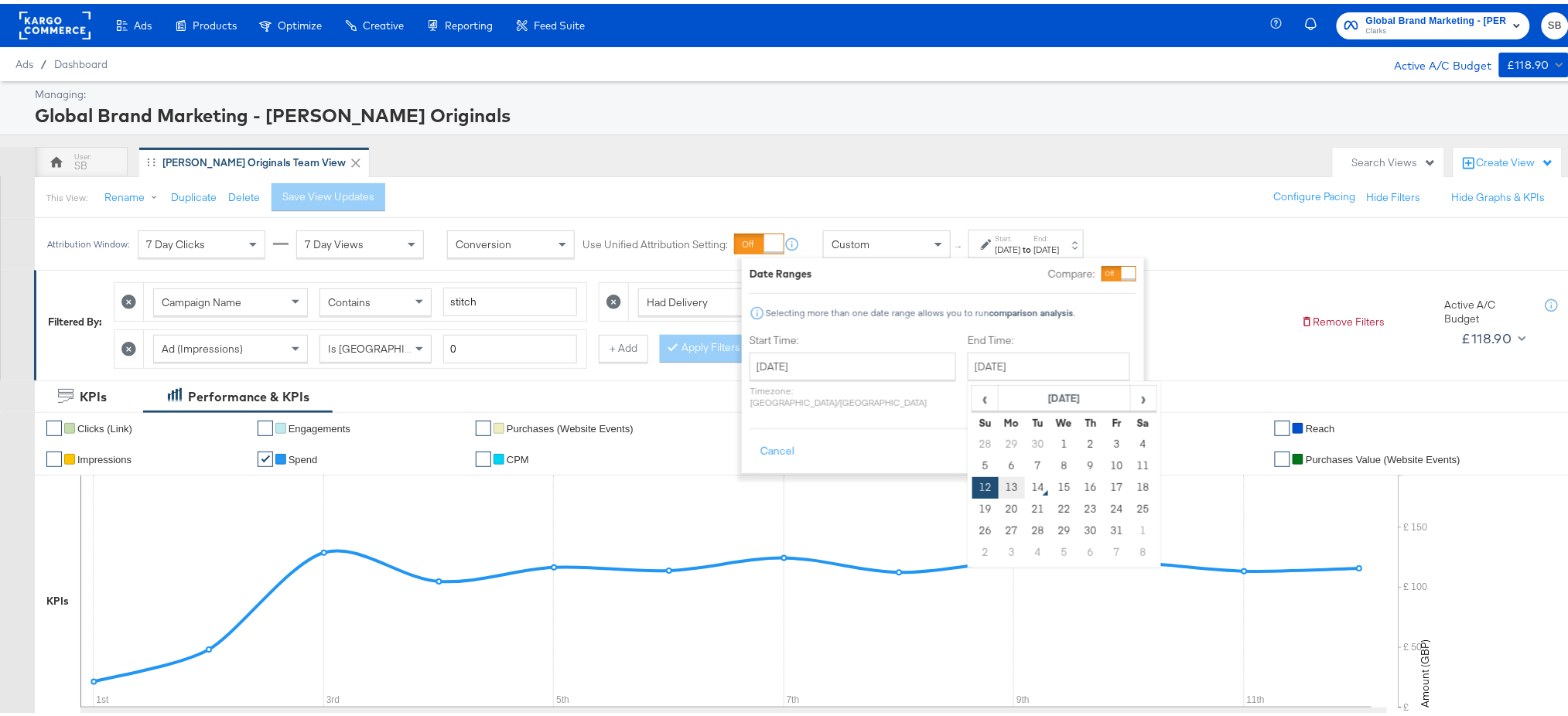
click at [999, 483] on td "13" at bounding box center [1012, 483] width 26 height 21
type input "[DATE]"
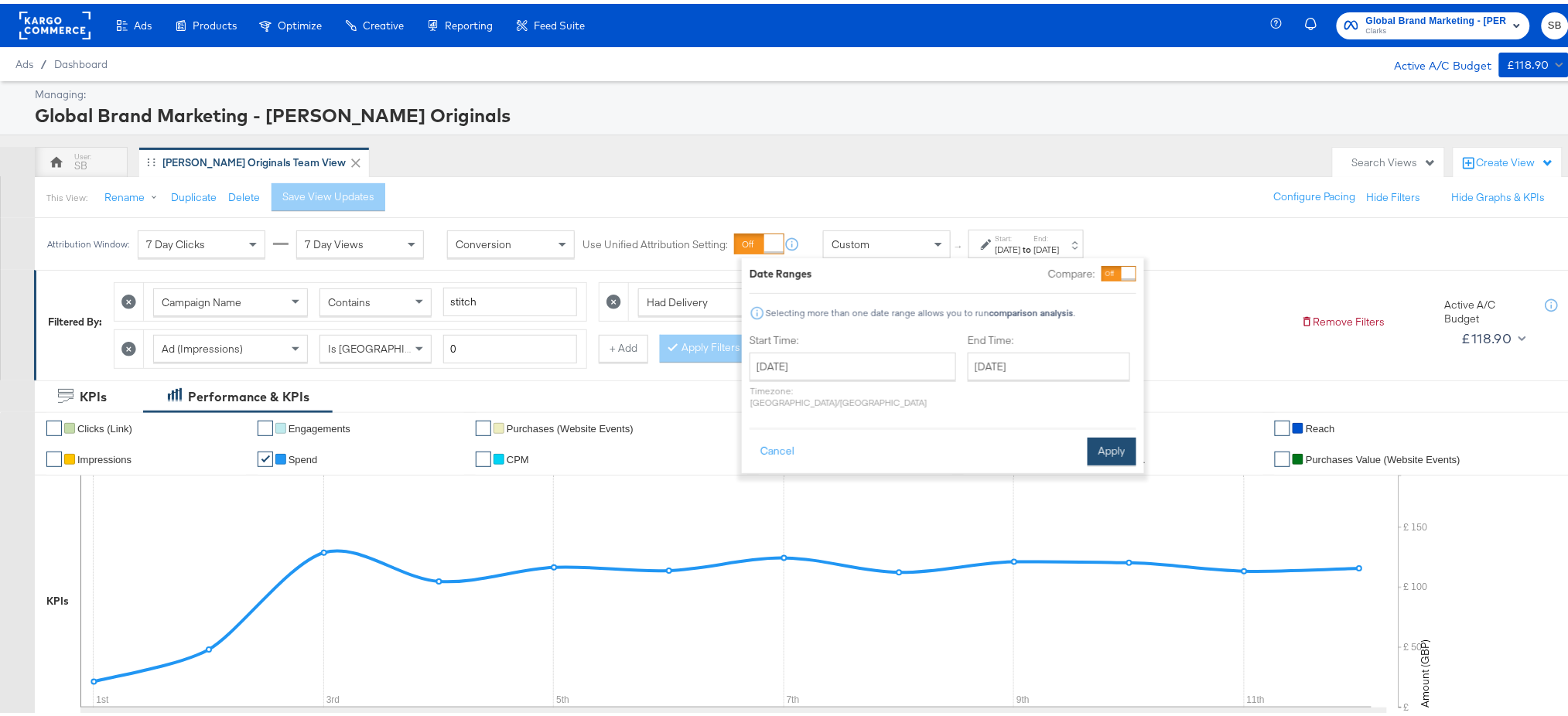
click at [1096, 434] on button "Apply" at bounding box center [1111, 447] width 48 height 28
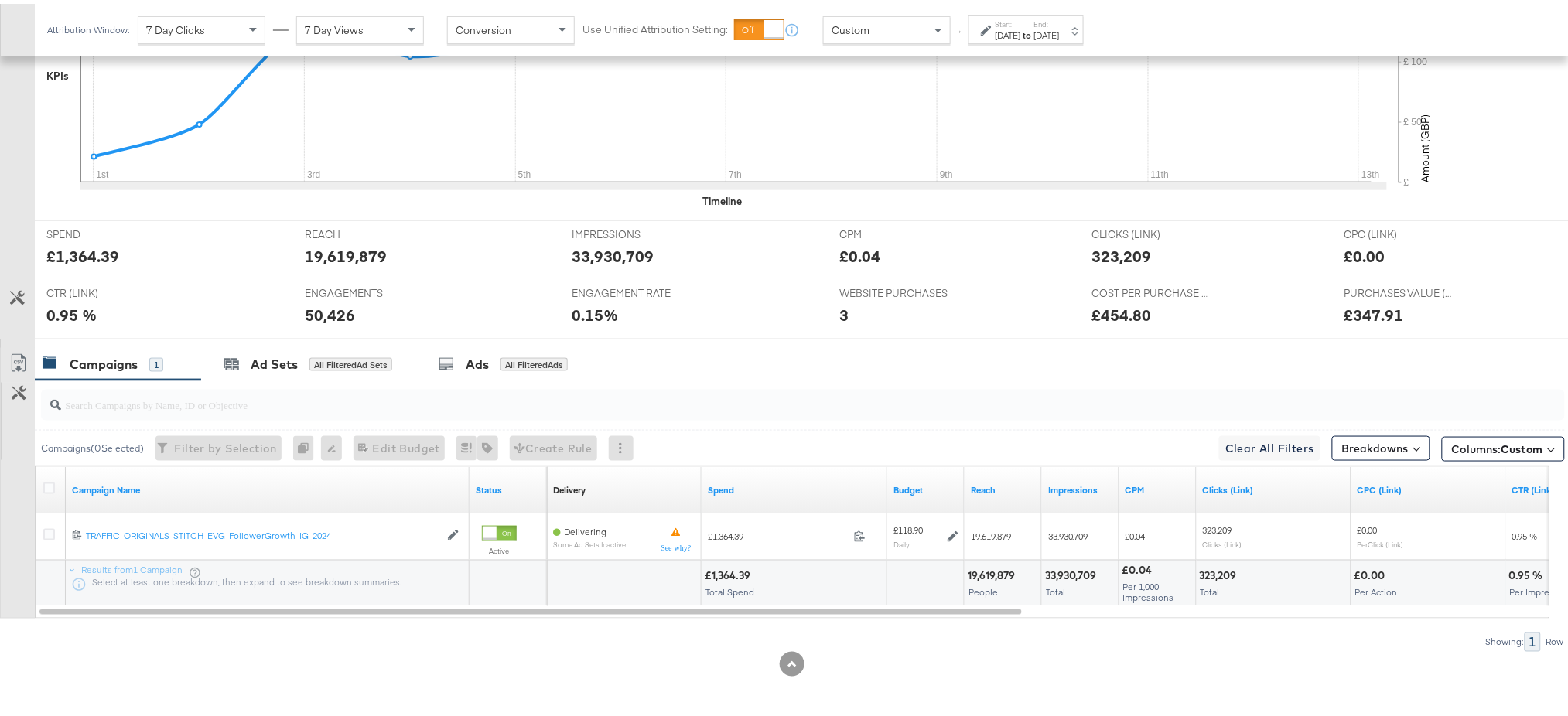
scroll to position [525, 0]
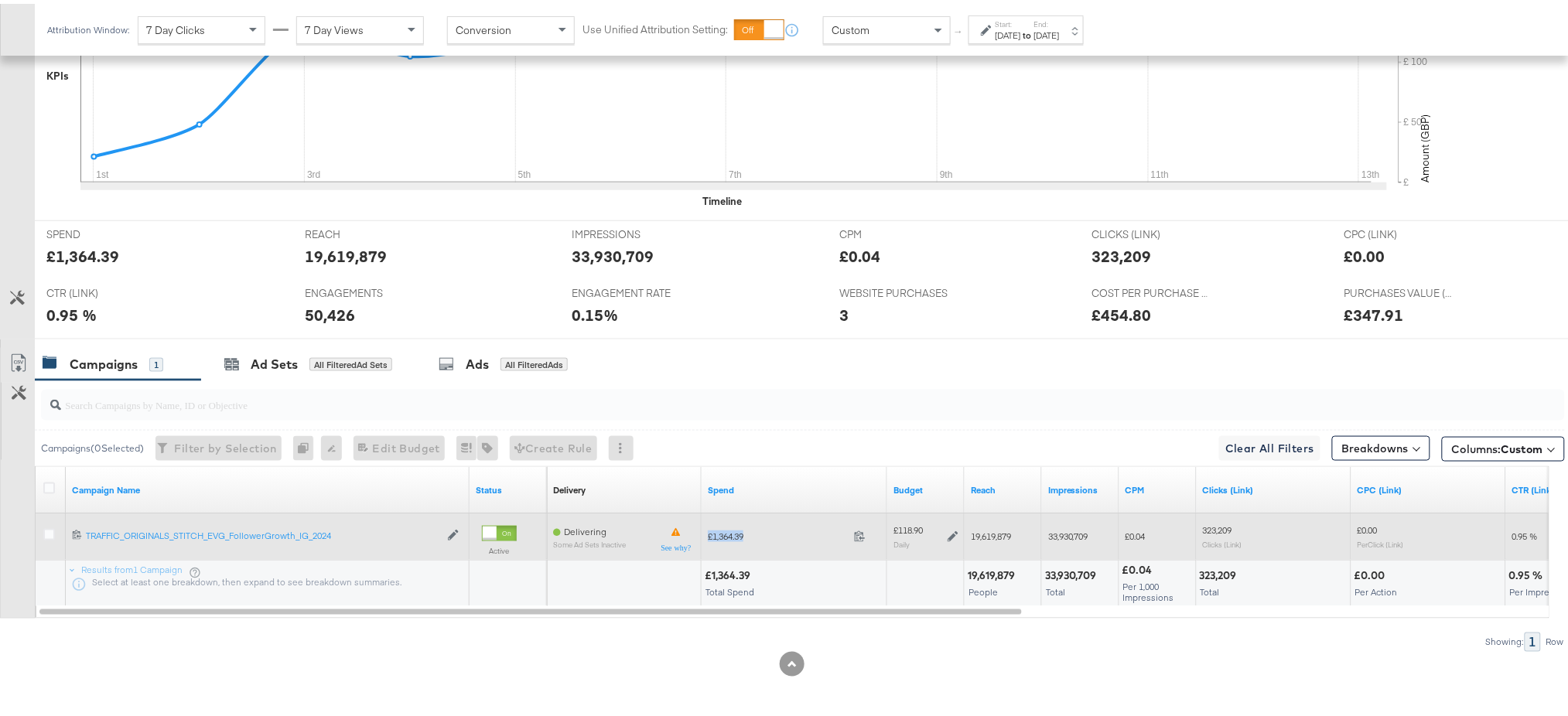
drag, startPoint x: 754, startPoint y: 531, endPoint x: 696, endPoint y: 535, distance: 58.1
click at [696, 535] on div "Delivering Some Ad Sets Inactive £1,364.39 1364.39 £118.90 Daily 19,619,879 33,…" at bounding box center [1451, 532] width 1810 height 47
click at [861, 531] on icon at bounding box center [860, 532] width 12 height 12
click at [949, 531] on icon at bounding box center [953, 532] width 11 height 11
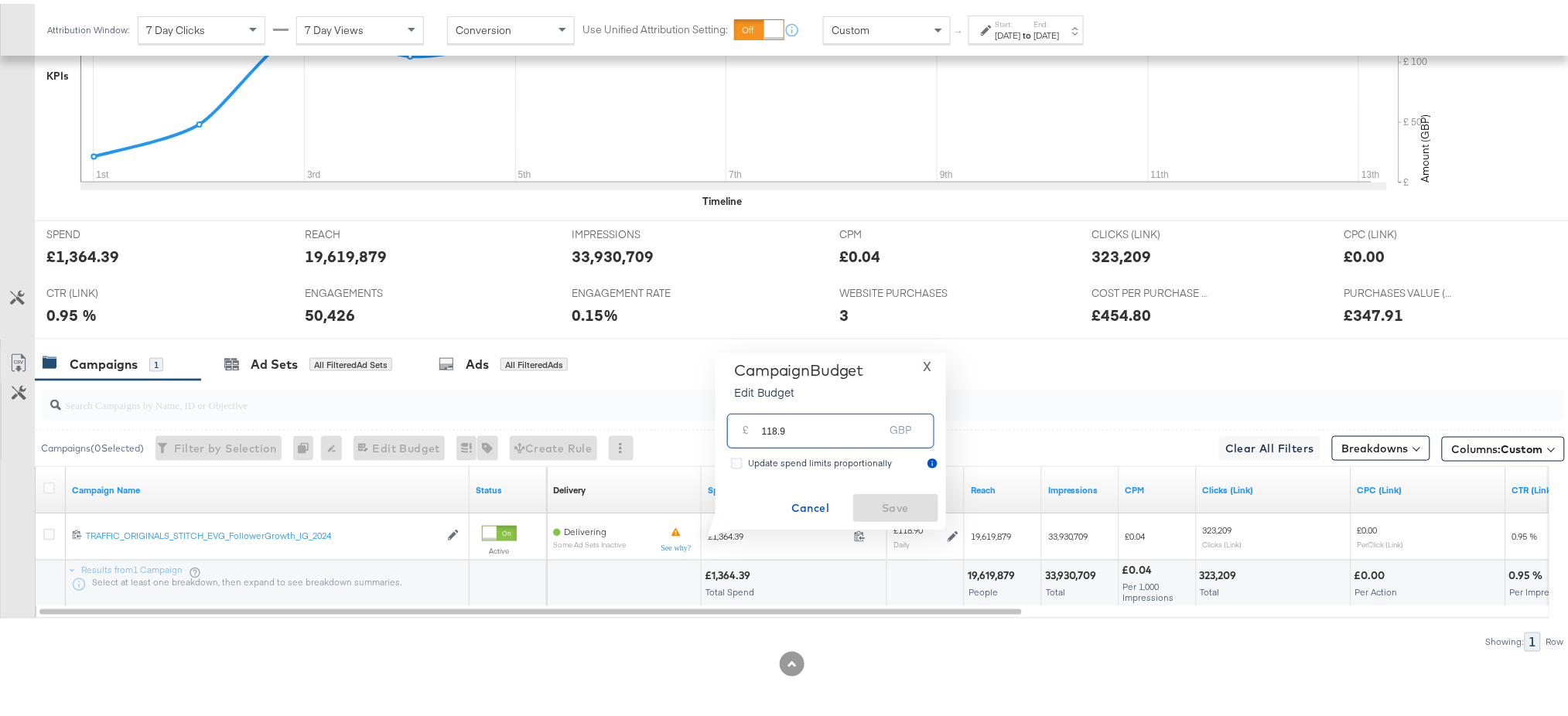
click at [813, 432] on input "118.9" at bounding box center [824, 421] width 123 height 33
type input "118.65"
click at [883, 510] on span "Save" at bounding box center [895, 504] width 72 height 20
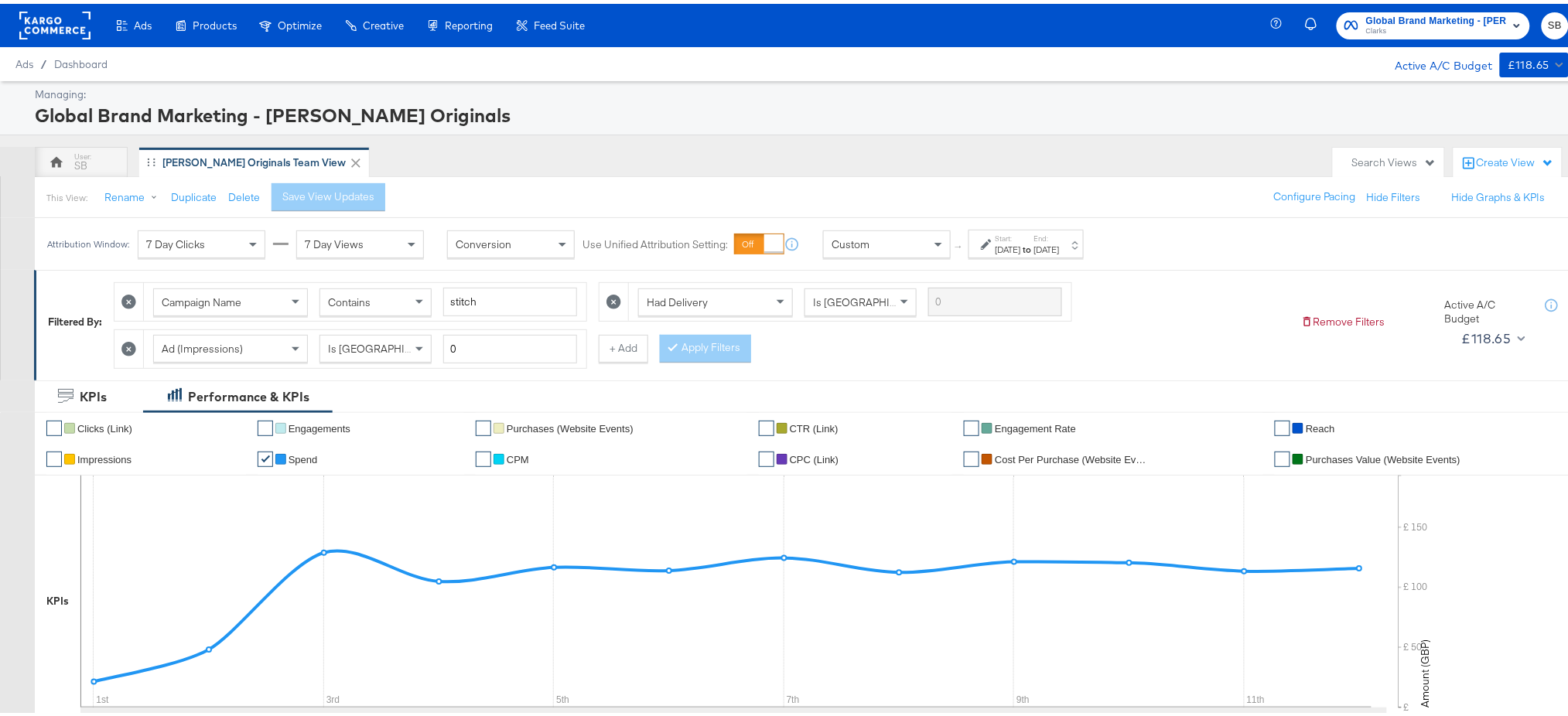
click at [1021, 238] on label "Start:" at bounding box center [1008, 235] width 26 height 10
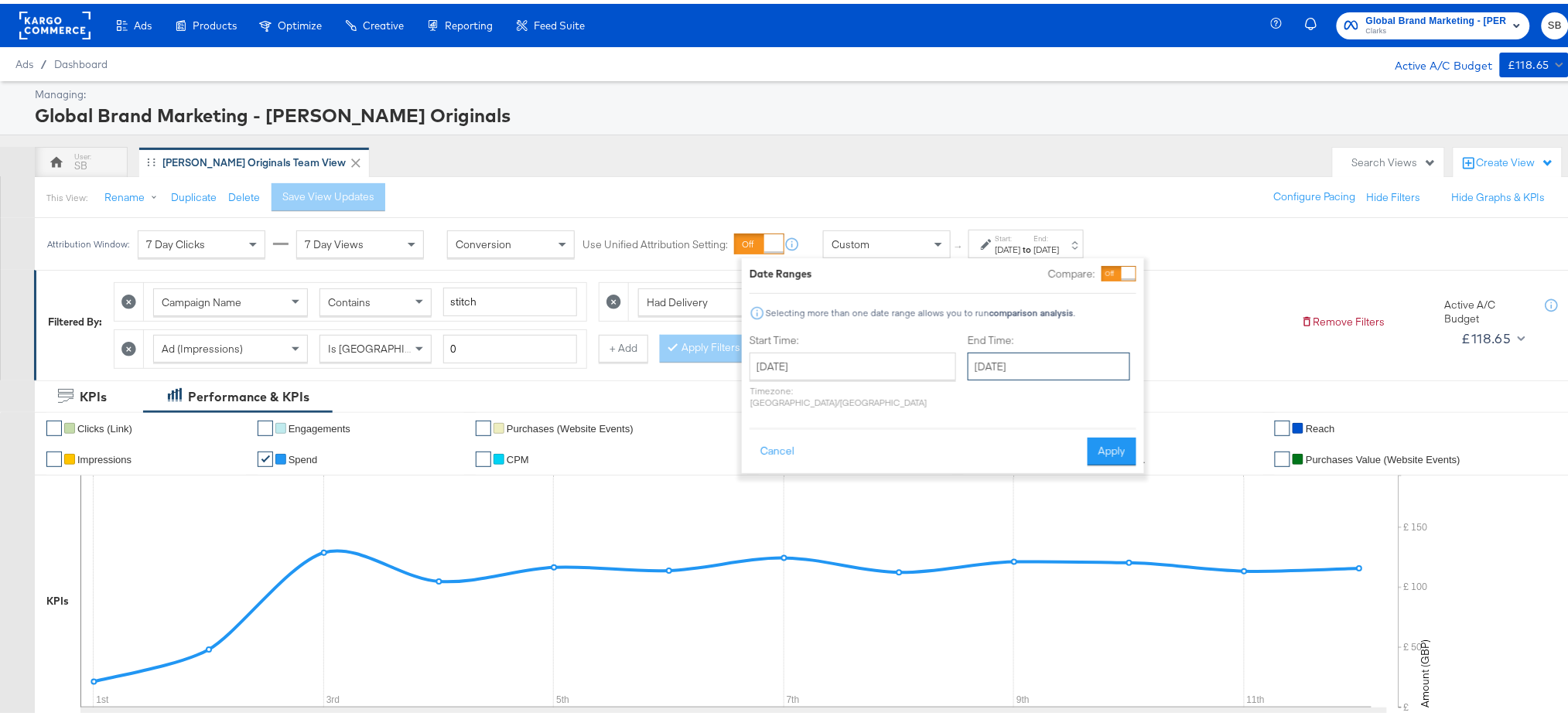
click at [984, 371] on input "October 12th 2025" at bounding box center [1048, 362] width 163 height 28
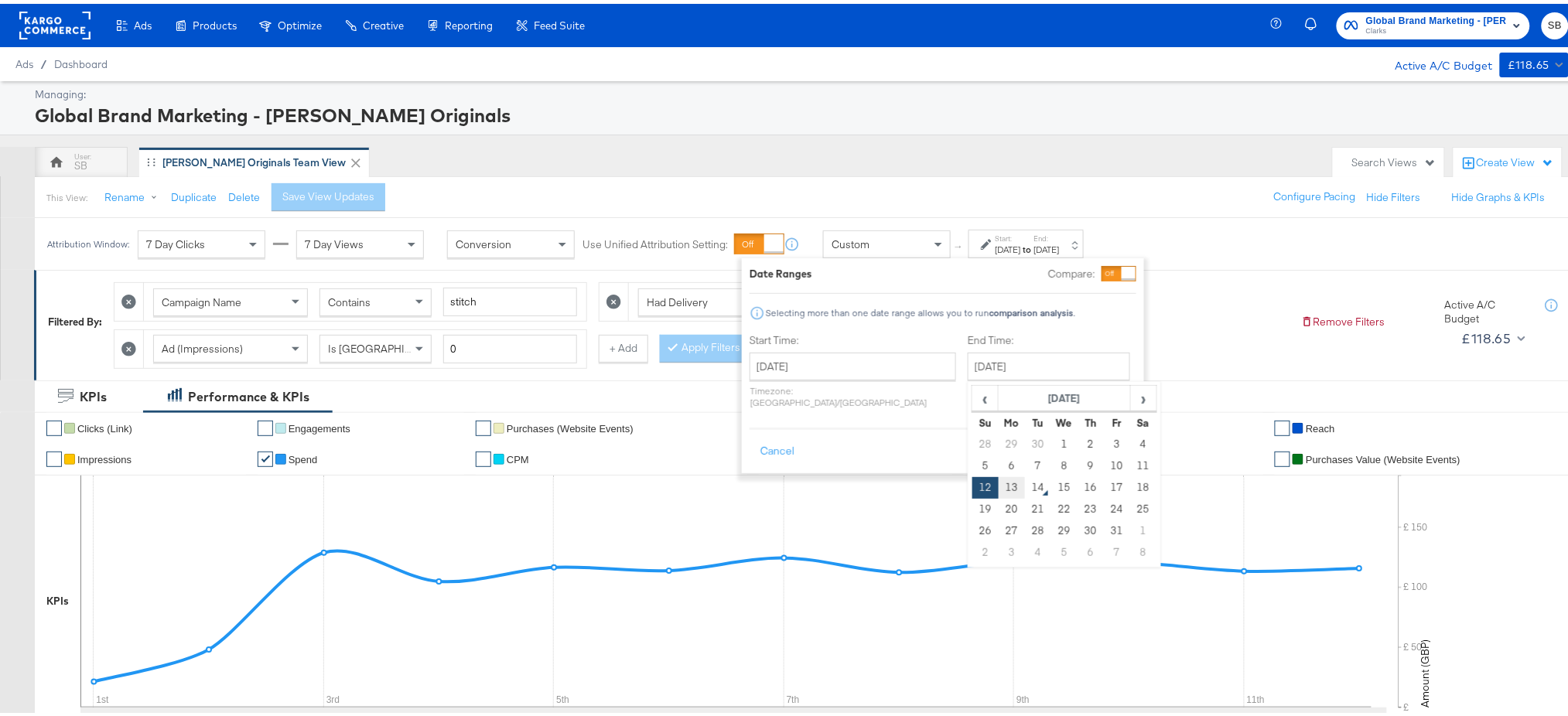
click at [999, 484] on td "13" at bounding box center [1012, 483] width 26 height 21
type input "[DATE]"
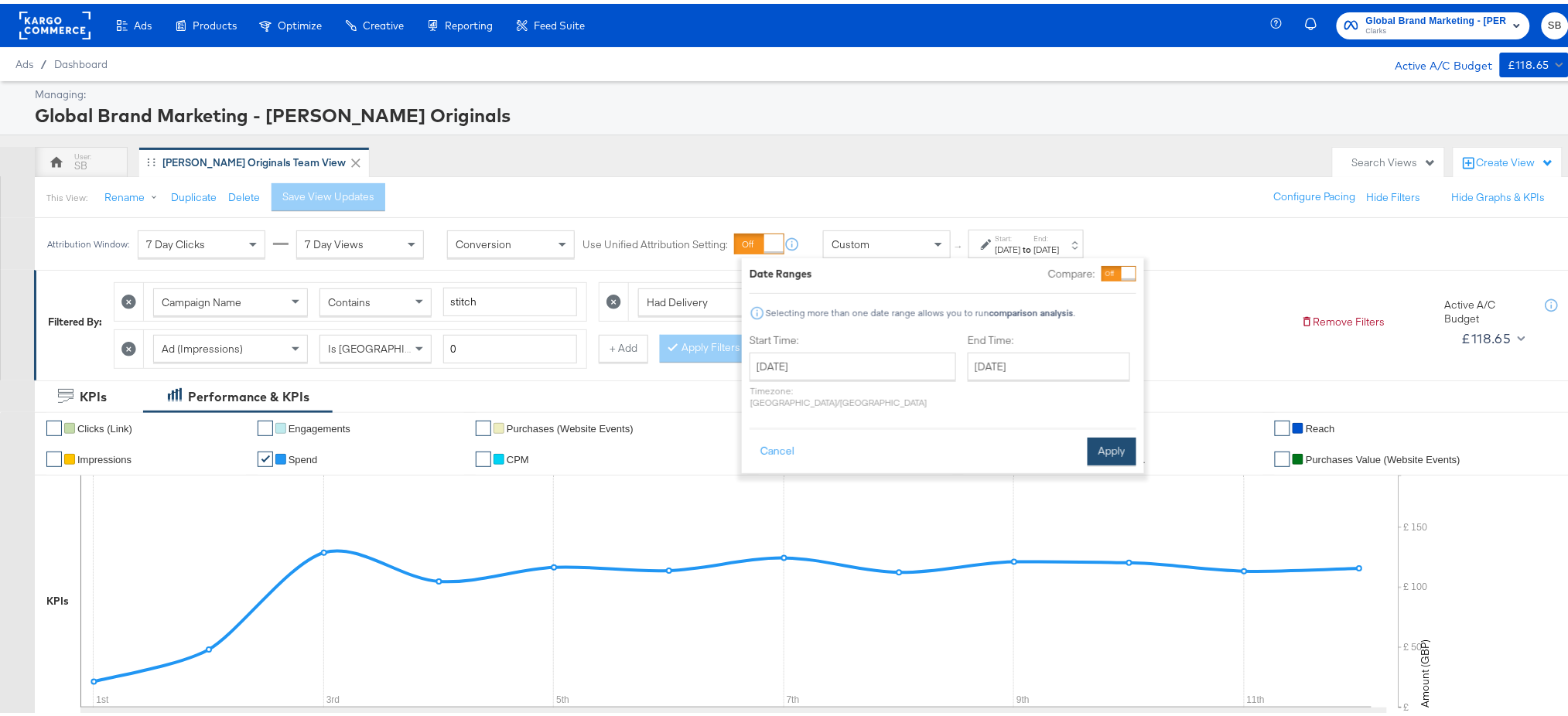
click at [1092, 434] on button "Apply" at bounding box center [1111, 447] width 48 height 28
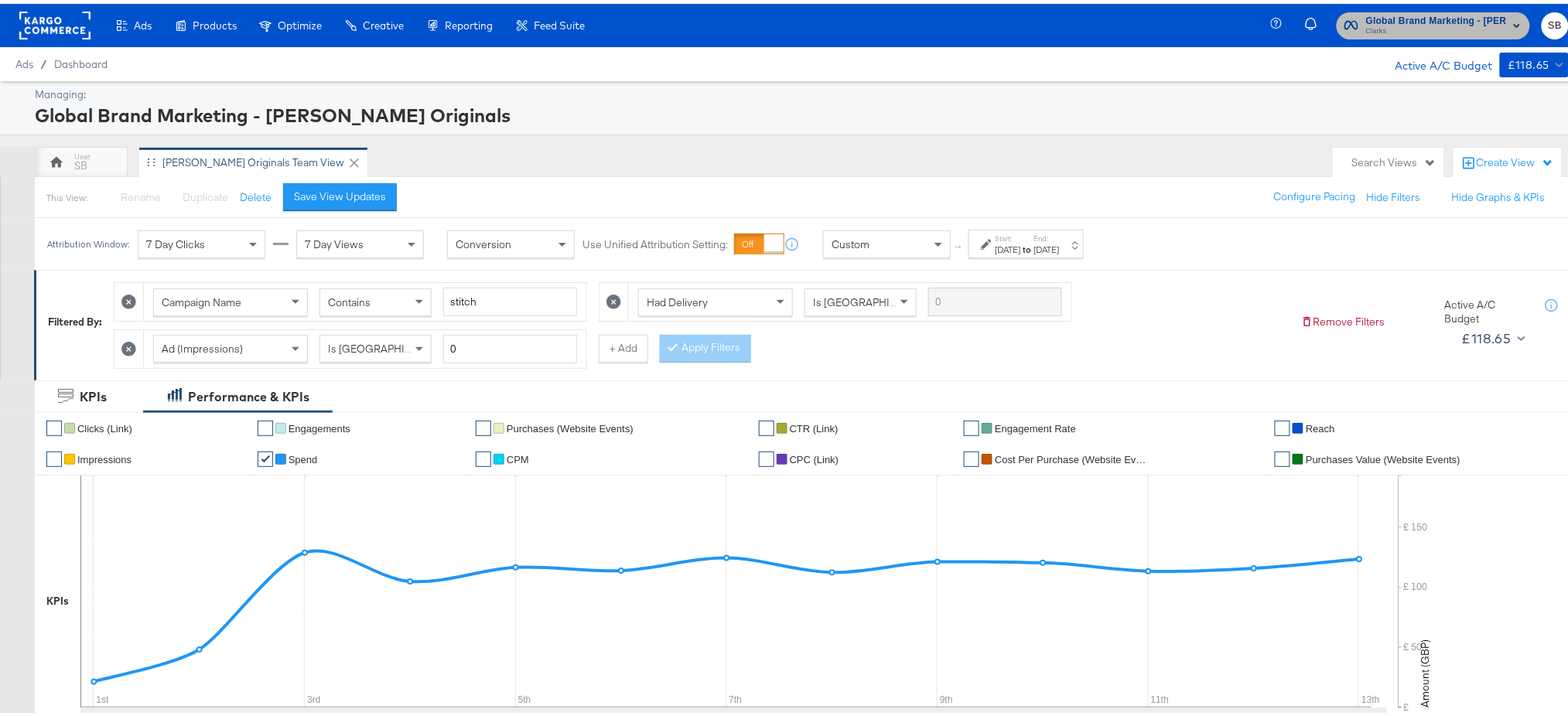
click at [1400, 20] on span "Global Brand Marketing - Clarks Originals" at bounding box center [1436, 17] width 140 height 16
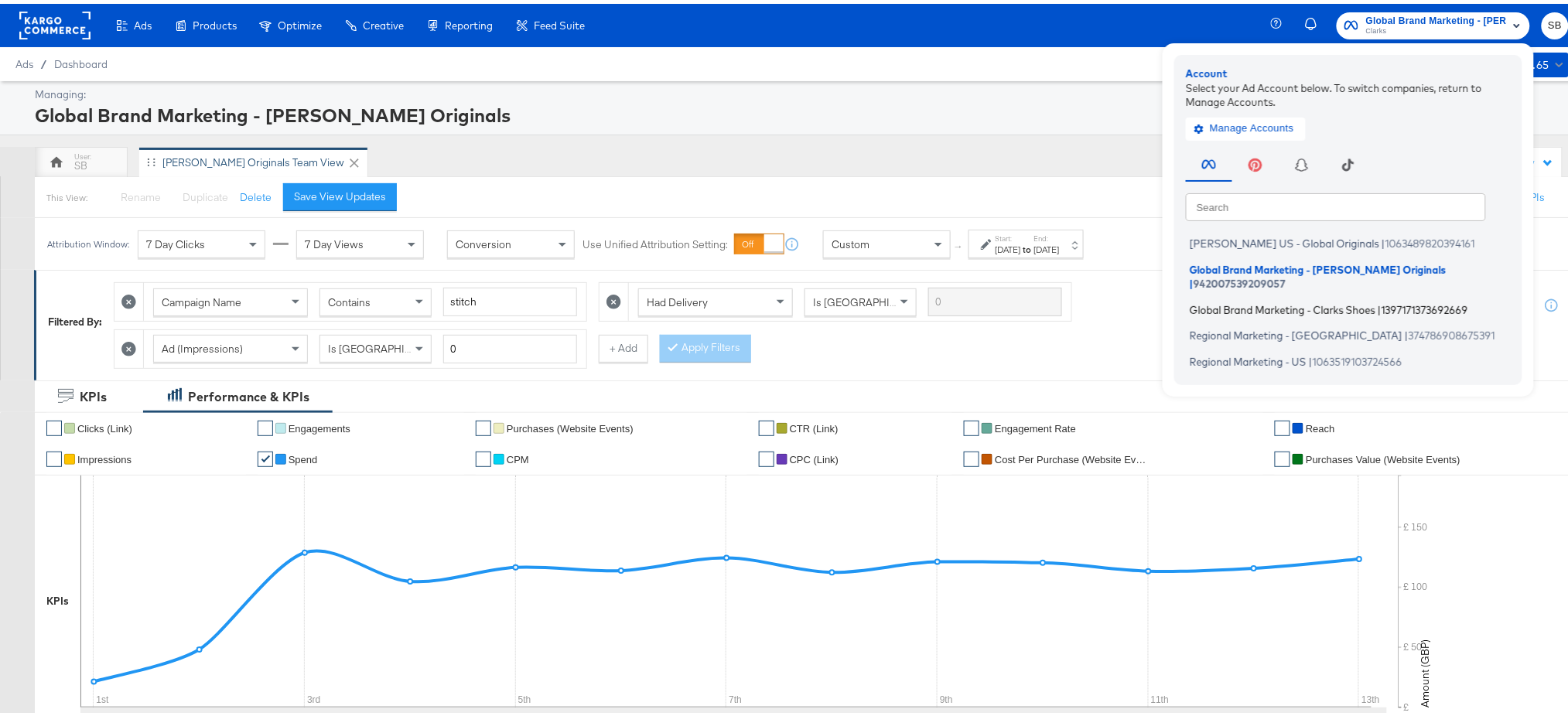
click at [1253, 299] on span "Global Brand Marketing - Clarks Shoes" at bounding box center [1282, 305] width 185 height 13
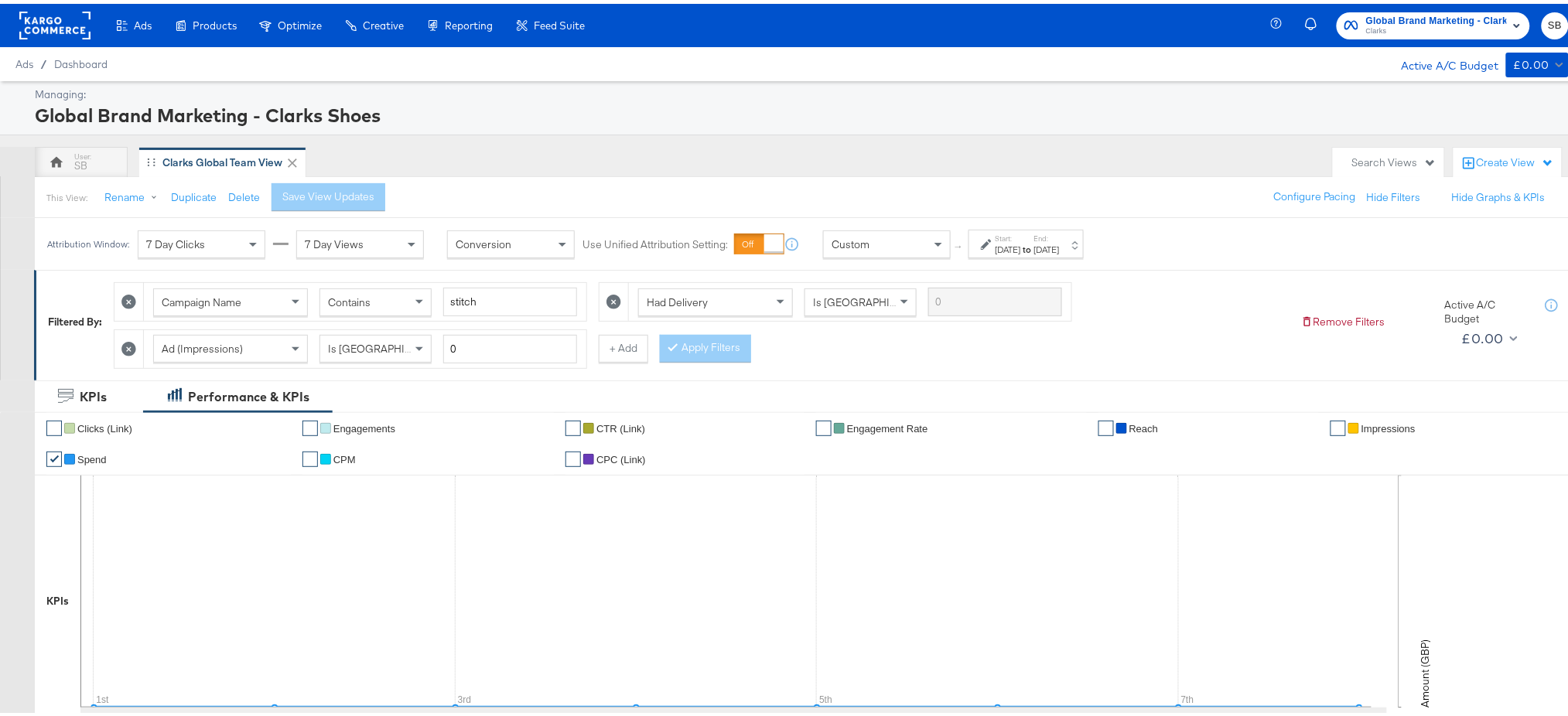
click at [1035, 245] on strong "to" at bounding box center [1027, 246] width 13 height 12
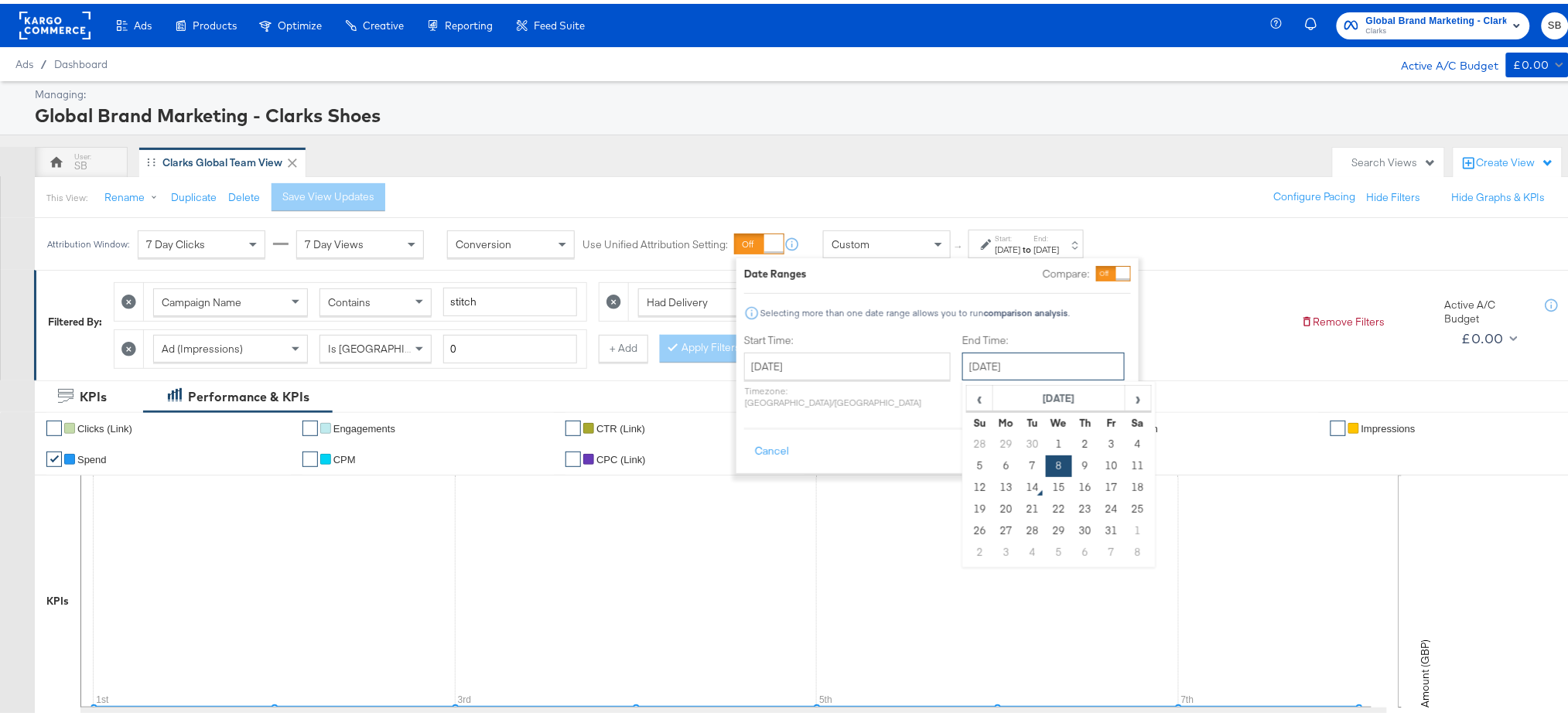
click at [1009, 361] on input "[DATE]" at bounding box center [1043, 362] width 163 height 28
click at [993, 490] on td "13" at bounding box center [1006, 483] width 26 height 21
type input "[DATE]"
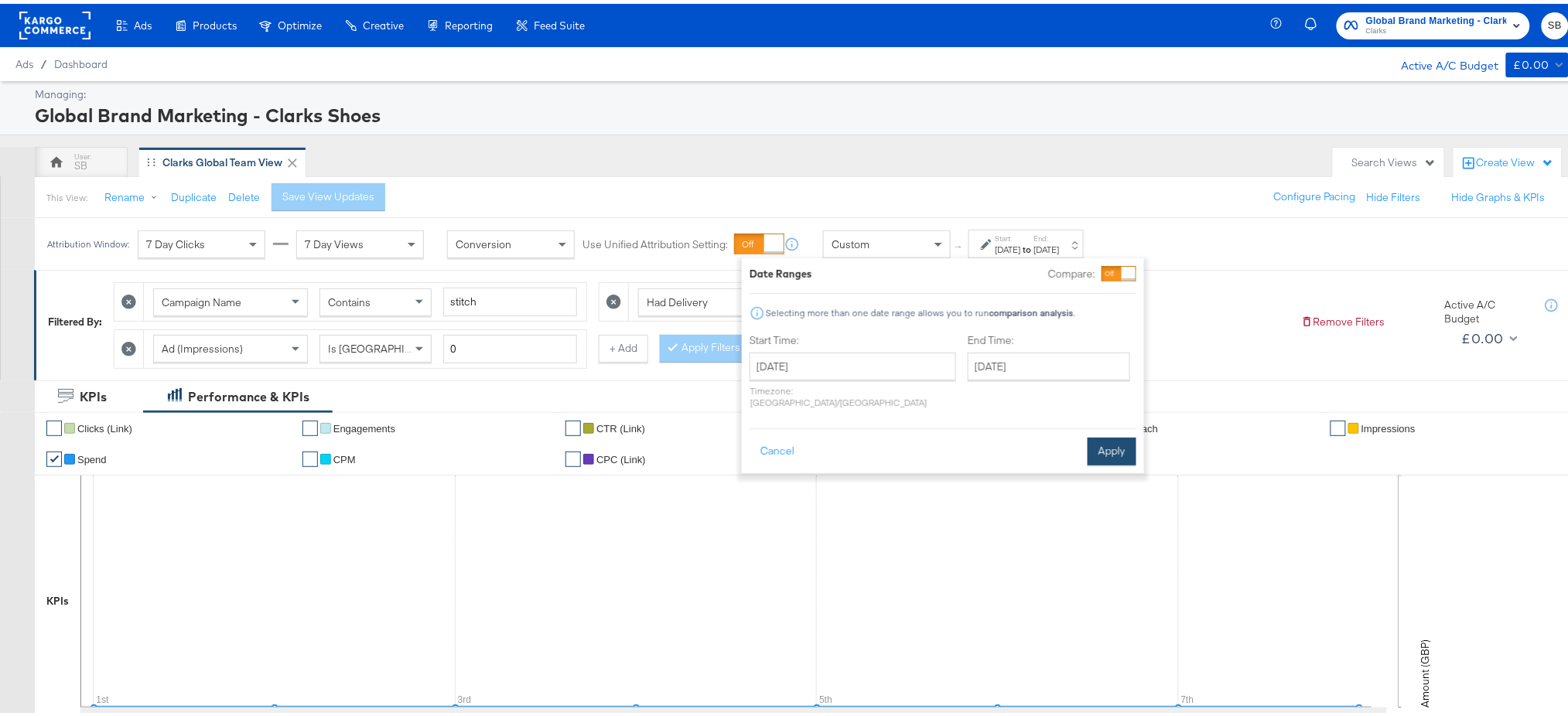
click at [1109, 434] on button "Apply" at bounding box center [1111, 447] width 48 height 28
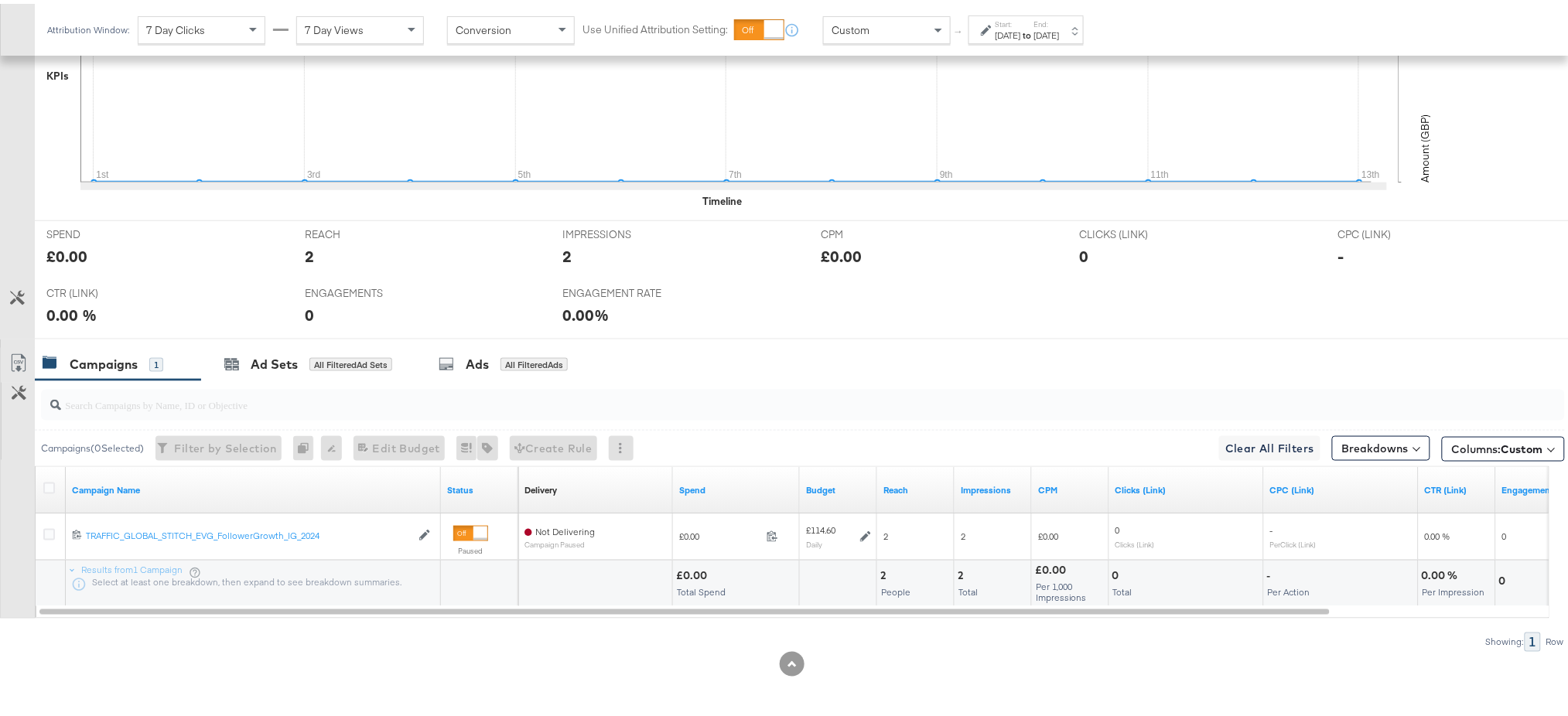
scroll to position [525, 0]
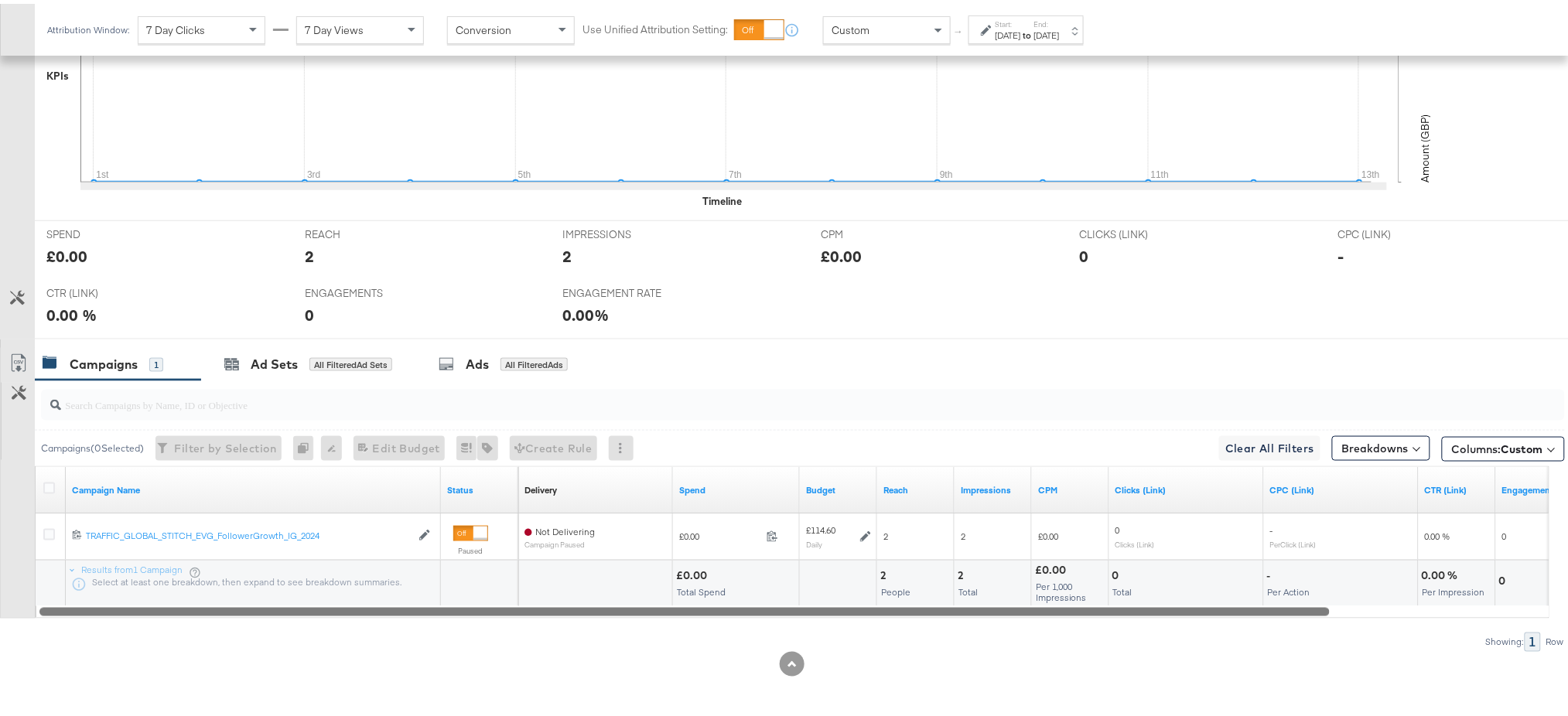
drag, startPoint x: 963, startPoint y: 608, endPoint x: 1179, endPoint y: 612, distance: 216.0
click at [1179, 612] on div at bounding box center [684, 606] width 1291 height 13
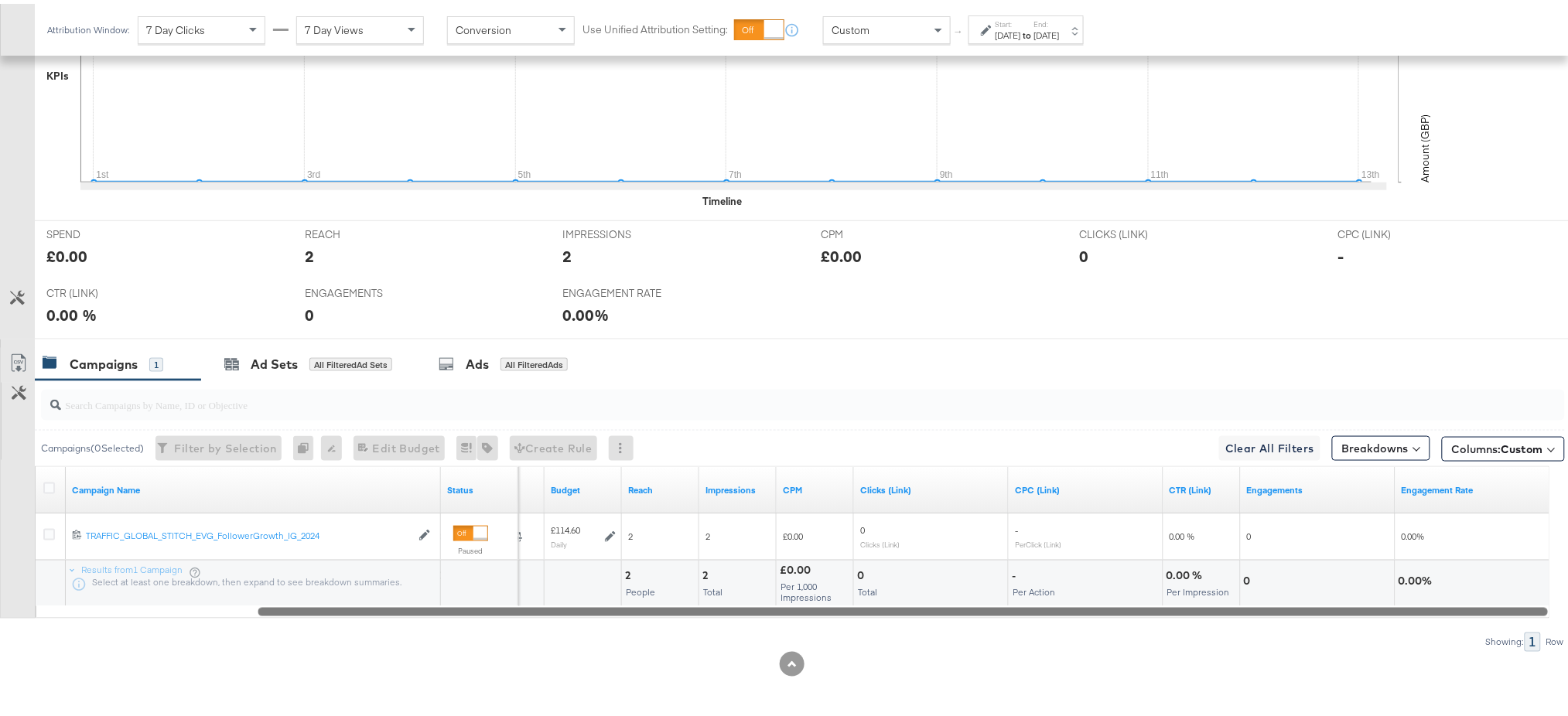
drag, startPoint x: 1179, startPoint y: 612, endPoint x: 1282, endPoint y: 610, distance: 103.0
click at [1282, 610] on div at bounding box center [903, 606] width 1291 height 13
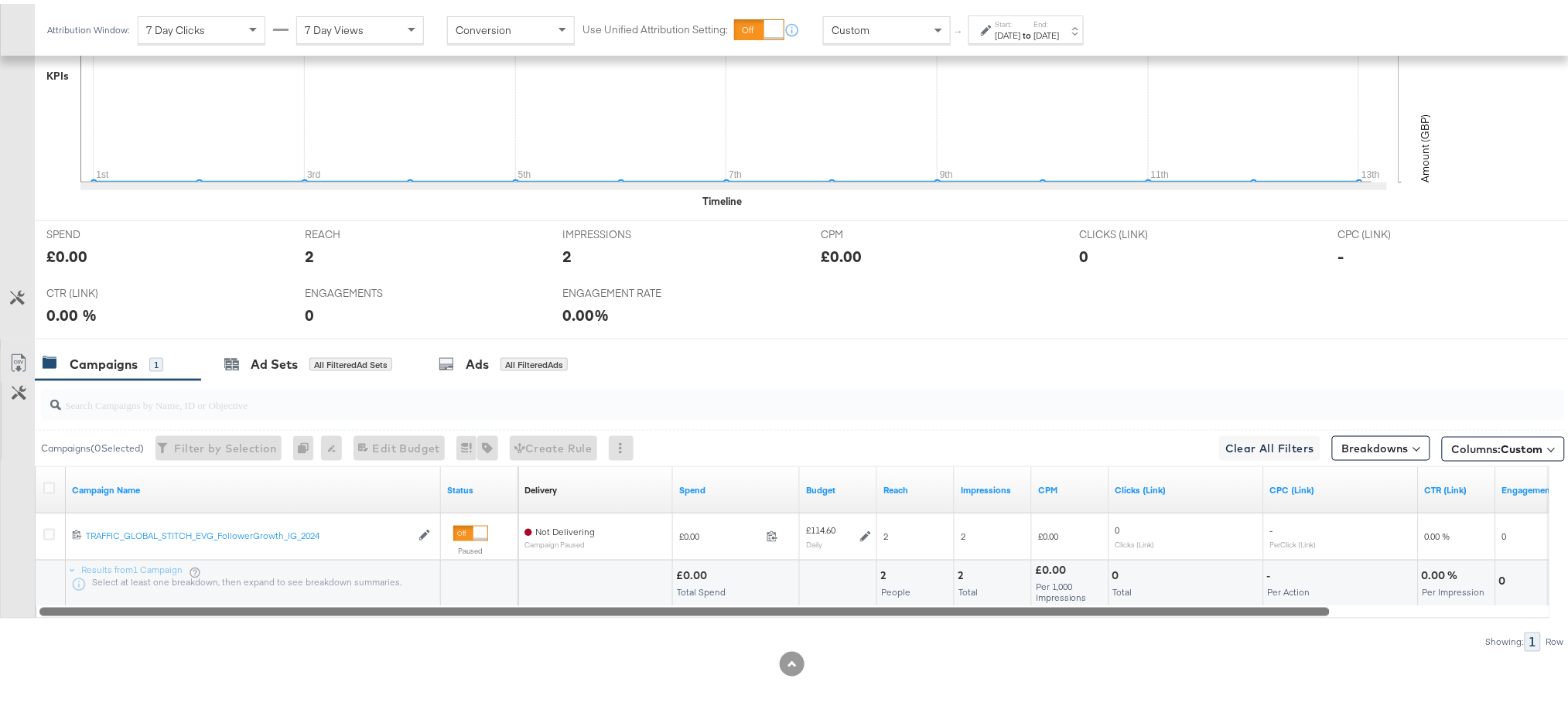
drag, startPoint x: 1205, startPoint y: 609, endPoint x: 676, endPoint y: 646, distance: 530.3
click at [676, 646] on div "Campaigns ( 0 Selected) Filter by Selection Filter 0 campaigns 0 Rename 0 campa…" at bounding box center [782, 512] width 1565 height 271
drag, startPoint x: 939, startPoint y: 611, endPoint x: 836, endPoint y: 616, distance: 103.1
click at [836, 616] on div "Campaigns ( 0 Selected) Filter by Selection Filter 0 campaigns 0 Rename 0 campa…" at bounding box center [782, 512] width 1565 height 271
drag, startPoint x: 839, startPoint y: 608, endPoint x: 798, endPoint y: 608, distance: 41.0
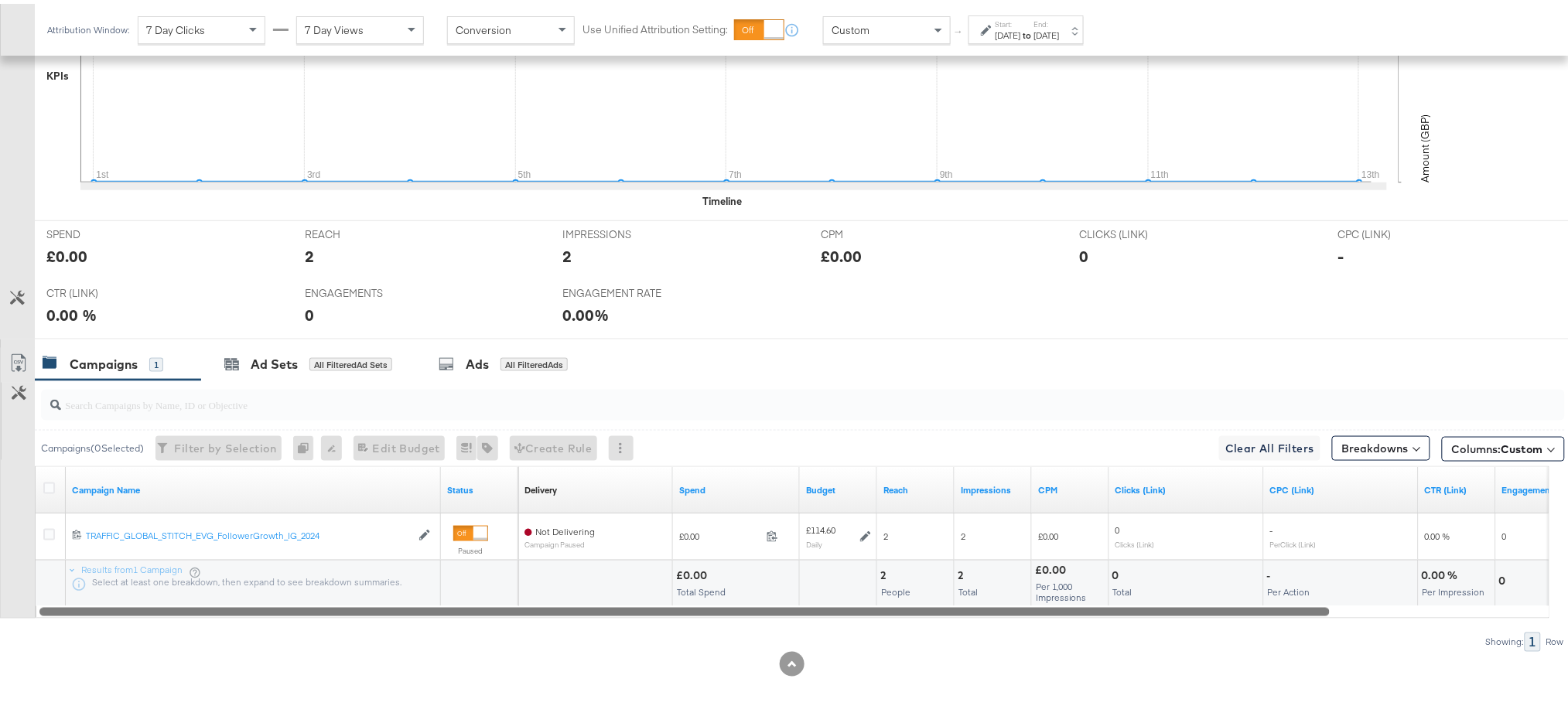
click at [798, 608] on div at bounding box center [684, 606] width 1291 height 13
drag, startPoint x: 798, startPoint y: 608, endPoint x: 619, endPoint y: 642, distance: 182.2
click at [619, 642] on div "Campaigns ( 0 Selected) Filter by Selection Filter 0 campaigns 0 Rename 0 campa…" at bounding box center [782, 512] width 1565 height 271
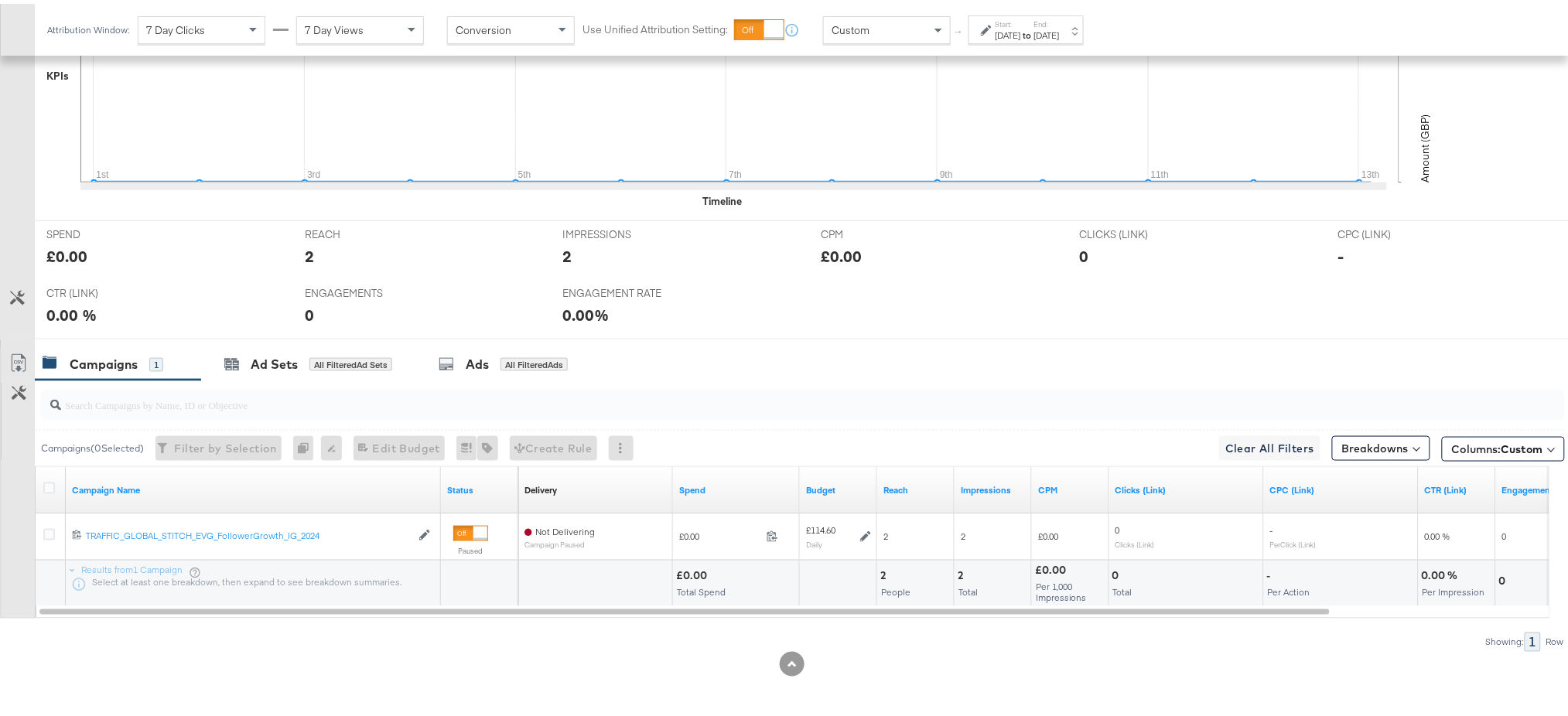
click at [720, 652] on div at bounding box center [792, 660] width 1584 height 25
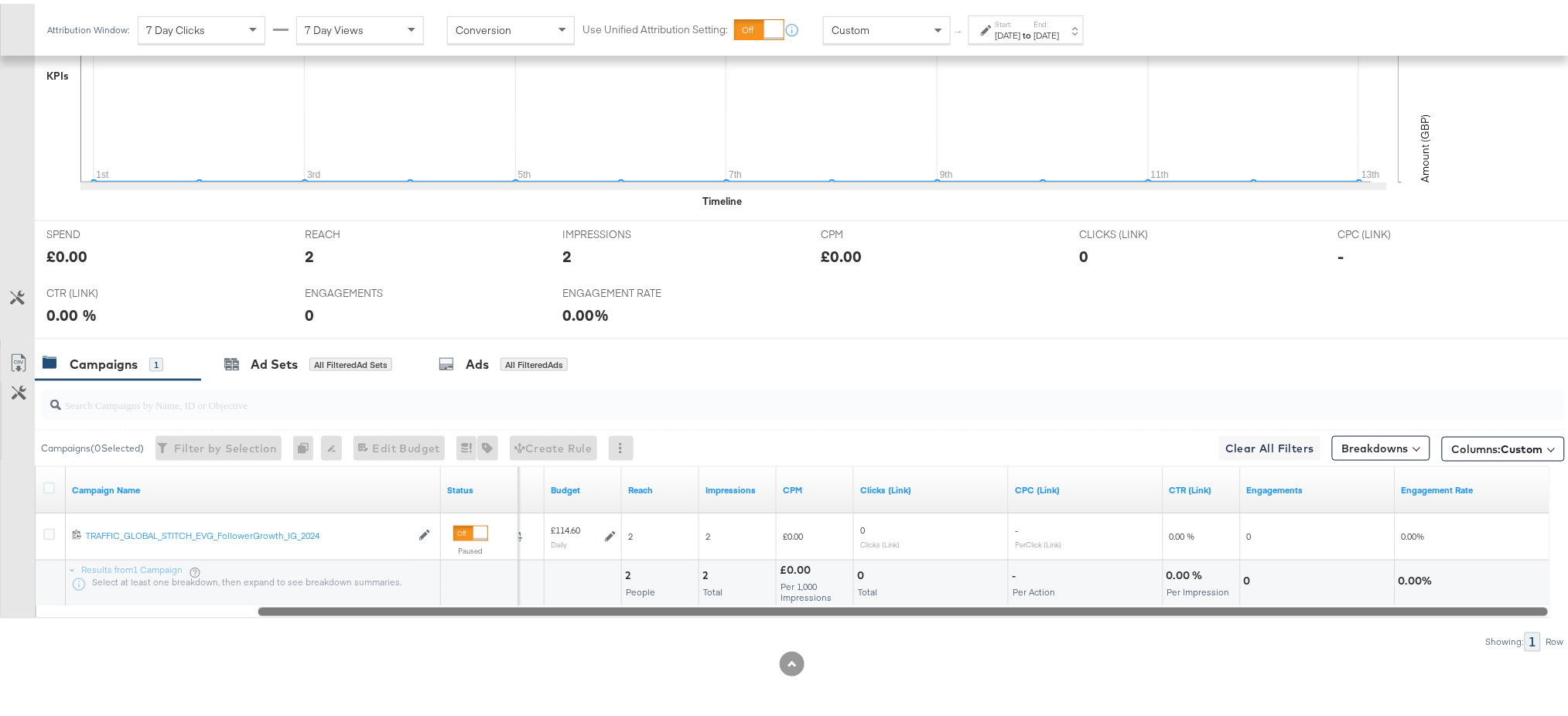
drag, startPoint x: 1000, startPoint y: 611, endPoint x: 1234, endPoint y: 617, distance: 234.1
click at [1234, 617] on div "Campaigns ( 0 Selected) Filter by Selection Filter 0 campaigns 0 Rename 0 campa…" at bounding box center [782, 512] width 1565 height 271
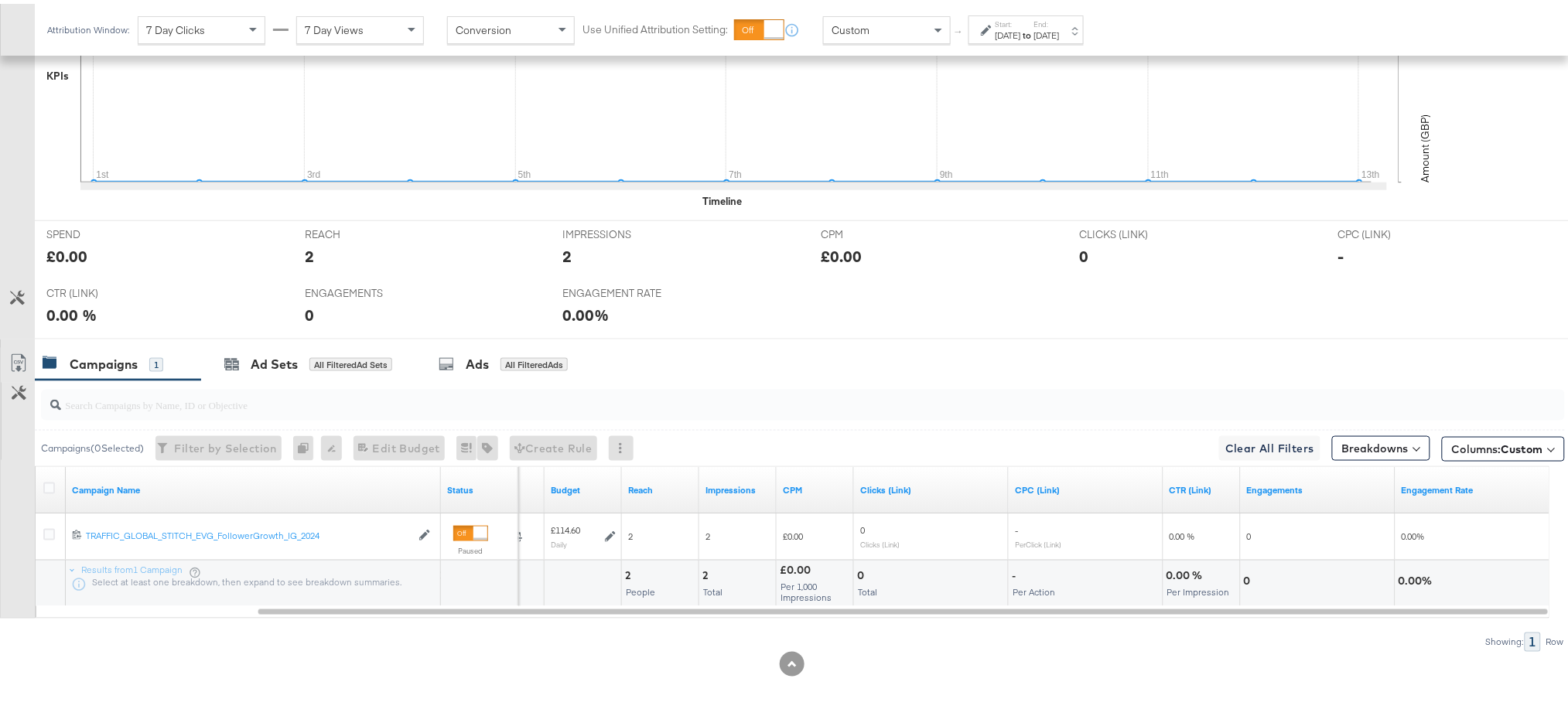
click at [966, 660] on div at bounding box center [792, 660] width 1584 height 25
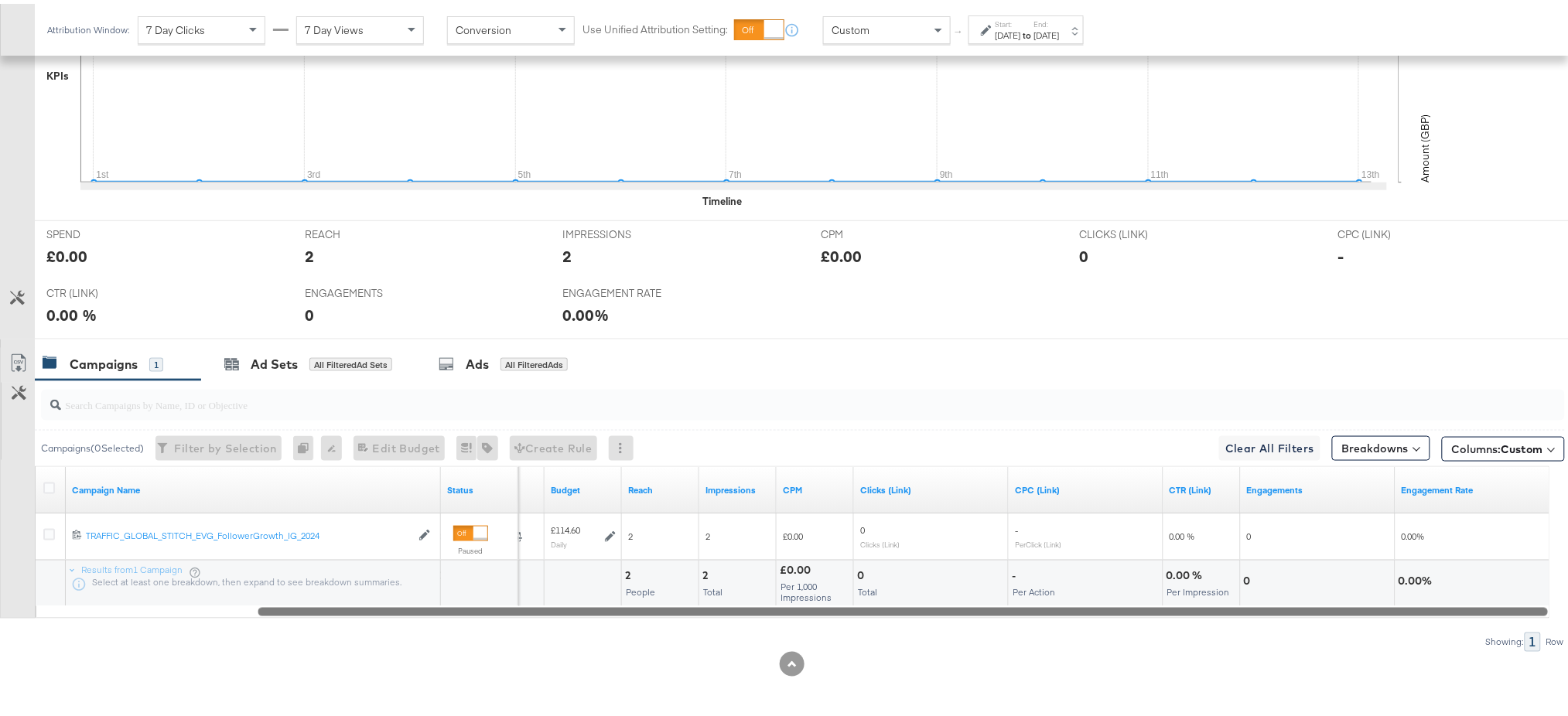
click at [758, 608] on div at bounding box center [903, 606] width 1291 height 13
drag, startPoint x: 491, startPoint y: 608, endPoint x: 978, endPoint y: 680, distance: 492.3
click at [978, 680] on div "KPIs Performance & KPIs Customize KPIs ✔ Clicks (Link) ✔ Engagements ✔ CTR (Lin…" at bounding box center [792, 283] width 1584 height 864
